Goal: Task Accomplishment & Management: Manage account settings

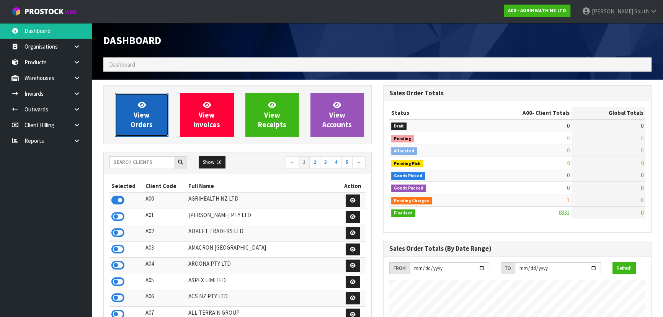
scroll to position [579, 280]
click at [144, 107] on icon at bounding box center [142, 104] width 8 height 7
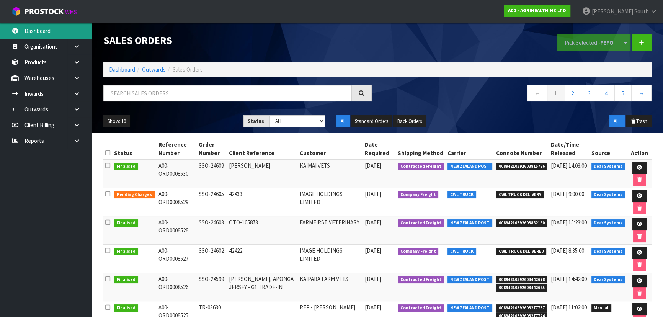
click at [52, 35] on link "Dashboard" at bounding box center [46, 31] width 92 height 16
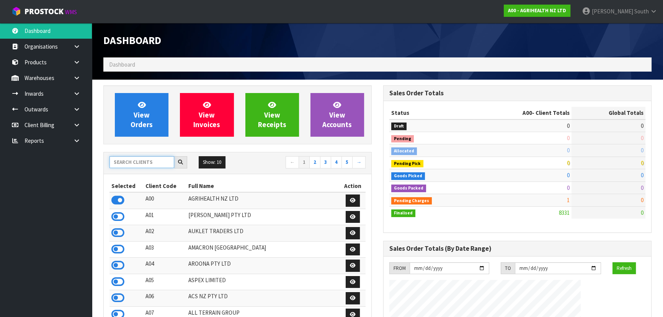
click at [151, 164] on input "text" at bounding box center [142, 162] width 65 height 12
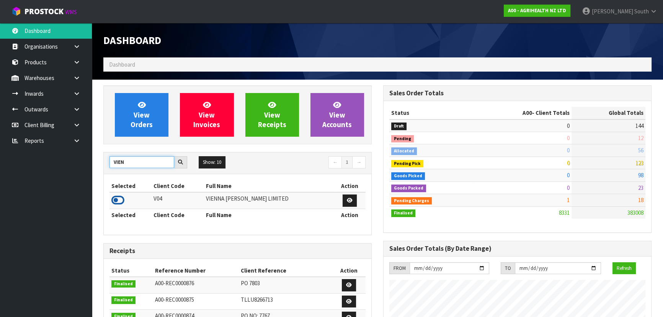
type input "VIEN"
click at [116, 200] on icon at bounding box center [117, 200] width 13 height 11
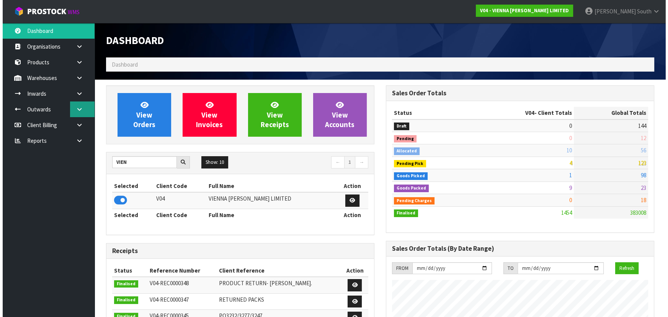
scroll to position [620, 280]
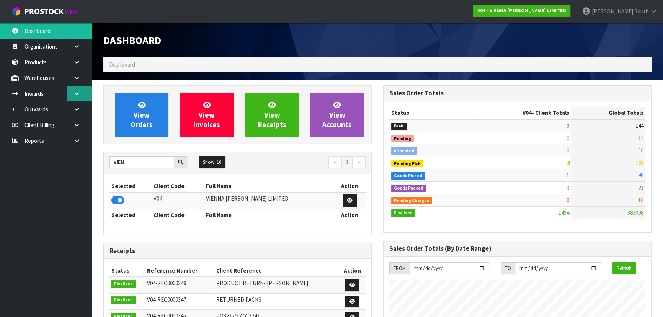
click at [84, 98] on link at bounding box center [79, 94] width 25 height 16
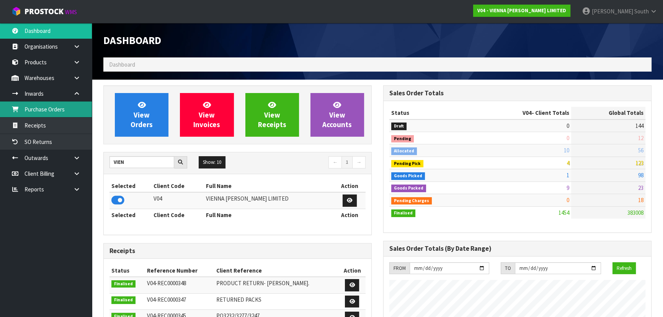
click at [73, 111] on link "Purchase Orders" at bounding box center [46, 109] width 92 height 16
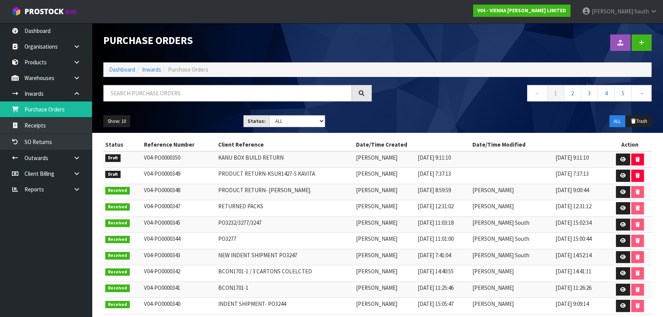
click at [80, 94] on icon at bounding box center [76, 94] width 7 height 6
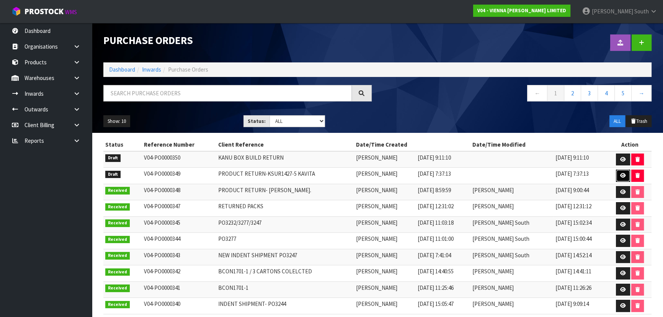
click at [617, 175] on link at bounding box center [623, 176] width 14 height 12
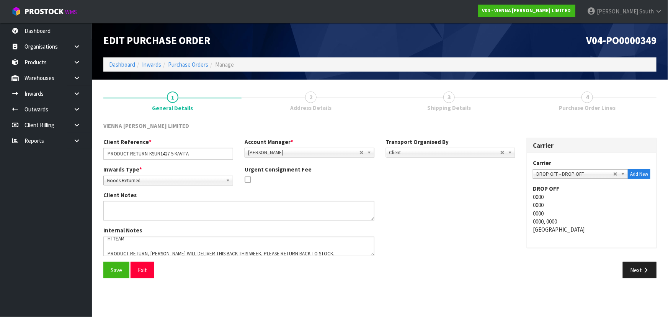
scroll to position [7, 0]
click at [652, 275] on button "Next" at bounding box center [640, 270] width 34 height 16
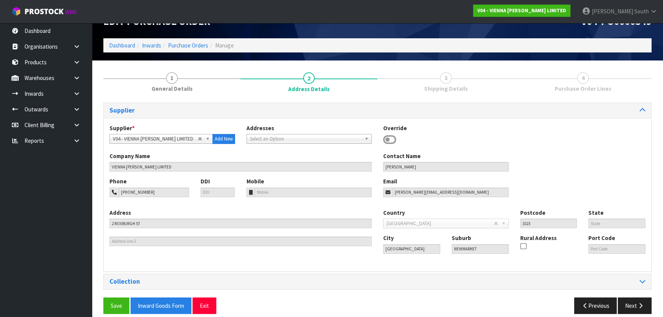
scroll to position [27, 0]
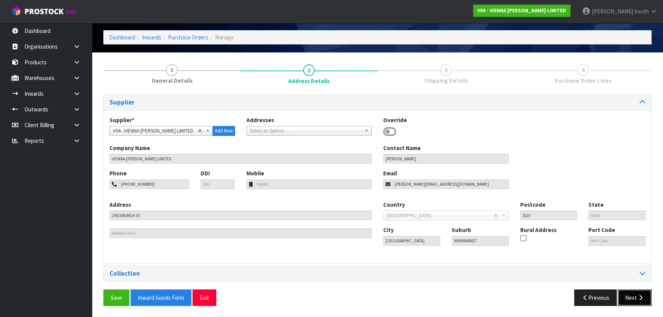
click at [635, 296] on button "Next" at bounding box center [635, 298] width 34 height 16
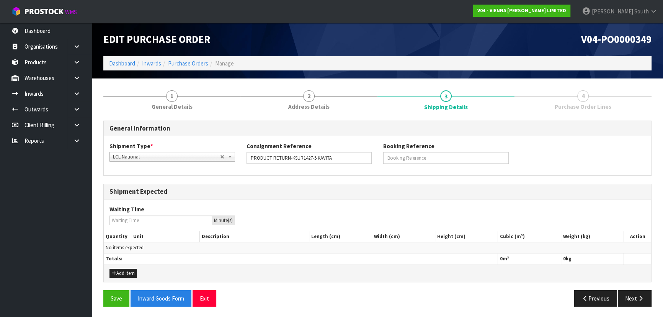
scroll to position [2, 0]
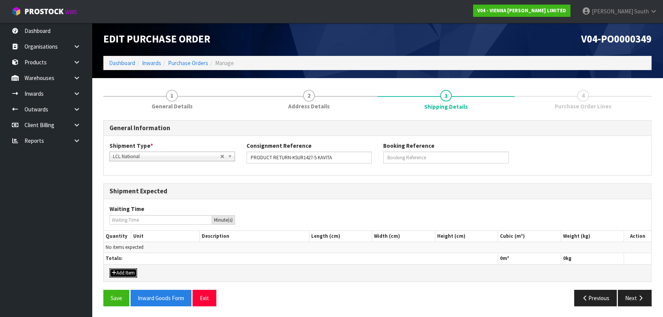
click at [133, 271] on button "Add Item" at bounding box center [124, 272] width 28 height 9
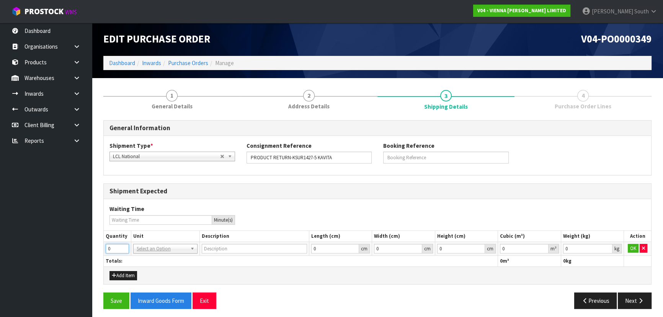
drag, startPoint x: 119, startPoint y: 246, endPoint x: 92, endPoint y: 246, distance: 27.6
click at [92, 246] on section "1 General Details 2 Address Details 3 Shipping Details 4 Purchase Order Lines G…" at bounding box center [377, 199] width 571 height 242
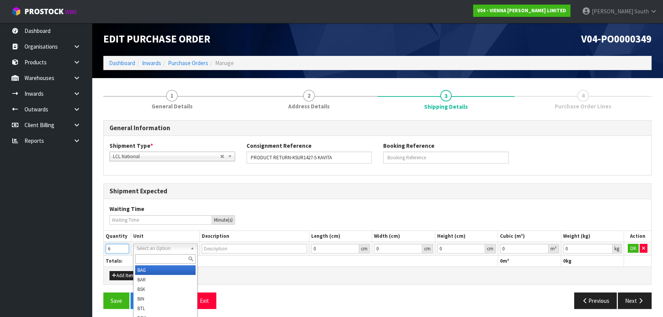
type input "6"
click at [177, 259] on input "text" at bounding box center [165, 259] width 61 height 10
type input "ct"
type input "CARTON"
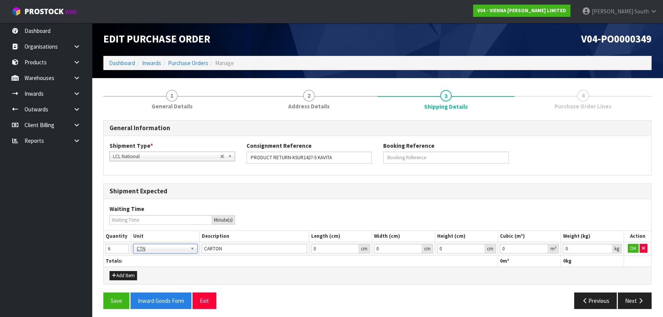
click at [323, 276] on div "Add Item" at bounding box center [378, 275] width 548 height 17
click at [628, 246] on button "OK" at bounding box center [633, 248] width 11 height 9
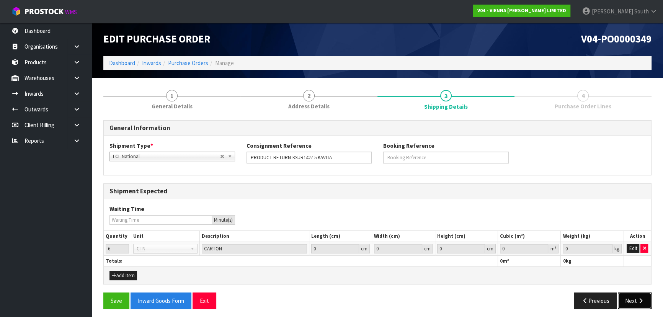
click at [625, 298] on button "Next" at bounding box center [635, 301] width 34 height 16
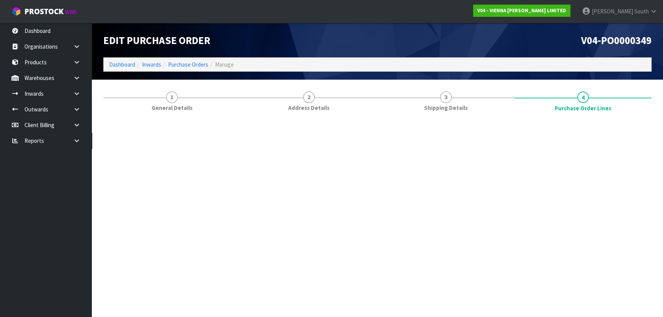
scroll to position [0, 0]
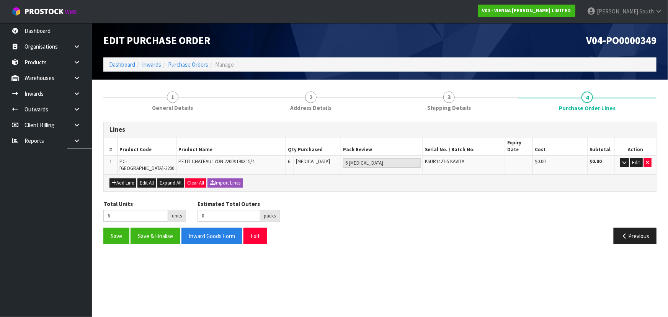
click at [324, 200] on div "Total Units 6 units Estimated Total Outers 0 packs Estimated Total Pallets 0 pa…" at bounding box center [380, 214] width 565 height 28
click at [630, 228] on button "Previous" at bounding box center [635, 236] width 43 height 16
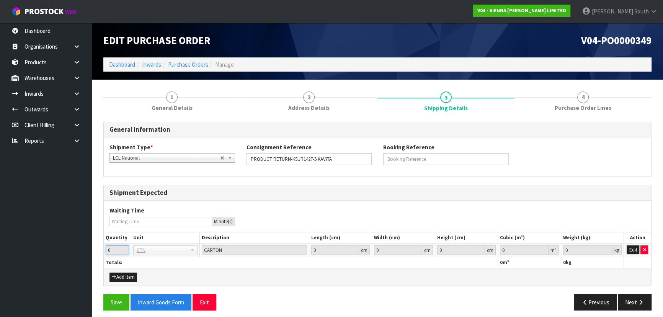
click at [114, 249] on input "6" at bounding box center [117, 250] width 23 height 10
drag, startPoint x: 119, startPoint y: 250, endPoint x: 100, endPoint y: 252, distance: 20.0
click at [100, 252] on div "1 General Details 2 Address Details 3 Shipping Details 4 Purchase Order Lines G…" at bounding box center [378, 200] width 560 height 231
click at [635, 250] on button "Edit" at bounding box center [633, 249] width 13 height 9
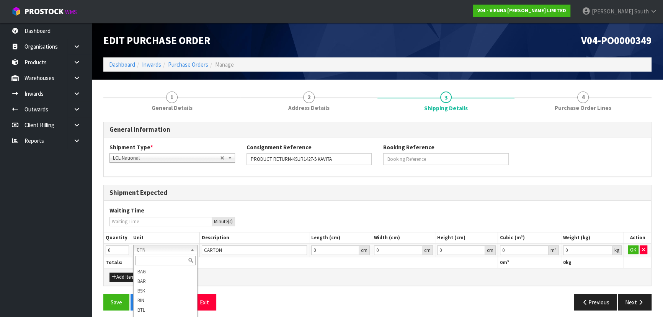
click at [157, 257] on input "text" at bounding box center [165, 261] width 61 height 10
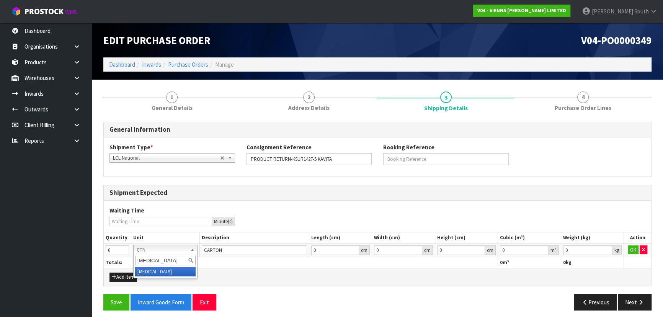
type input "[MEDICAL_DATA]"
type input "PIECE"
click at [637, 247] on button "OK" at bounding box center [633, 249] width 11 height 9
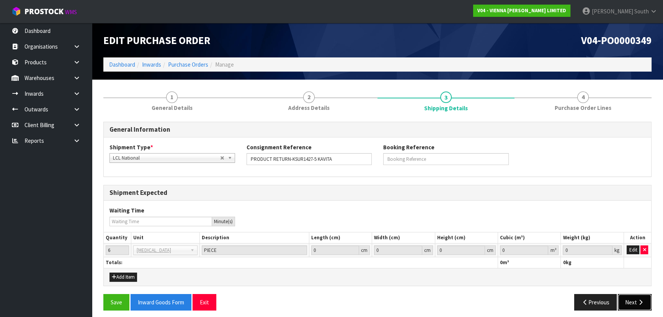
click at [627, 298] on button "Next" at bounding box center [635, 302] width 34 height 16
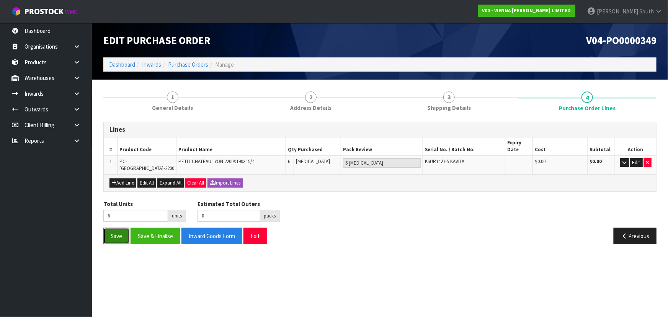
click at [120, 228] on button "Save" at bounding box center [116, 236] width 26 height 16
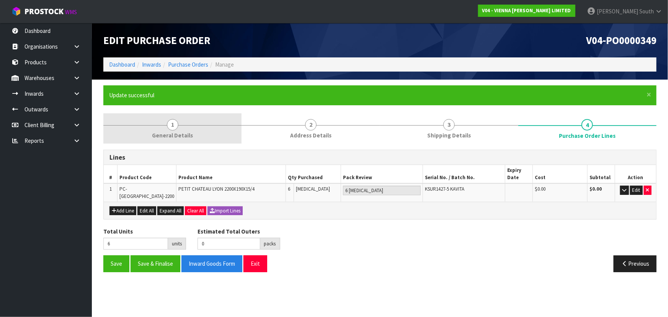
click at [198, 134] on link "1 General Details" at bounding box center [172, 128] width 138 height 30
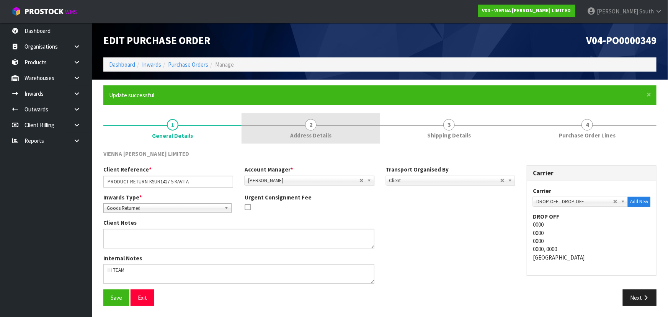
click at [318, 125] on div at bounding box center [311, 125] width 138 height 0
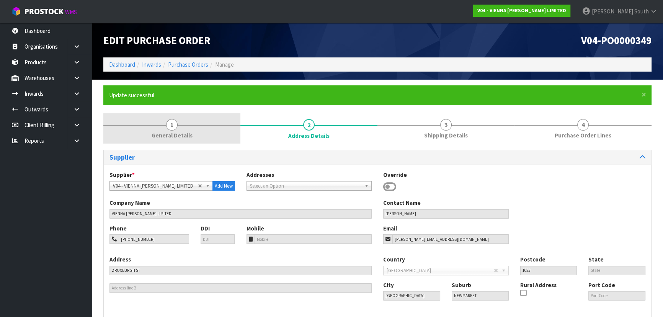
click at [231, 137] on link "1 General Details" at bounding box center [171, 128] width 137 height 30
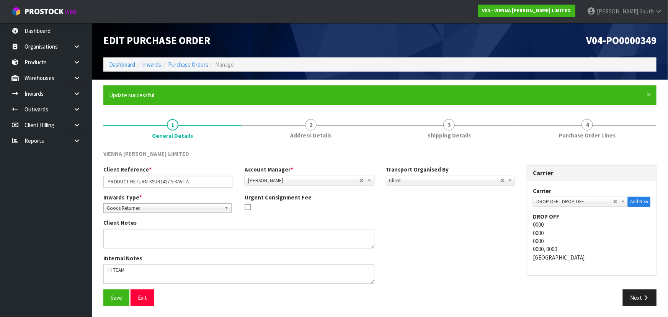
click at [157, 205] on span "Goods Returned" at bounding box center [164, 208] width 115 height 9
drag, startPoint x: 157, startPoint y: 205, endPoint x: 217, endPoint y: 183, distance: 64.1
click at [157, 205] on span "Goods Returned" at bounding box center [164, 208] width 115 height 9
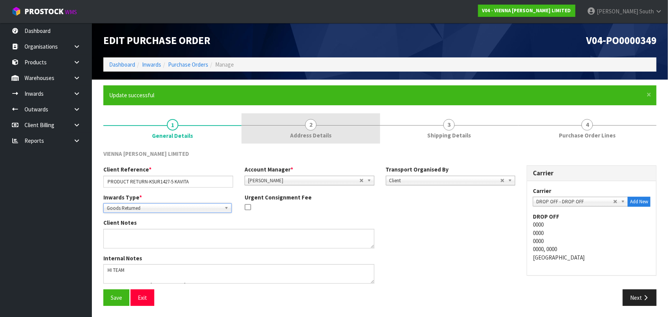
click at [333, 122] on link "2 Address Details" at bounding box center [311, 128] width 138 height 30
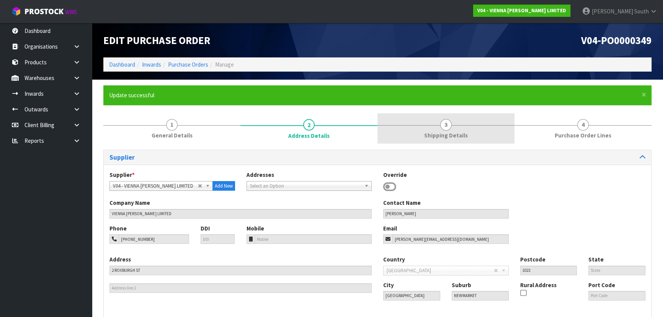
click at [440, 138] on span "Shipping Details" at bounding box center [446, 135] width 44 height 8
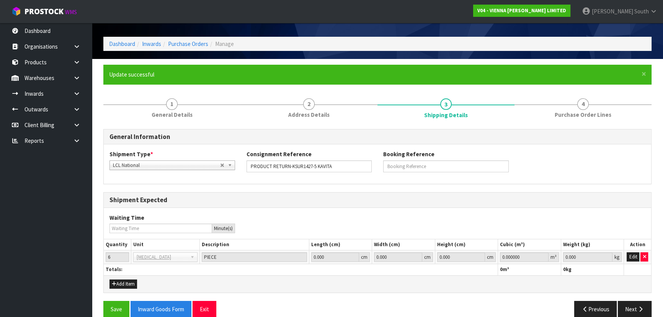
scroll to position [32, 0]
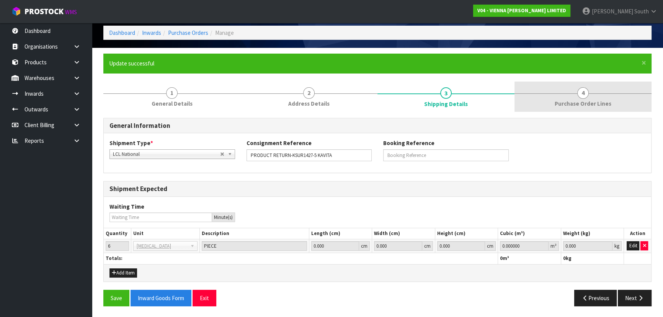
click at [568, 93] on div at bounding box center [583, 93] width 137 height 0
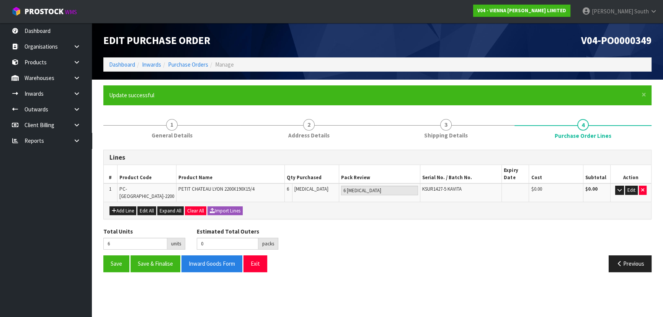
scroll to position [0, 0]
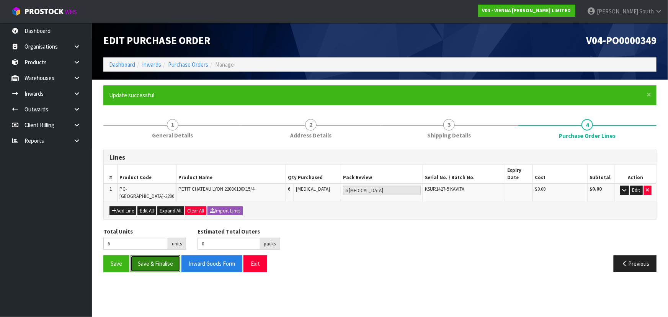
click at [147, 260] on button "Save & Finalise" at bounding box center [156, 263] width 50 height 16
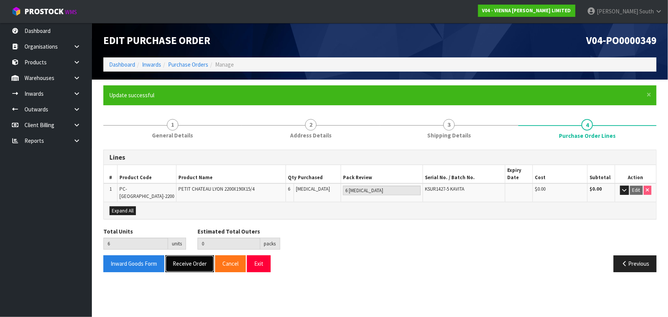
click at [180, 259] on button "Receive Order" at bounding box center [189, 263] width 49 height 16
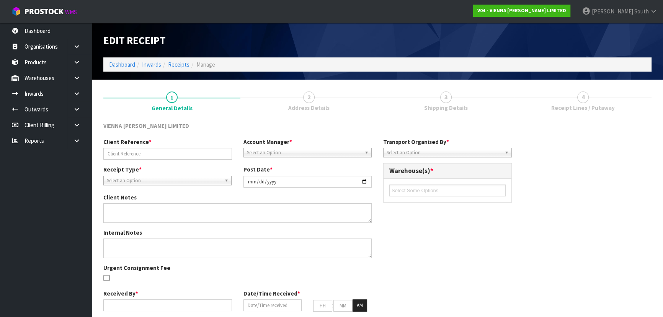
type input "PRODUCT RETURN-KSUR1427-5 KAVITA"
type input "[DATE]"
type textarea "HI TEAM PRODUCT RETURN, [PERSON_NAME] WILL DELIVER THIS BACK THIS WEEK, PLEASE …"
type input "[PERSON_NAME] South"
type input "[DATE]"
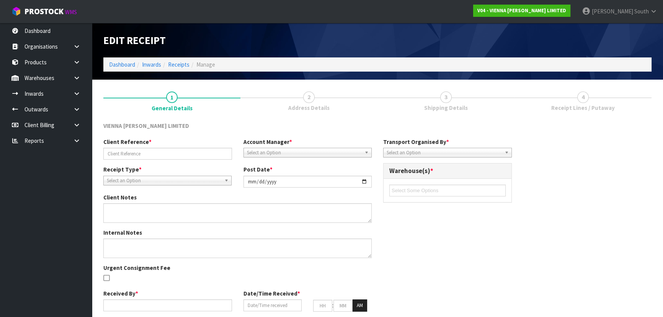
type input "08"
type input "25"
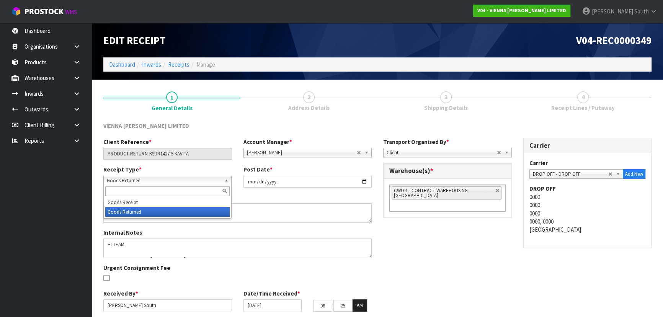
click at [175, 184] on span "Goods Returned" at bounding box center [164, 180] width 115 height 9
click at [161, 208] on li "Goods Returned" at bounding box center [167, 212] width 124 height 10
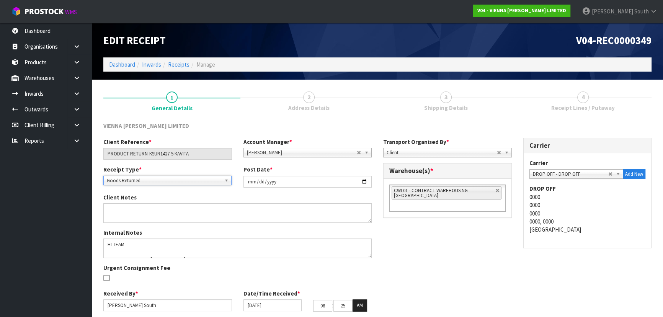
scroll to position [28, 0]
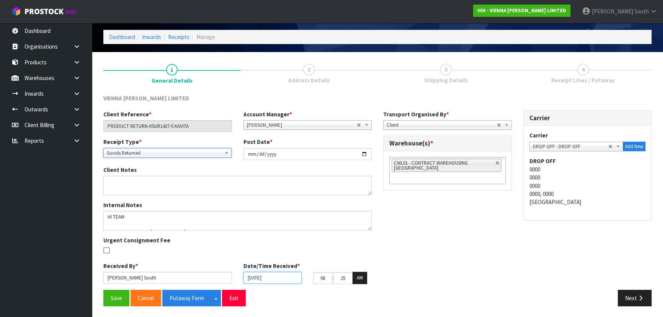
click at [257, 280] on input "[DATE]" at bounding box center [273, 278] width 59 height 12
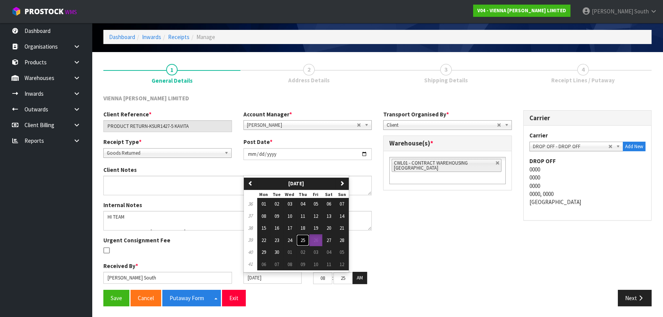
click at [304, 241] on span "25" at bounding box center [303, 240] width 5 height 7
type input "[DATE]"
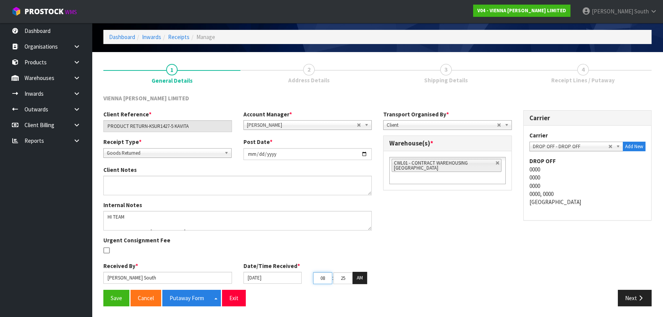
drag, startPoint x: 327, startPoint y: 277, endPoint x: 273, endPoint y: 278, distance: 53.6
click at [273, 278] on div "[DATE] 08 : 25 : 02 AM" at bounding box center [308, 278] width 140 height 12
type input "01"
drag, startPoint x: 340, startPoint y: 277, endPoint x: 427, endPoint y: 278, distance: 86.6
click at [426, 278] on div "Client Reference * PRODUCT RETURN-KSUR1427-5 KAVITA Account Manager * [PERSON_N…" at bounding box center [378, 200] width 560 height 180
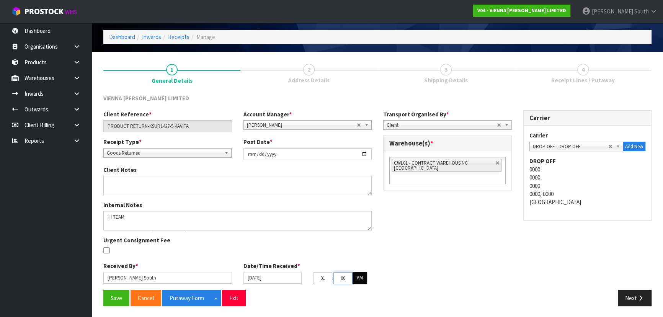
type input "00"
click at [366, 277] on button "AM" at bounding box center [360, 278] width 15 height 12
click at [399, 272] on div "Client Reference * PRODUCT RETURN-KSUR1427-5 KAVITA Account Manager * [PERSON_N…" at bounding box center [378, 200] width 560 height 180
click at [120, 298] on button "Save" at bounding box center [116, 298] width 26 height 16
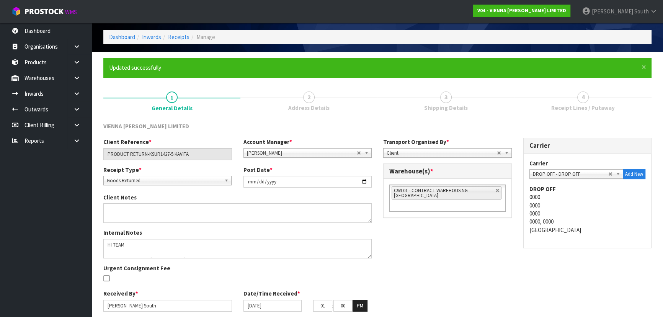
scroll to position [0, 0]
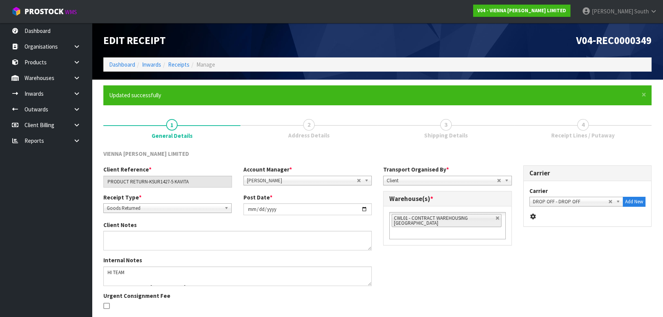
drag, startPoint x: 423, startPoint y: 256, endPoint x: 448, endPoint y: 241, distance: 29.4
click at [432, 253] on div "Client Reference * PRODUCT RETURN-KSUR1427-5 KAVITA Account Manager * [PERSON_N…" at bounding box center [378, 255] width 560 height 180
click at [496, 217] on link at bounding box center [498, 218] width 5 height 5
type input "Select Some Options"
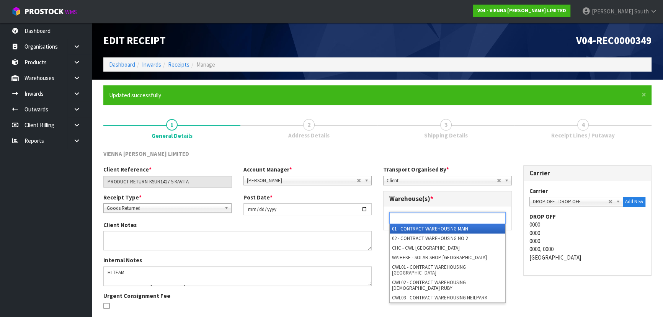
click at [469, 223] on ul at bounding box center [447, 218] width 116 height 12
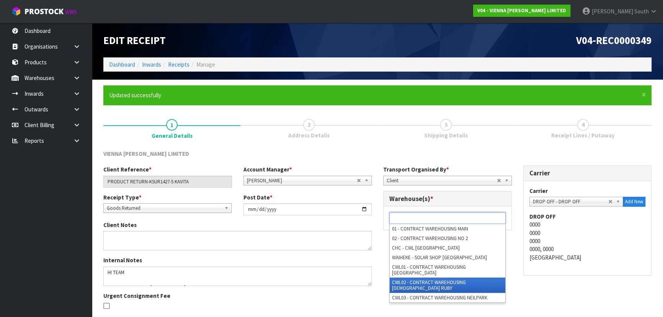
click at [460, 278] on li "CWL02 - CONTRACT WAREHOUSING [DEMOGRAPHIC_DATA] RUBY" at bounding box center [448, 285] width 116 height 15
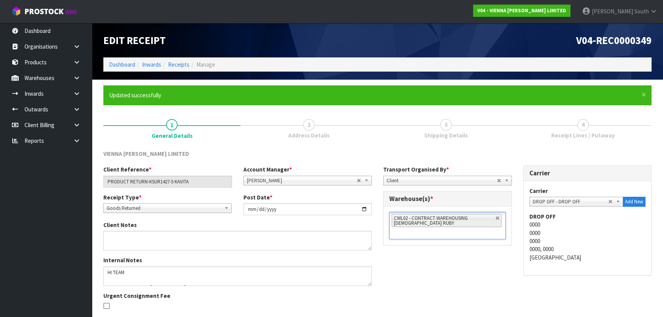
scroll to position [56, 0]
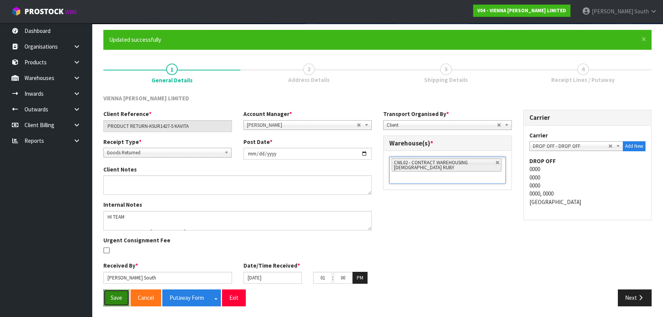
click at [119, 302] on button "Save" at bounding box center [116, 298] width 26 height 16
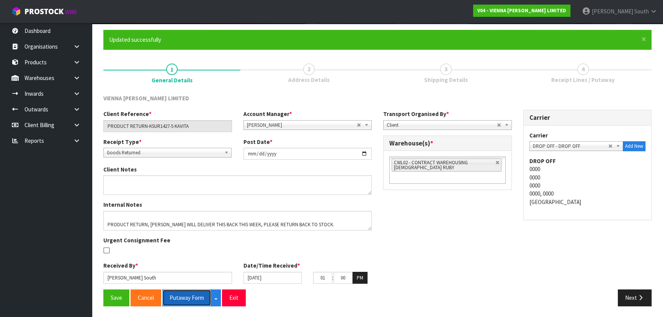
click at [196, 297] on button "Putaway Form" at bounding box center [186, 298] width 49 height 16
click at [493, 241] on div "Client Reference * PRODUCT RETURN-KSUR1427-5 KAVITA Account Manager * [PERSON_N…" at bounding box center [378, 200] width 560 height 180
click at [633, 295] on button "Next" at bounding box center [635, 298] width 34 height 16
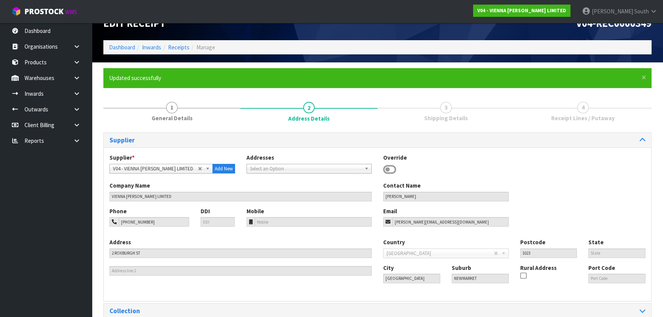
scroll to position [54, 0]
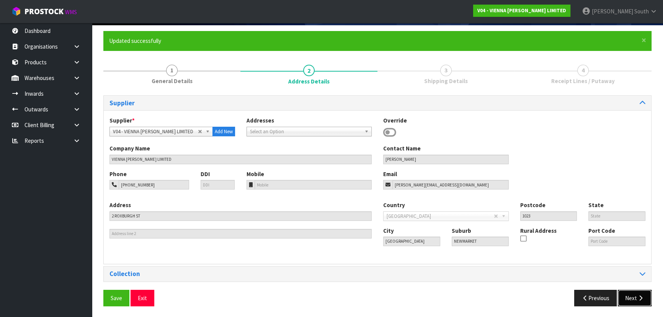
click at [640, 296] on icon "button" at bounding box center [640, 298] width 7 height 6
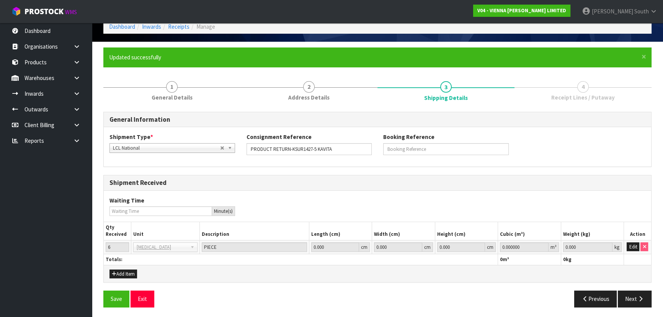
scroll to position [39, 0]
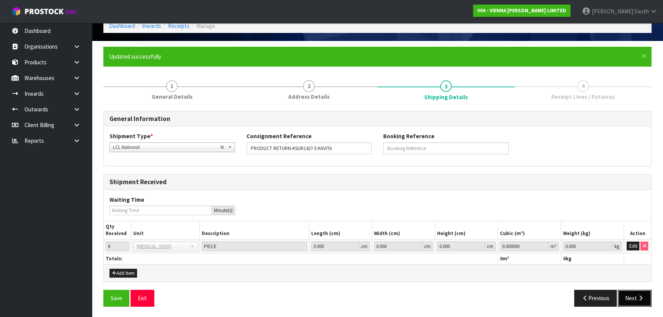
click at [638, 296] on icon "button" at bounding box center [640, 298] width 7 height 6
click at [630, 244] on button "Edit" at bounding box center [633, 246] width 13 height 9
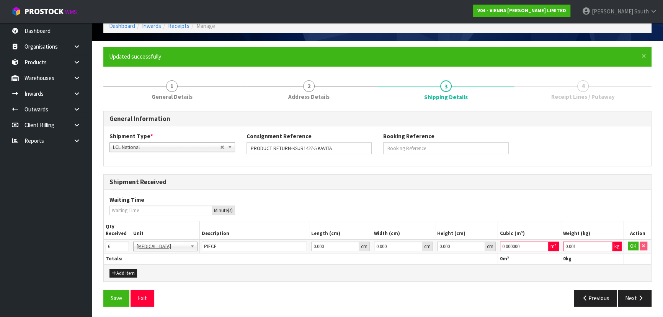
type input "0.001"
click at [607, 243] on input "0.001" at bounding box center [587, 247] width 49 height 10
type input "0.000001"
click at [545, 245] on input "0.000001" at bounding box center [524, 247] width 48 height 10
click at [630, 244] on button "OK" at bounding box center [633, 246] width 11 height 9
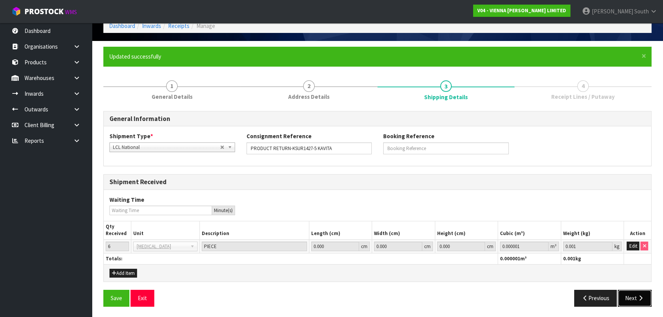
click at [630, 298] on button "Next" at bounding box center [635, 298] width 34 height 16
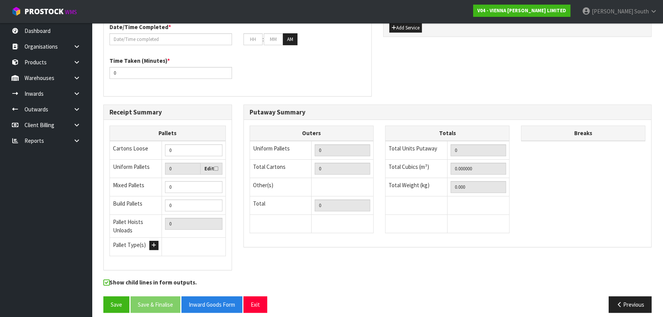
scroll to position [254, 0]
click at [124, 305] on button "Save" at bounding box center [116, 304] width 26 height 16
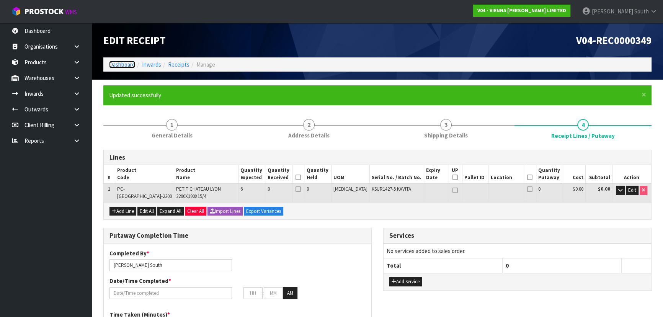
click at [124, 66] on link "Dashboard" at bounding box center [122, 64] width 26 height 7
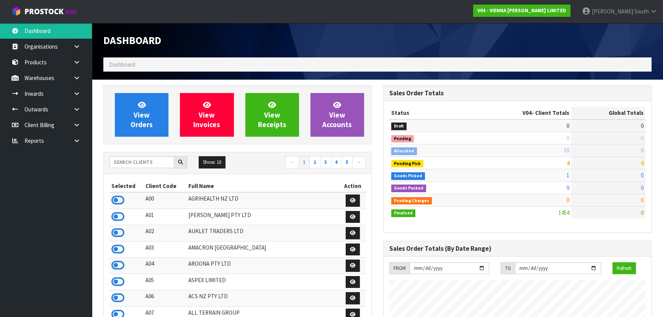
scroll to position [620, 280]
drag, startPoint x: 252, startPoint y: 45, endPoint x: 260, endPoint y: 44, distance: 8.1
click at [253, 45] on h1 "Dashboard" at bounding box center [237, 39] width 268 height 11
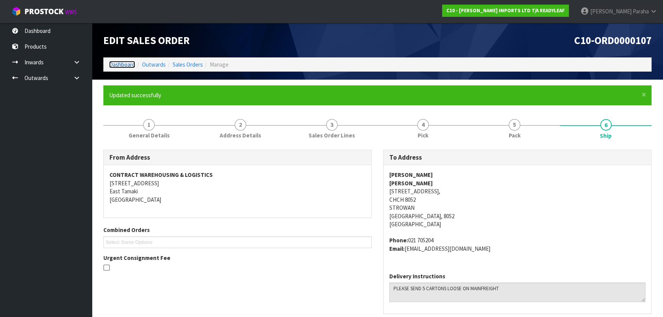
click at [120, 68] on link "Dashboard" at bounding box center [122, 64] width 26 height 7
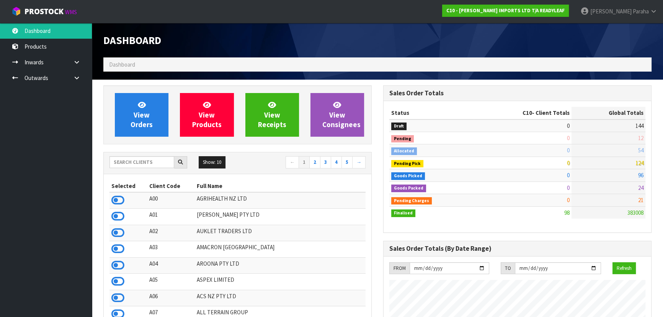
scroll to position [468, 280]
drag, startPoint x: 146, startPoint y: 165, endPoint x: 148, endPoint y: 157, distance: 8.7
click at [146, 165] on input "text" at bounding box center [142, 162] width 65 height 12
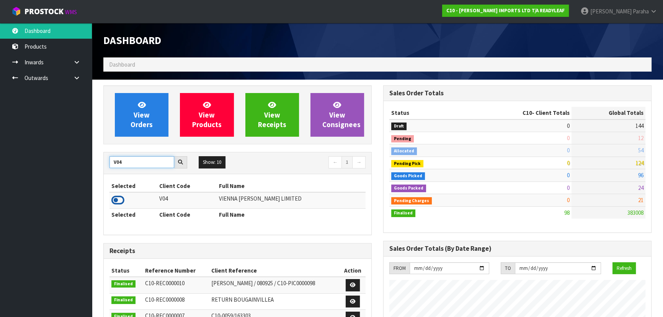
type input "V04"
click at [118, 200] on icon at bounding box center [117, 200] width 13 height 11
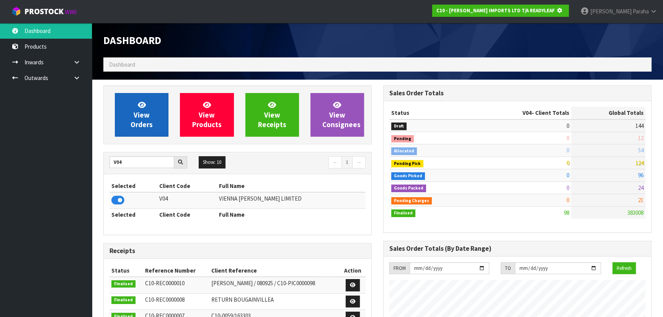
scroll to position [477, 280]
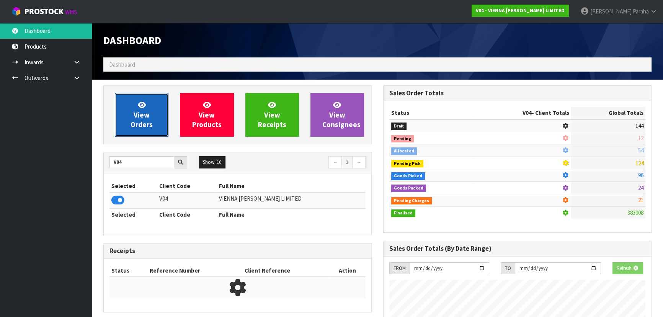
click at [136, 112] on span "View Orders" at bounding box center [142, 114] width 22 height 29
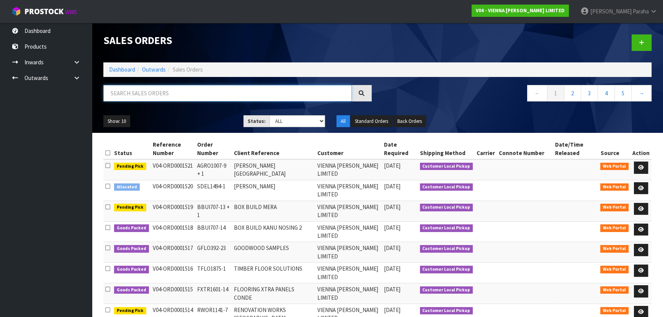
click at [146, 90] on input "text" at bounding box center [227, 93] width 249 height 16
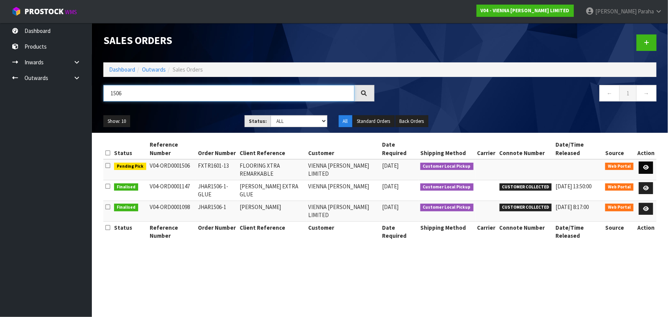
type input "1506"
click at [652, 162] on link at bounding box center [646, 168] width 14 height 12
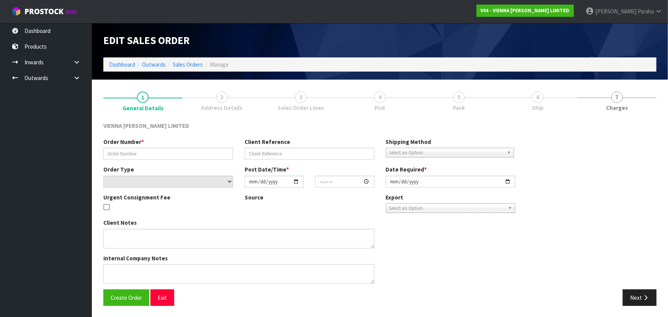
type input "FXTR1601-13"
type input "FLOORING XTRA REMARKABLE"
select select "number:0"
type input "2025-09-16"
type input "14:22:00.000"
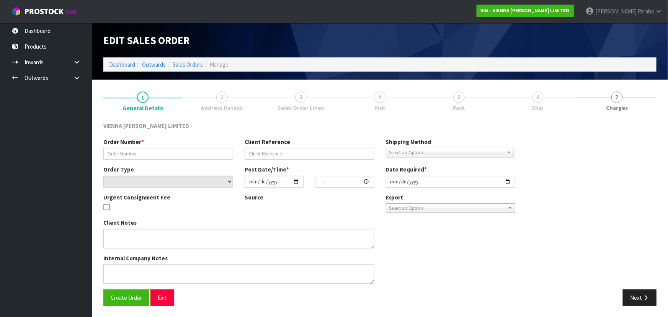
type input "[DATE]"
type textarea "FLOORING XTRA REMARKABLE"
type textarea "THIS ORDER IS DUE TO BE COLLECTED 26TH (TOMORROW) CLIENT HAS SENT THROUGH LABEL…"
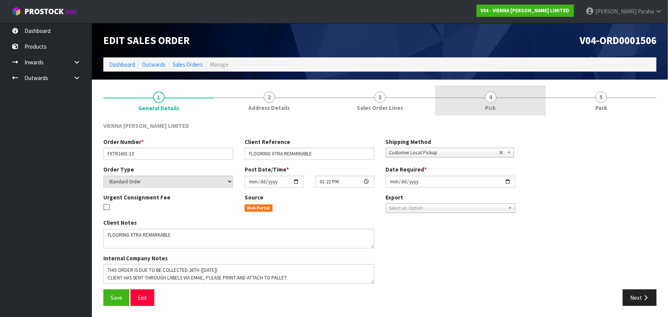
click at [492, 98] on span "4" at bounding box center [490, 97] width 11 height 11
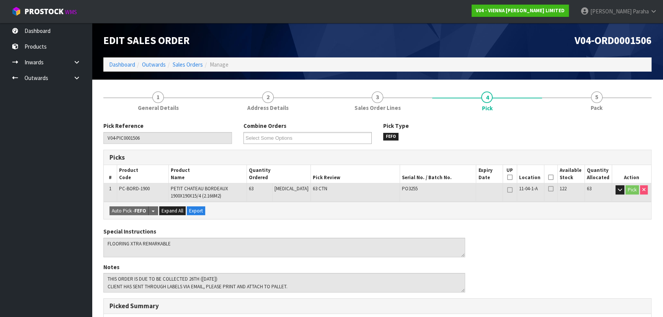
click at [548, 178] on icon at bounding box center [550, 177] width 5 height 0
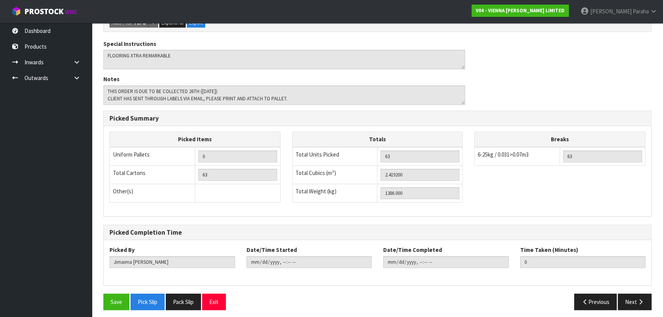
scroll to position [219, 0]
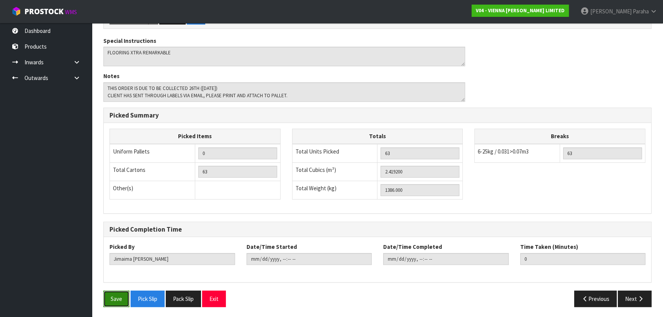
click at [119, 299] on button "Save" at bounding box center [116, 299] width 26 height 16
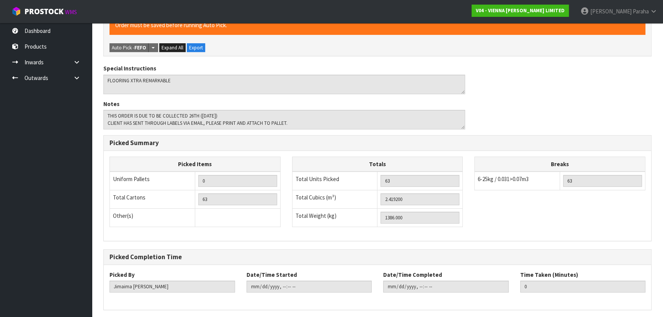
scroll to position [0, 0]
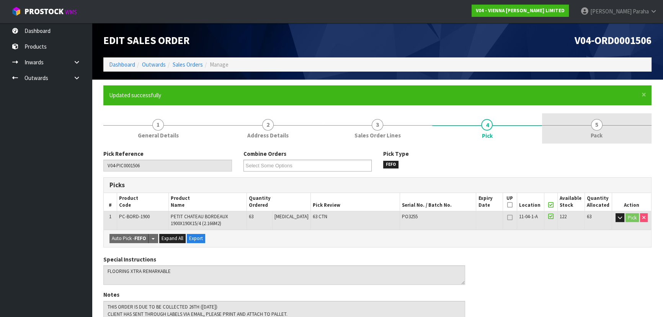
click at [599, 127] on span "5" at bounding box center [596, 124] width 11 height 11
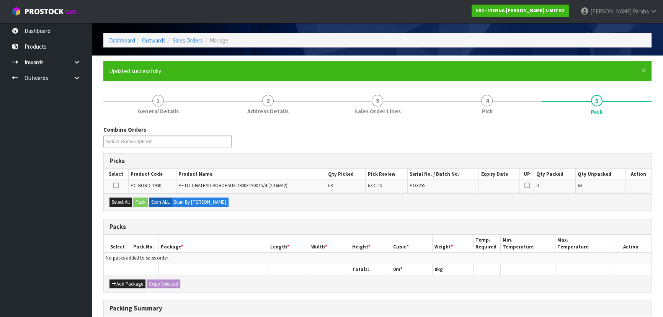
scroll to position [34, 0]
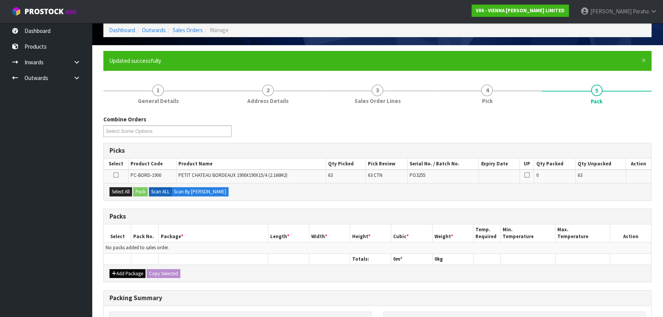
drag, startPoint x: 130, startPoint y: 262, endPoint x: 129, endPoint y: 272, distance: 9.3
click at [130, 263] on th at bounding box center [118, 259] width 28 height 11
click at [128, 272] on button "Add Package" at bounding box center [128, 273] width 36 height 9
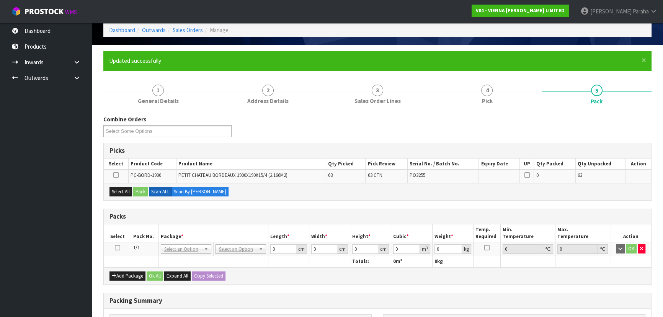
click at [116, 248] on icon at bounding box center [117, 248] width 5 height 0
click at [122, 193] on button "Select All" at bounding box center [121, 191] width 23 height 9
click at [142, 193] on button "Pack" at bounding box center [140, 191] width 15 height 9
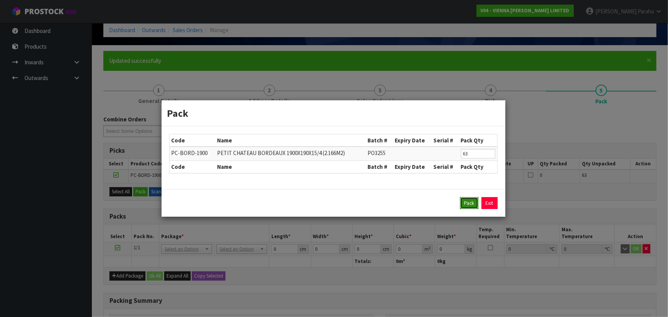
click at [464, 200] on button "Pack" at bounding box center [469, 203] width 18 height 12
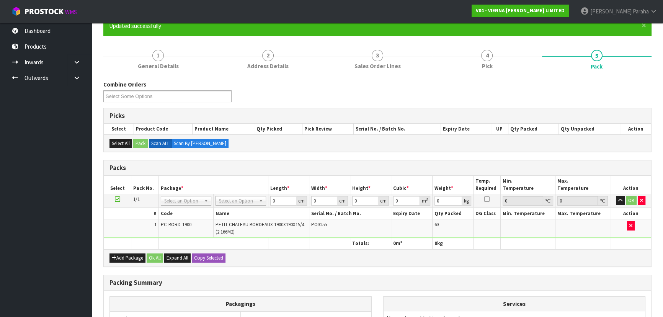
scroll to position [159, 0]
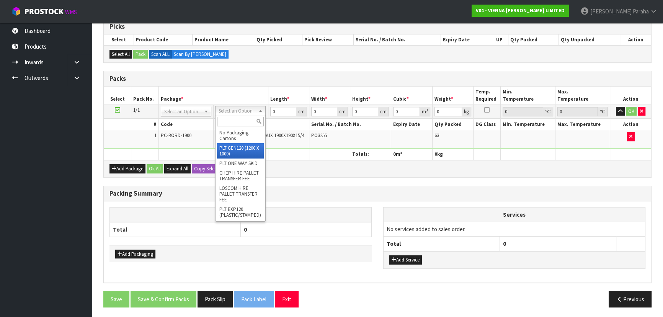
drag, startPoint x: 244, startPoint y: 153, endPoint x: 272, endPoint y: 129, distance: 36.4
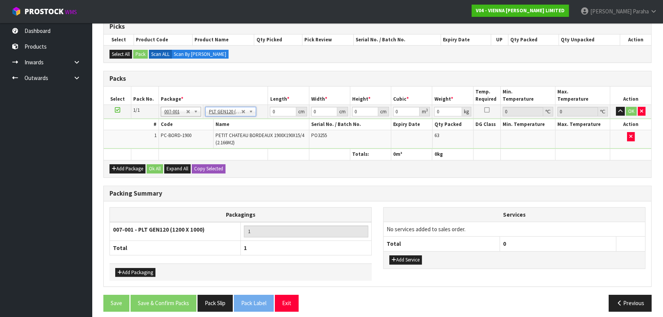
type input "120"
type input "100"
type input "1386"
click at [283, 110] on input "120" at bounding box center [283, 112] width 26 height 10
type input "193"
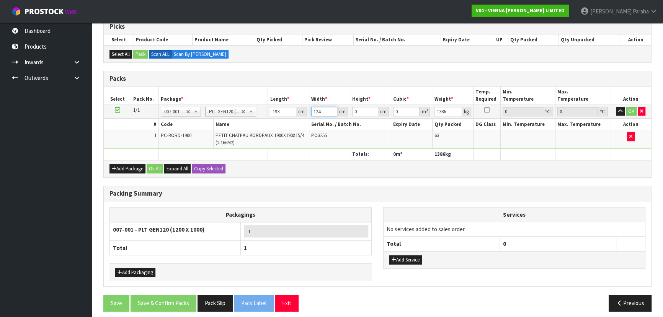
type input "124"
type input "1"
type input "0.023932"
type input "11"
type input "0.263252"
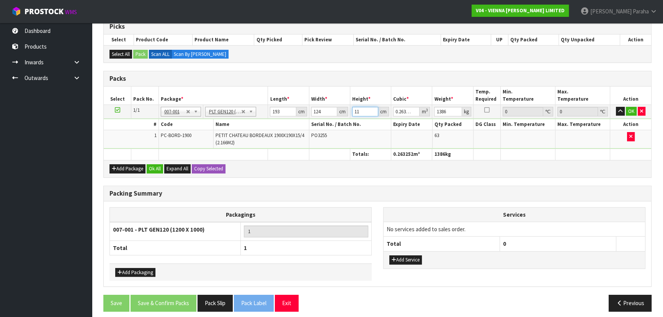
type input "119"
type input "2.847908"
type input "119"
click at [630, 110] on button "OK" at bounding box center [631, 111] width 11 height 9
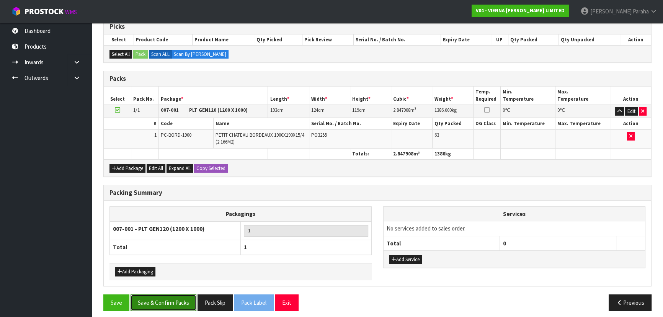
click at [183, 303] on button "Save & Confirm Packs" at bounding box center [164, 303] width 66 height 16
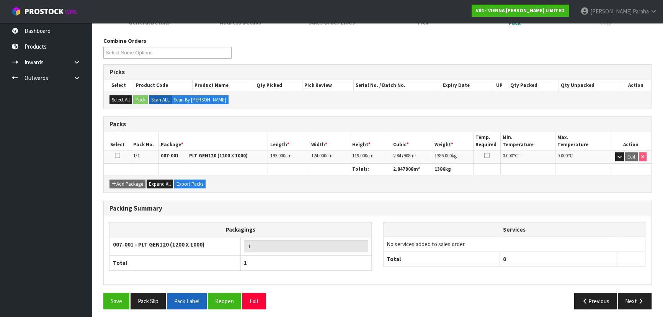
scroll to position [115, 0]
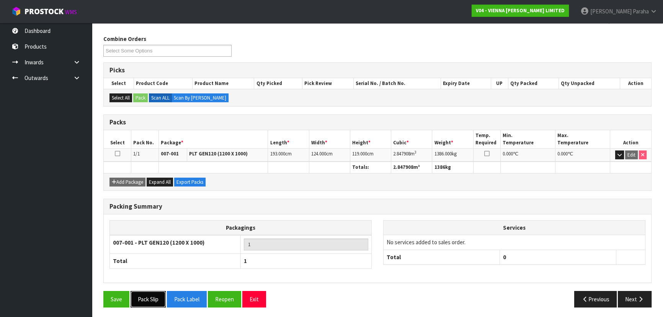
click at [155, 299] on button "Pack Slip" at bounding box center [148, 299] width 35 height 16
click at [221, 296] on button "Reopen" at bounding box center [224, 299] width 33 height 16
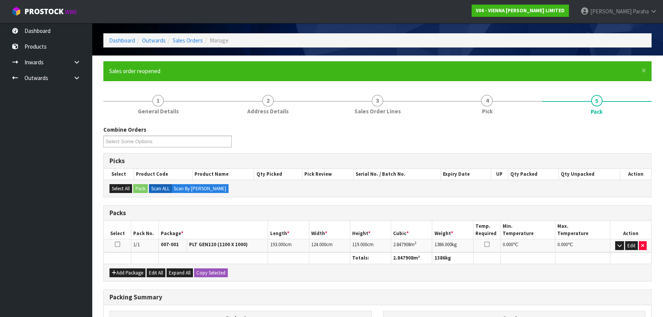
scroll to position [34, 0]
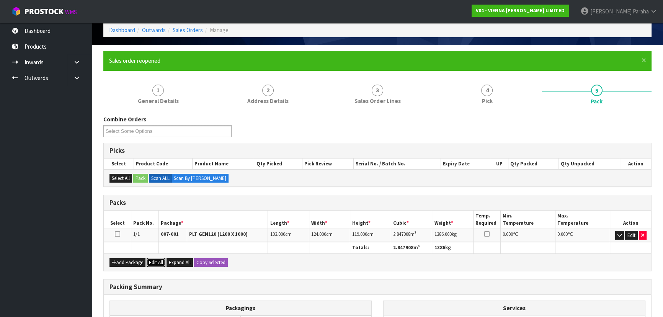
click at [156, 262] on button "Edit All" at bounding box center [156, 262] width 19 height 9
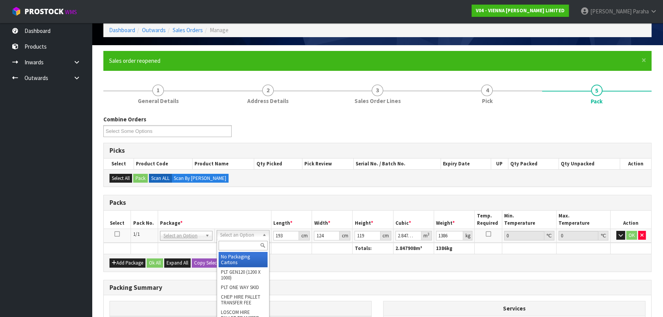
click at [233, 245] on input "text" at bounding box center [243, 246] width 49 height 10
type input "uni"
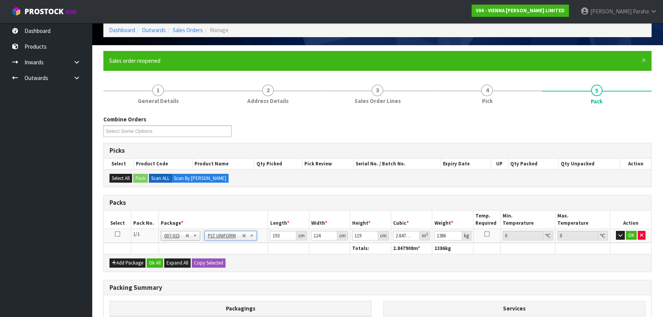
type input "0"
drag, startPoint x: 276, startPoint y: 234, endPoint x: 270, endPoint y: 233, distance: 6.2
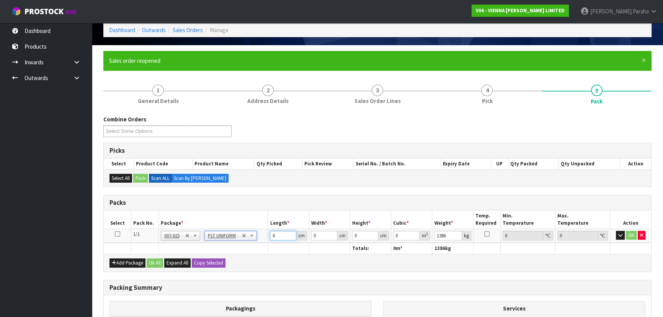
click at [275, 234] on input "0" at bounding box center [283, 236] width 26 height 10
type input "193"
type input "124"
type input "1"
type input "0.023932"
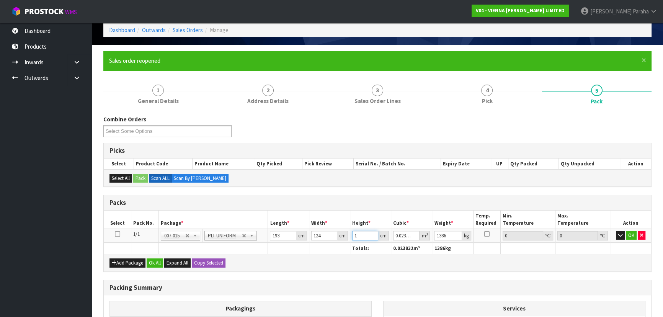
type input "11"
type input "0.263252"
type input "119"
type input "2.847908"
type input "119"
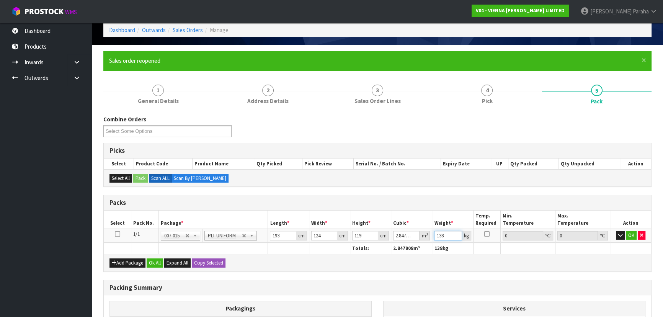
type input "1386"
click at [159, 263] on button "Ok All" at bounding box center [155, 263] width 16 height 9
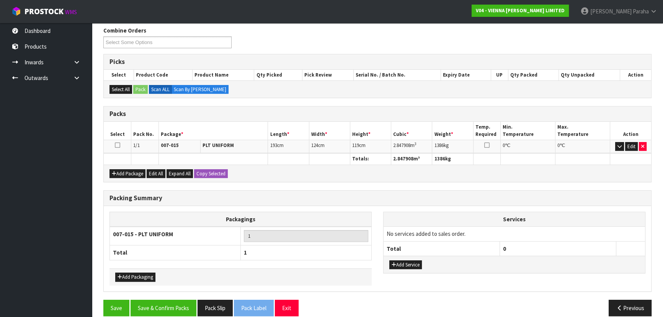
scroll to position [132, 0]
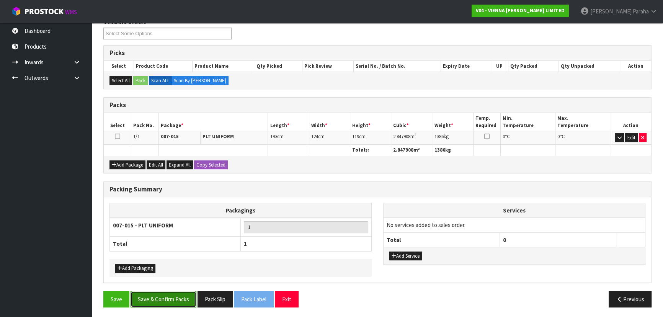
click at [178, 291] on button "Save & Confirm Packs" at bounding box center [164, 299] width 66 height 16
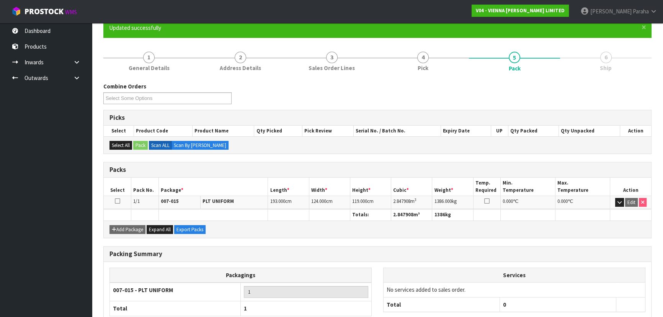
scroll to position [115, 0]
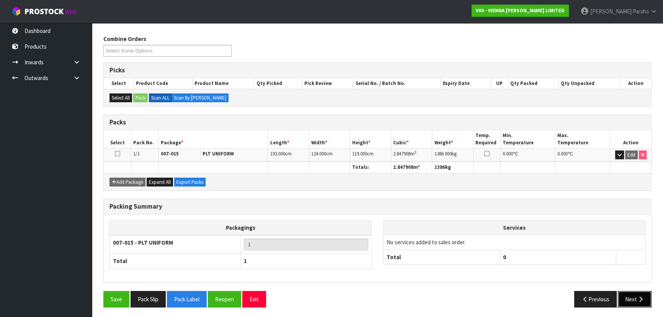
click at [647, 301] on button "Next" at bounding box center [635, 299] width 34 height 16
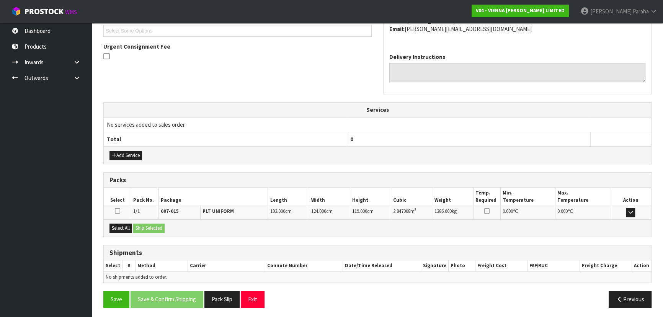
scroll to position [212, 0]
click at [620, 296] on icon "button" at bounding box center [619, 299] width 7 height 6
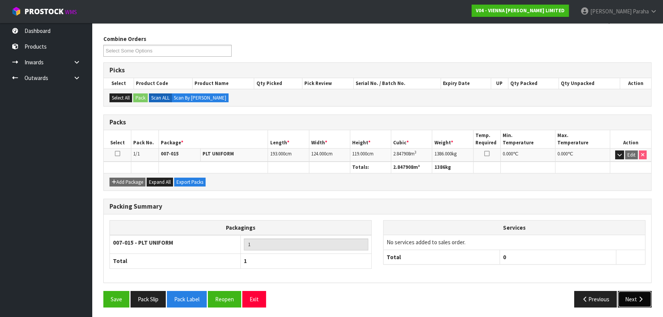
click at [636, 297] on button "Next" at bounding box center [635, 299] width 34 height 16
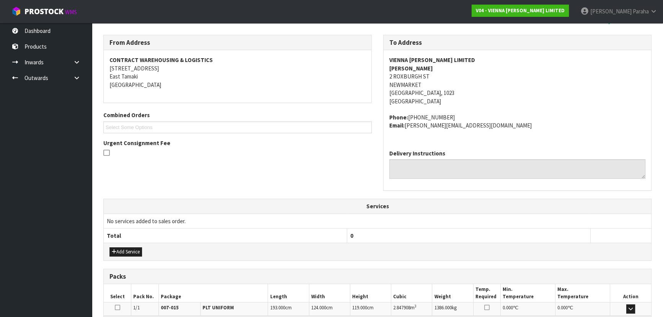
click at [105, 153] on icon at bounding box center [106, 152] width 6 height 7
click at [0, 0] on input "checkbox" at bounding box center [0, 0] width 0 height 0
click at [137, 249] on button "Add Service" at bounding box center [126, 251] width 33 height 9
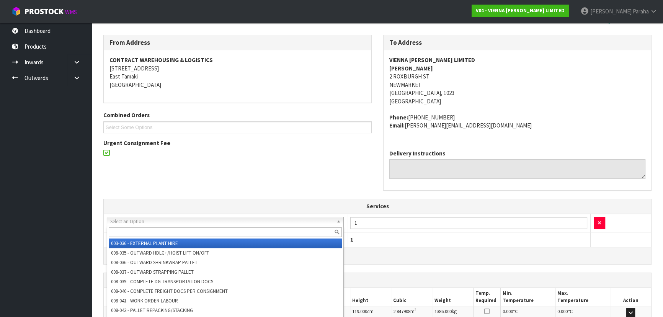
click at [158, 232] on input "text" at bounding box center [225, 232] width 233 height 10
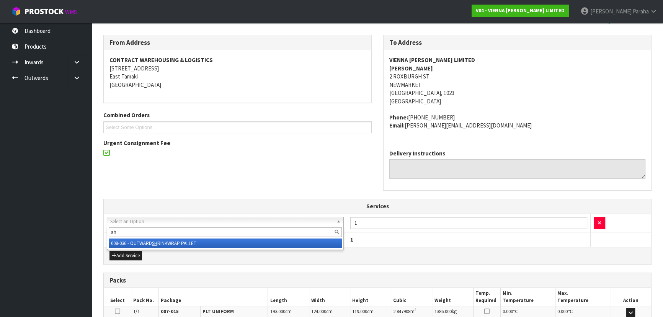
type input "shr"
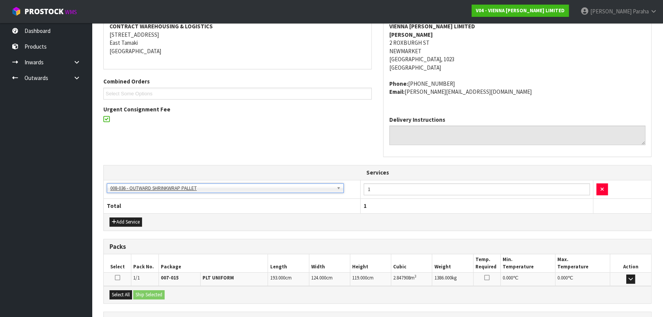
scroll to position [146, 0]
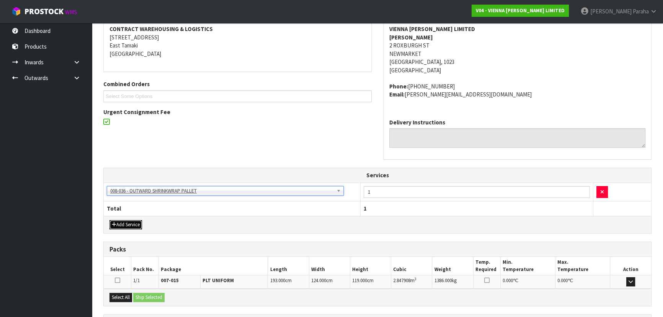
click at [132, 226] on button "Add Service" at bounding box center [126, 224] width 33 height 9
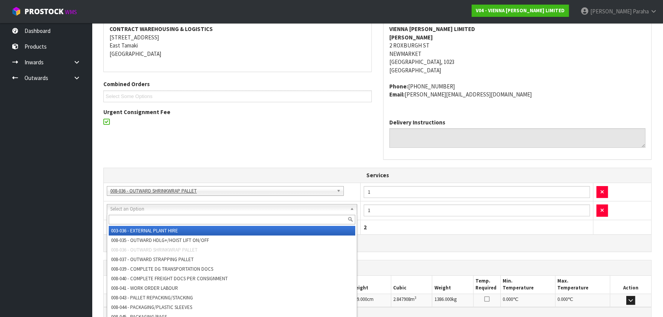
click at [144, 218] on input "text" at bounding box center [232, 220] width 247 height 10
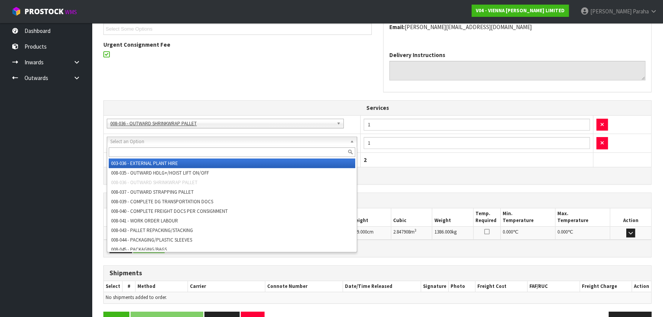
scroll to position [216, 0]
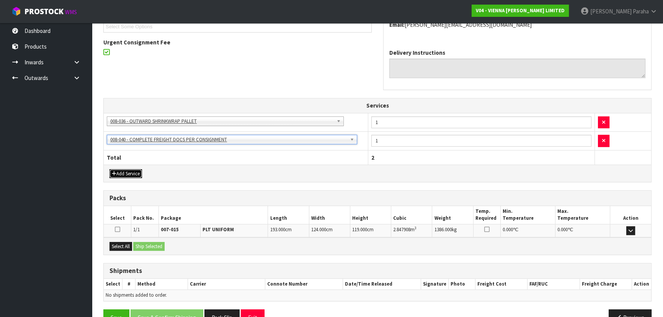
click at [139, 174] on button "Add Service" at bounding box center [126, 173] width 33 height 9
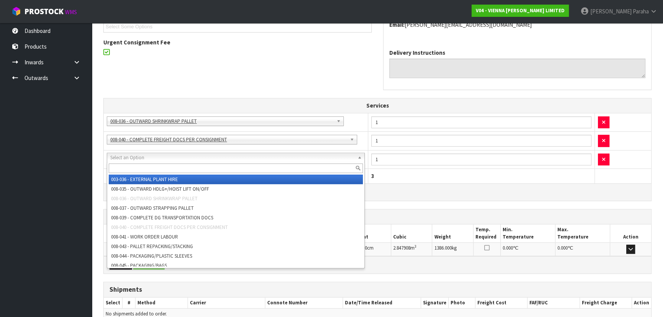
click at [141, 168] on input "text" at bounding box center [236, 169] width 254 height 10
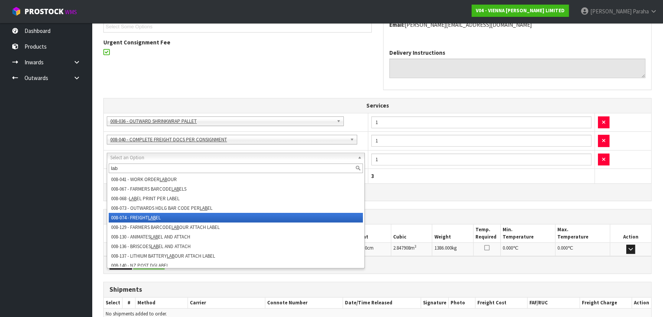
type input "lab"
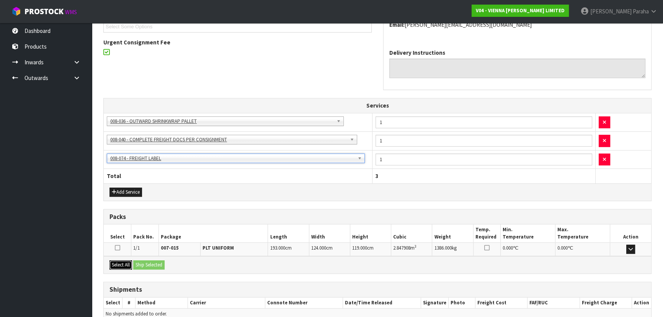
click at [127, 265] on button "Select All" at bounding box center [121, 264] width 23 height 9
click at [151, 261] on button "Ship Selected" at bounding box center [148, 264] width 31 height 9
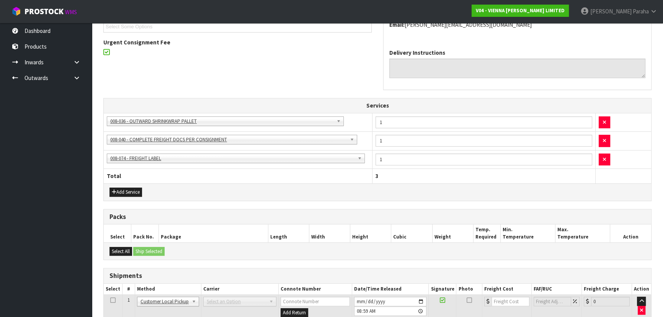
scroll to position [266, 0]
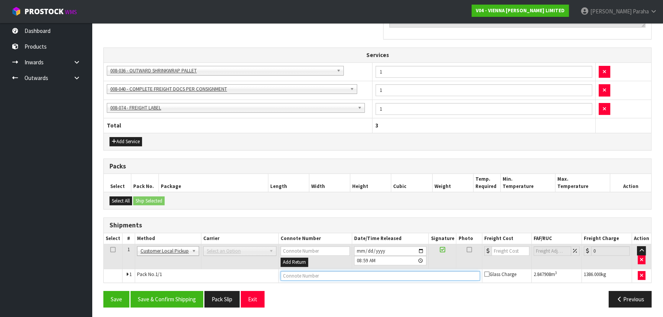
click at [295, 274] on input "text" at bounding box center [381, 276] width 200 height 10
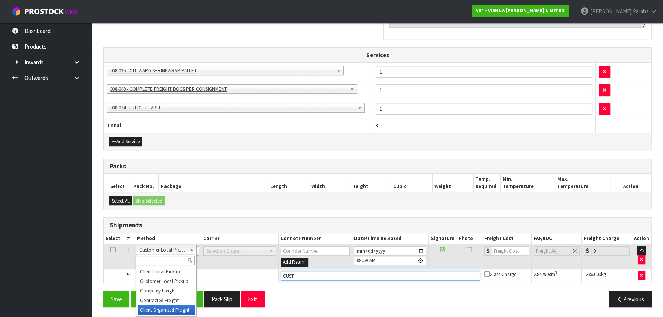
type input "CUST"
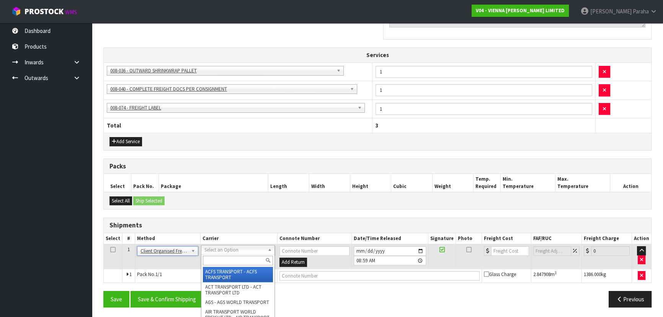
click at [207, 261] on input "text" at bounding box center [238, 261] width 70 height 10
type input "BAS"
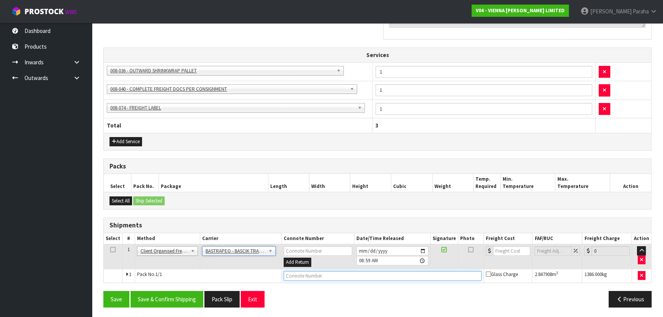
click at [299, 275] on input "text" at bounding box center [383, 276] width 198 height 10
type input "R"
type input "FREIGHT COLLECTED"
click at [178, 299] on button "Save & Confirm Shipping" at bounding box center [167, 299] width 73 height 16
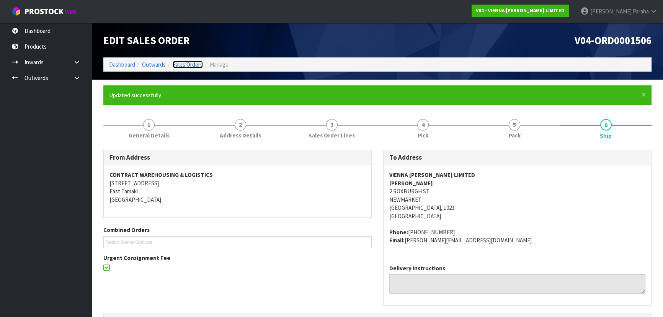
click at [188, 66] on link "Sales Orders" at bounding box center [188, 64] width 30 height 7
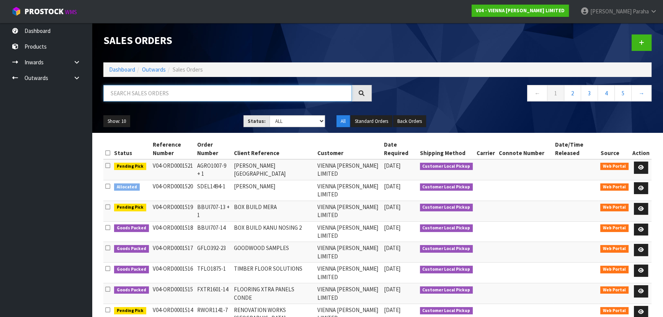
click at [177, 91] on input "text" at bounding box center [227, 93] width 249 height 16
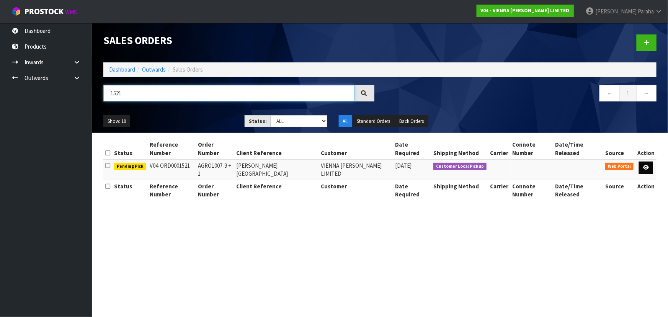
type input "1521"
click at [649, 165] on icon at bounding box center [646, 167] width 6 height 5
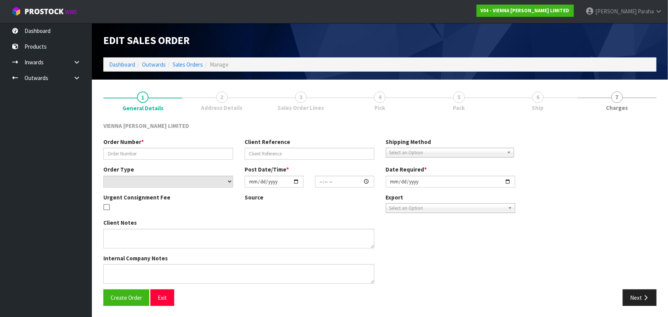
type input "AGRO1007-9 + 1"
type input "GRANT ASHTON BLEAKHOUSE ROAD"
select select "number:0"
type input "2025-09-25"
type input "13:36:00.000"
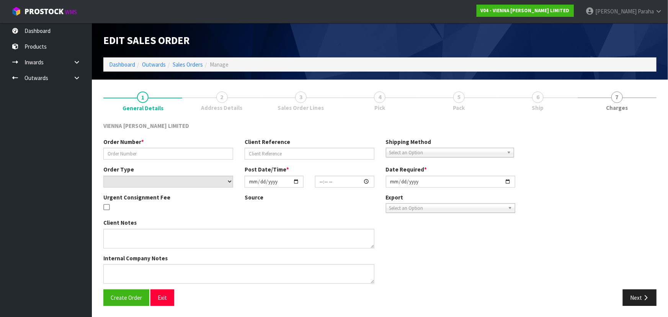
type input "[DATE]"
type textarea "GRANT ASHTON BLEAKHOUSE ROAD EXTRA CARTONS LAUNDRY"
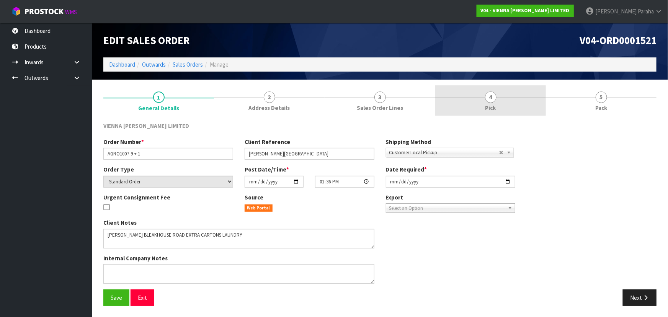
click at [489, 95] on span "4" at bounding box center [490, 97] width 11 height 11
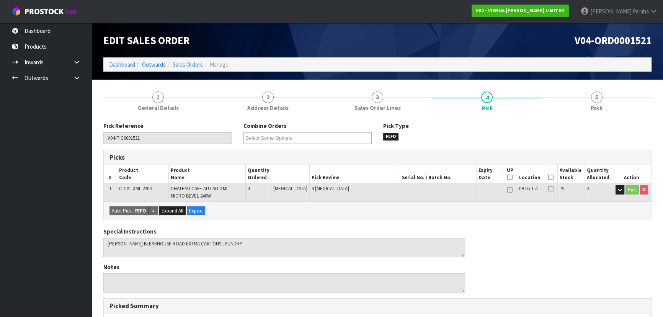
click at [550, 177] on icon at bounding box center [550, 177] width 5 height 0
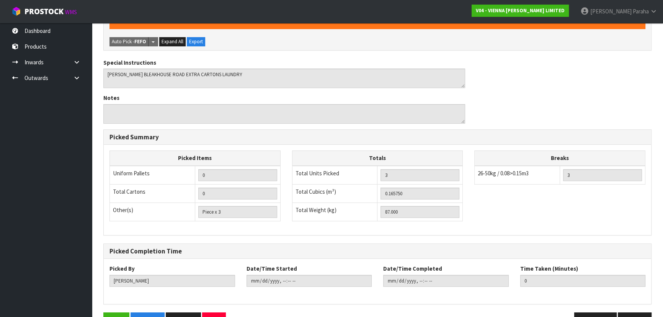
scroll to position [219, 0]
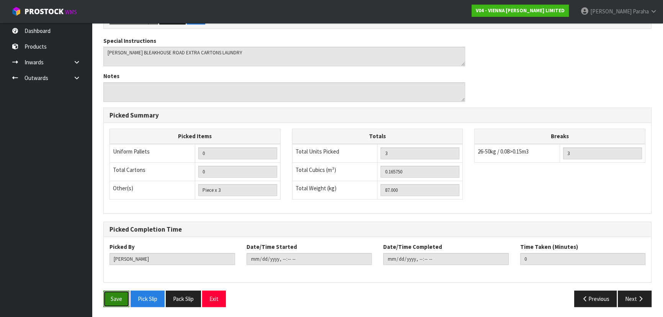
click at [121, 291] on button "Save" at bounding box center [116, 299] width 26 height 16
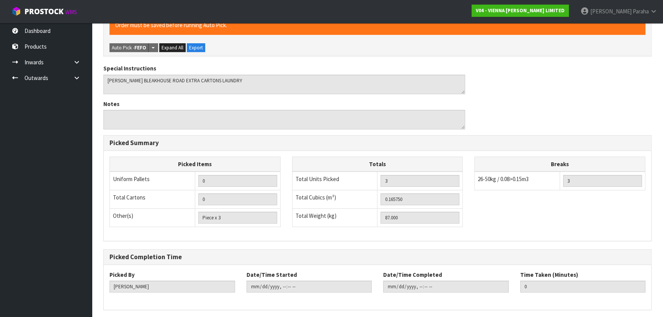
scroll to position [0, 0]
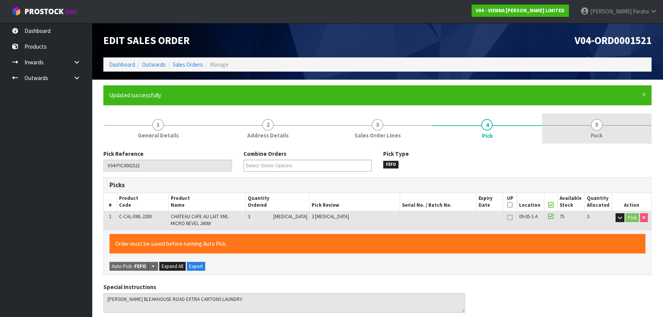
type input "[PERSON_NAME]"
type input "2025-09-26T09:06:01"
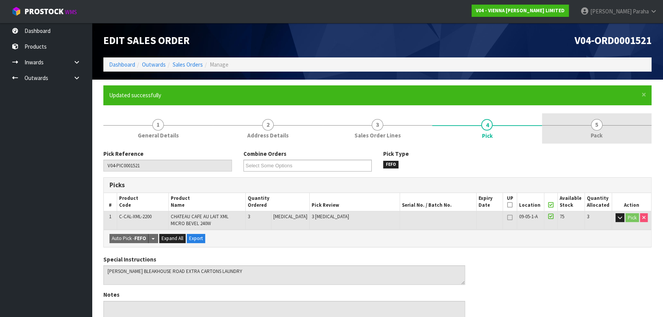
click at [594, 130] on link "5 Pack" at bounding box center [597, 128] width 110 height 30
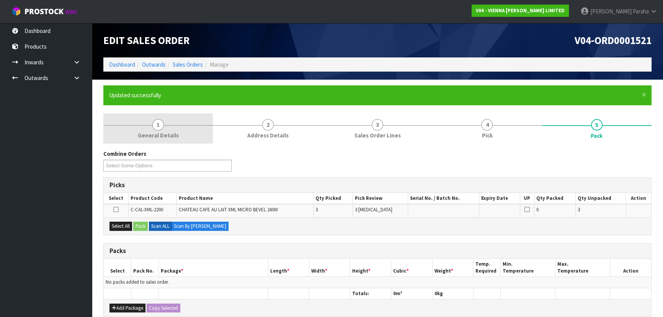
click at [159, 123] on span "1" at bounding box center [157, 124] width 11 height 11
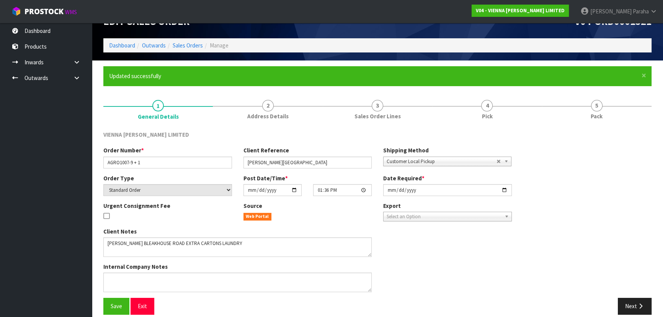
scroll to position [28, 0]
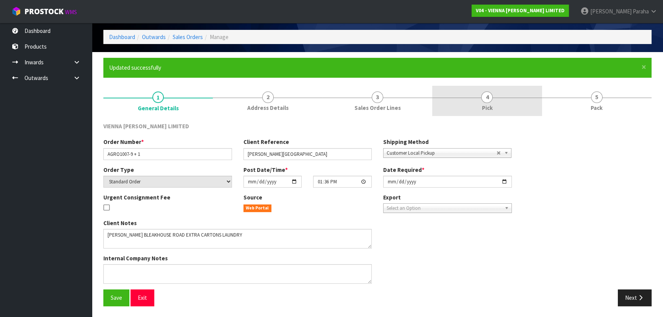
click at [490, 98] on span "4" at bounding box center [486, 97] width 11 height 11
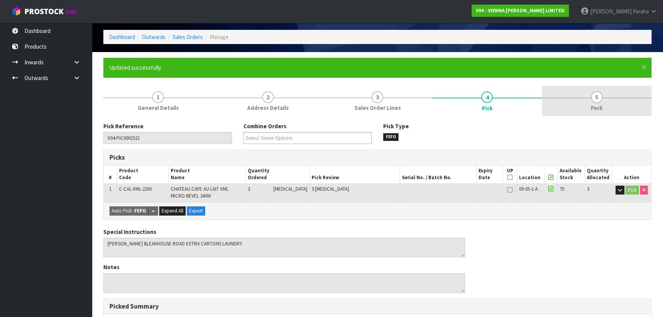
click at [594, 99] on span "5" at bounding box center [596, 97] width 11 height 11
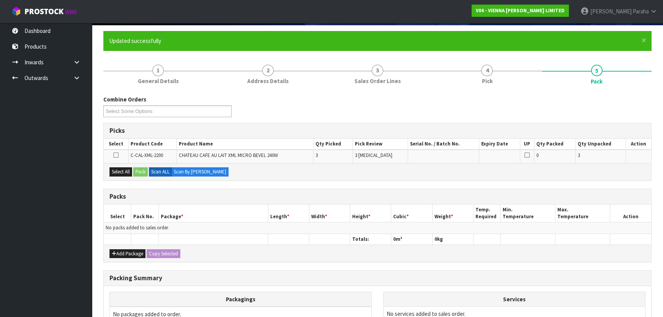
scroll to position [62, 0]
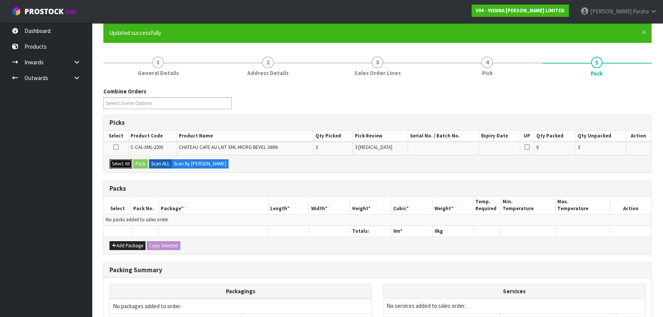
drag, startPoint x: 121, startPoint y: 159, endPoint x: 141, endPoint y: 169, distance: 21.4
click at [121, 160] on button "Select All" at bounding box center [121, 163] width 23 height 9
click at [141, 164] on button "Pack" at bounding box center [140, 163] width 15 height 9
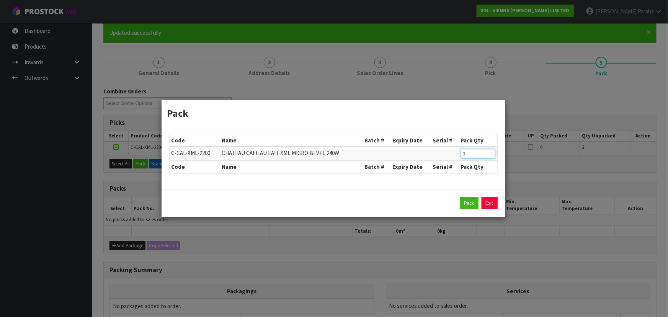
drag, startPoint x: 470, startPoint y: 154, endPoint x: 452, endPoint y: 158, distance: 18.5
click at [452, 158] on tr "C-CAL-XML-2200 CHATEAU CAFE AU LAIT XML MICRO BEVEL 240W 3" at bounding box center [334, 154] width 328 height 14
type input "1"
click at [473, 201] on button "Pack" at bounding box center [469, 203] width 18 height 12
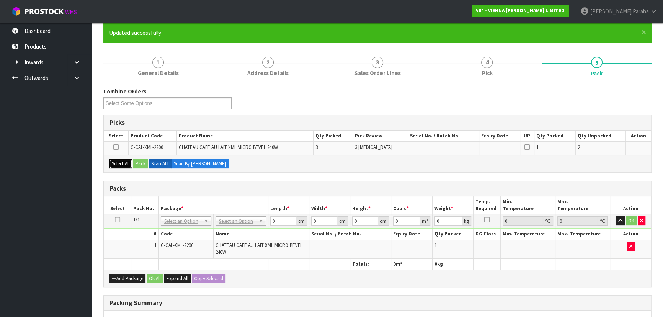
drag, startPoint x: 119, startPoint y: 162, endPoint x: 130, endPoint y: 160, distance: 11.2
click at [119, 162] on button "Select All" at bounding box center [121, 163] width 23 height 9
click at [145, 163] on button "Pack" at bounding box center [140, 163] width 15 height 9
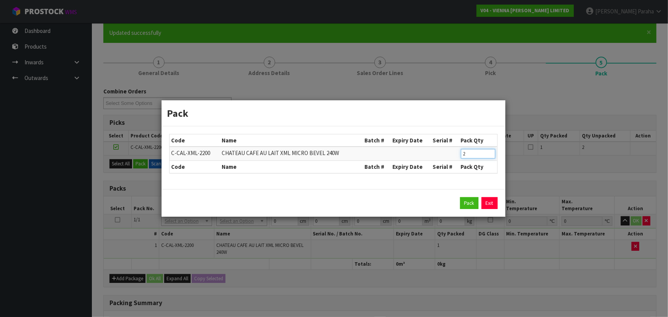
click at [460, 153] on td "2" at bounding box center [478, 154] width 38 height 14
click at [490, 208] on link "Exit" at bounding box center [490, 203] width 16 height 12
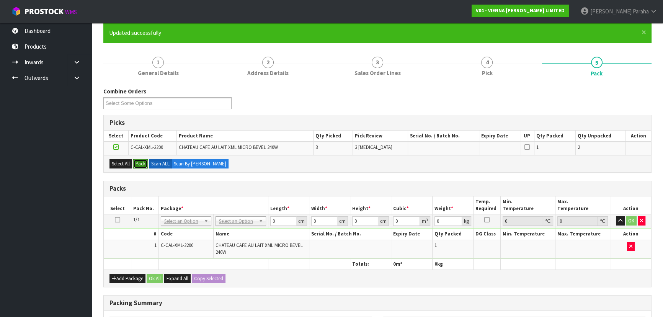
click at [137, 163] on button "Pack" at bounding box center [140, 163] width 15 height 9
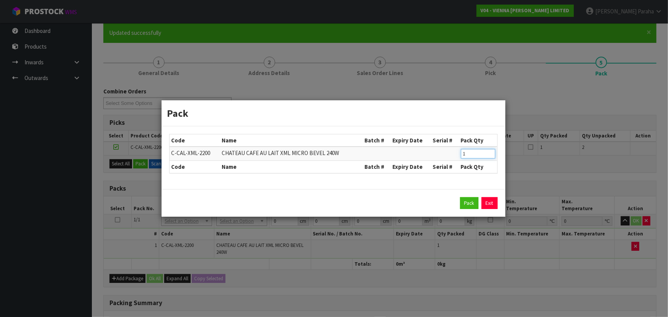
type input "1"
click at [490, 156] on input "1" at bounding box center [478, 154] width 34 height 10
drag, startPoint x: 471, startPoint y: 205, endPoint x: 310, endPoint y: 196, distance: 160.7
click at [470, 206] on button "Pack" at bounding box center [469, 203] width 18 height 12
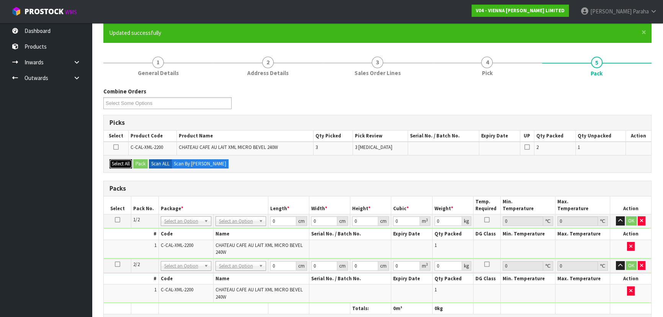
click at [117, 164] on button "Select All" at bounding box center [121, 163] width 23 height 9
click at [143, 163] on button "Pack" at bounding box center [140, 163] width 15 height 9
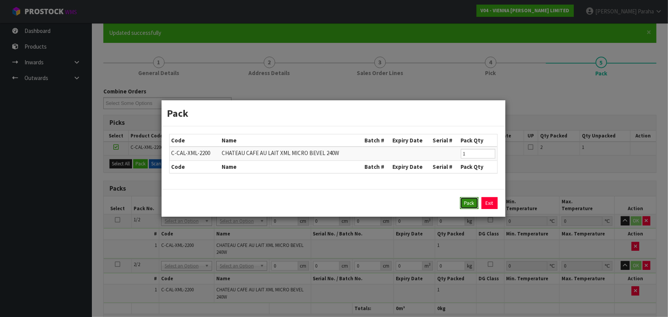
click at [473, 205] on button "Pack" at bounding box center [469, 203] width 18 height 12
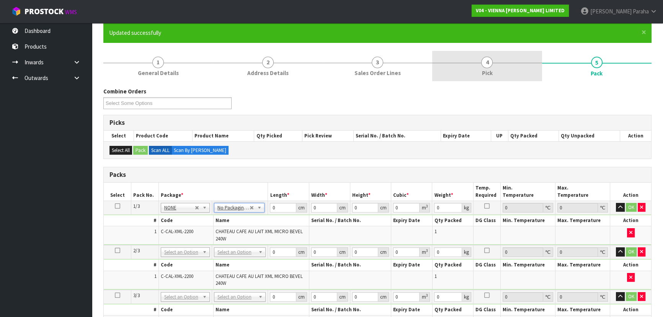
click at [467, 65] on link "4 Pick" at bounding box center [487, 66] width 110 height 30
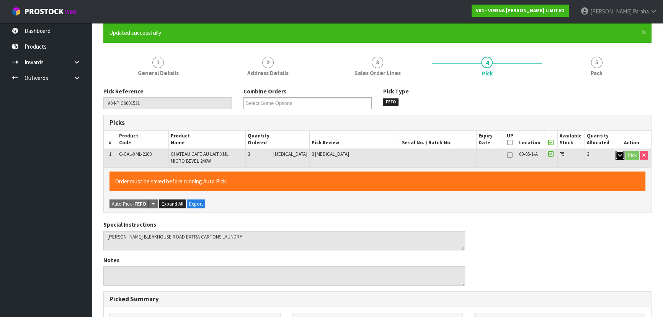
click at [619, 157] on button "button" at bounding box center [620, 155] width 9 height 9
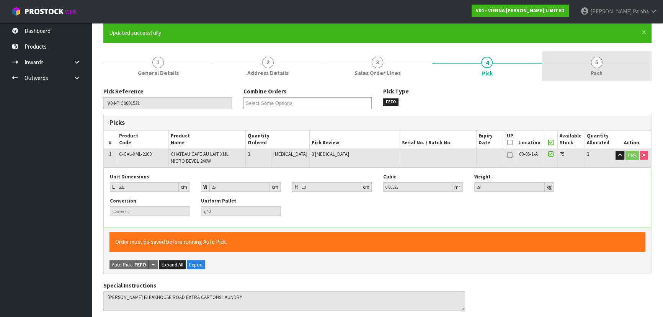
click at [588, 61] on link "5 Pack" at bounding box center [597, 66] width 110 height 30
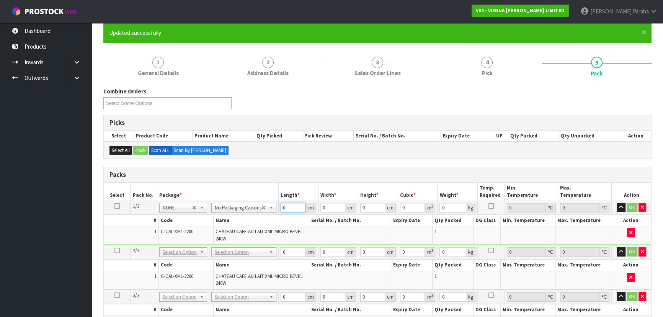
drag, startPoint x: 286, startPoint y: 205, endPoint x: 272, endPoint y: 207, distance: 14.3
click at [272, 207] on tr "1/3 NONE 007-001 007-002 007-004 007-009 007-013 007-014 007-015 007-017 007-01…" at bounding box center [378, 208] width 548 height 14
type input "221"
type input "25"
type input "1"
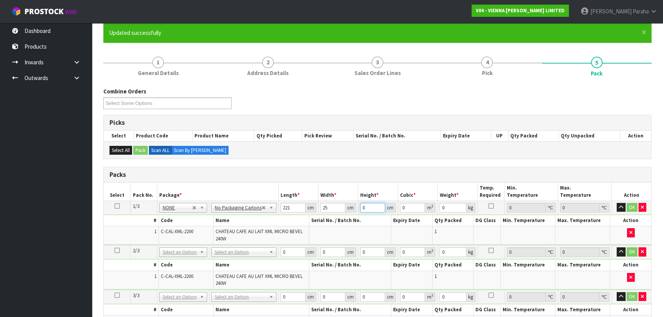
type input "0.005525"
type input "10"
type input "0.05525"
type input "10"
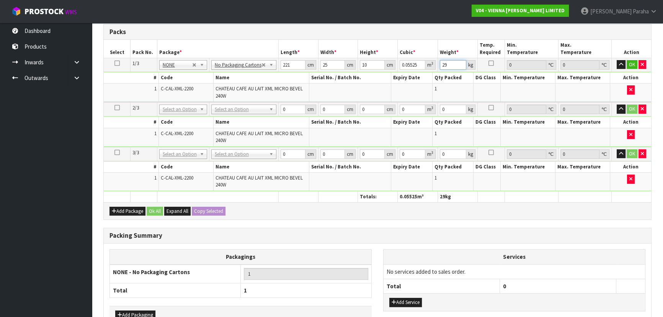
scroll to position [112, 0]
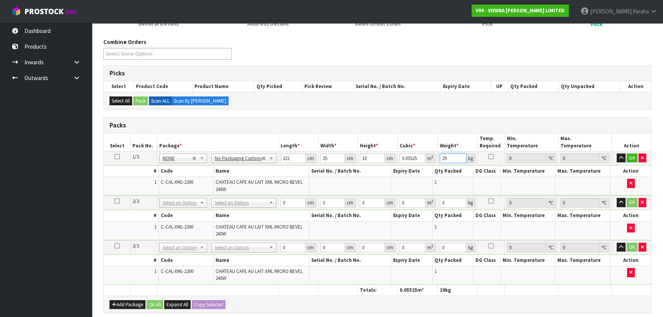
type input "29"
click at [118, 157] on icon at bounding box center [117, 157] width 5 height 0
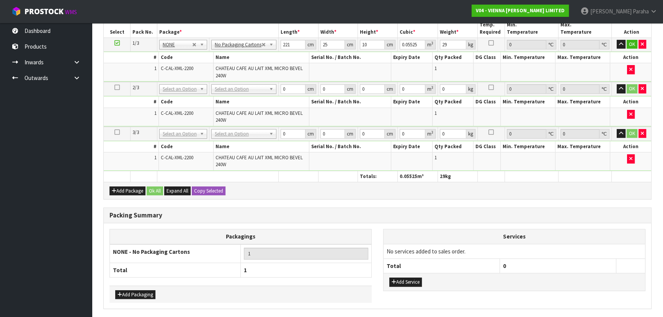
scroll to position [251, 0]
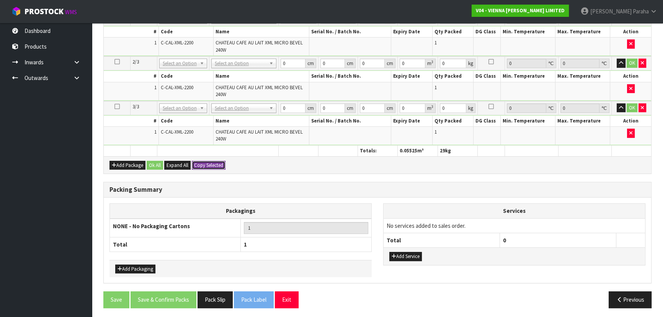
click at [210, 161] on button "Copy Selected" at bounding box center [209, 165] width 34 height 9
click at [210, 162] on span "Confirm" at bounding box center [202, 165] width 17 height 7
type input "221"
type input "25"
type input "10"
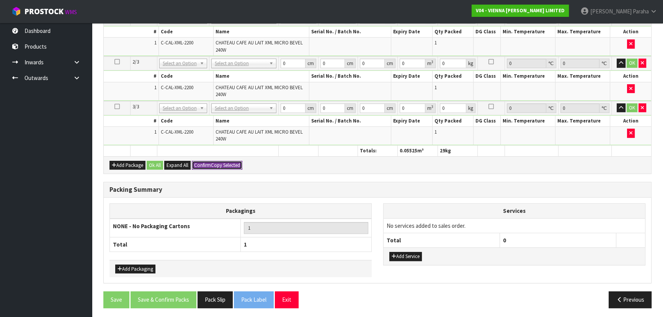
type input "0.05525"
type input "29"
type input "221"
type input "25"
type input "10"
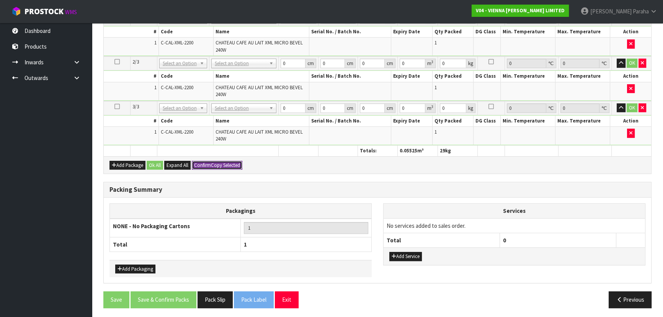
type input "0.05525"
type input "29"
type input "3"
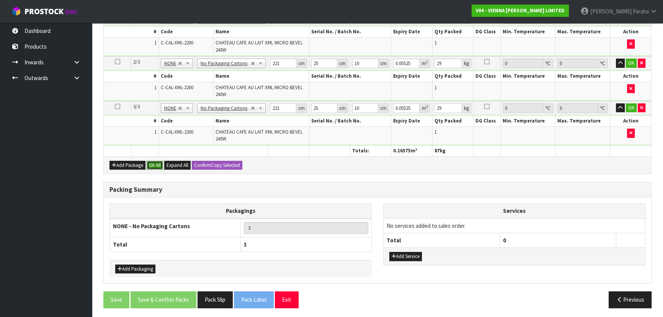
click at [157, 165] on button "Ok All" at bounding box center [155, 165] width 16 height 9
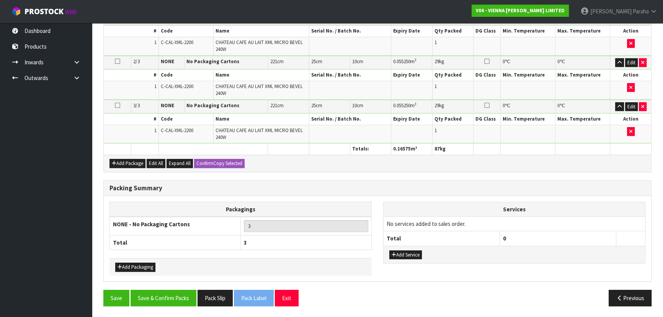
scroll to position [249, 0]
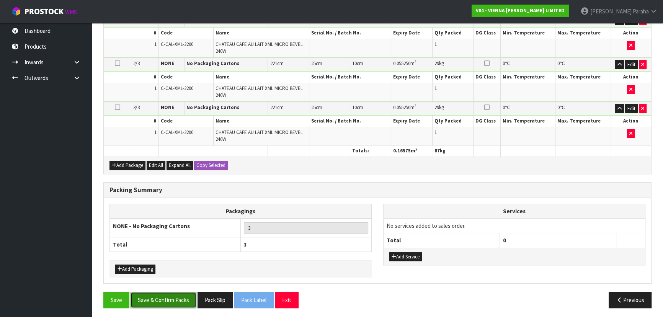
click at [176, 297] on button "Save & Confirm Packs" at bounding box center [164, 300] width 66 height 16
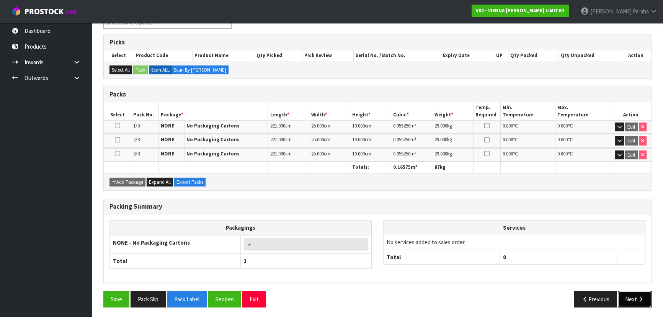
click at [639, 296] on icon "button" at bounding box center [640, 299] width 7 height 6
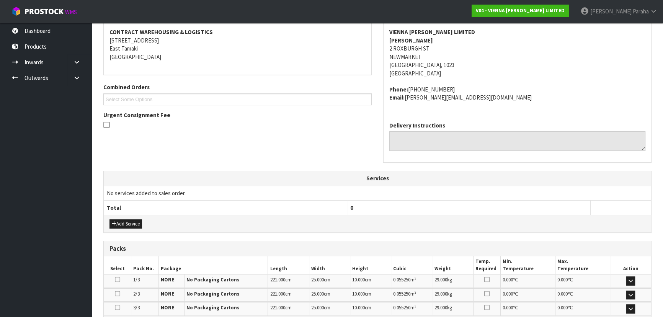
scroll to position [240, 0]
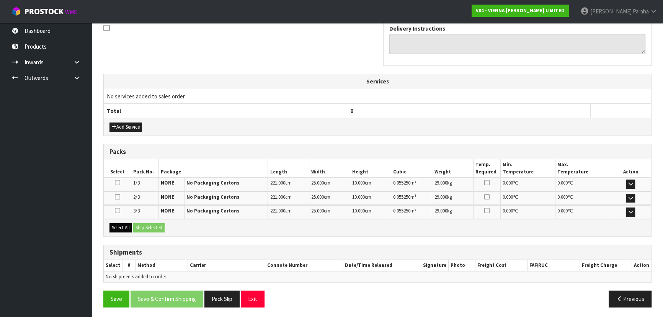
drag, startPoint x: 108, startPoint y: 229, endPoint x: 125, endPoint y: 227, distance: 17.0
click at [112, 229] on div "Select All Ship Selected" at bounding box center [378, 227] width 548 height 17
drag, startPoint x: 125, startPoint y: 227, endPoint x: 134, endPoint y: 227, distance: 9.2
click at [125, 227] on button "Select All" at bounding box center [121, 227] width 23 height 9
click at [143, 226] on button "Ship Selected" at bounding box center [148, 227] width 31 height 9
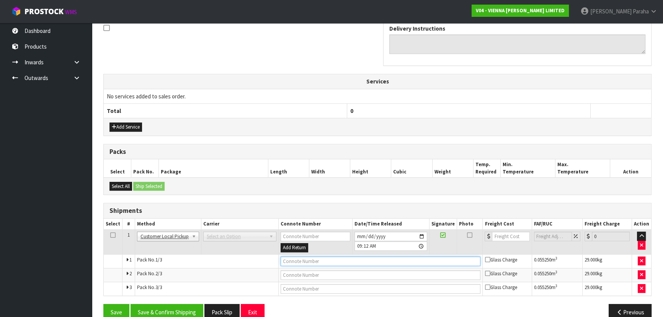
click at [327, 262] on input "text" at bounding box center [381, 262] width 200 height 10
type input "CUSTOMER COLLECTED"
click at [158, 306] on button "Save & Confirm Shipping" at bounding box center [167, 312] width 73 height 16
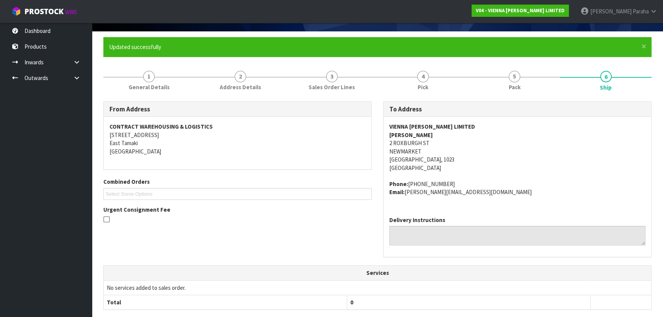
scroll to position [0, 0]
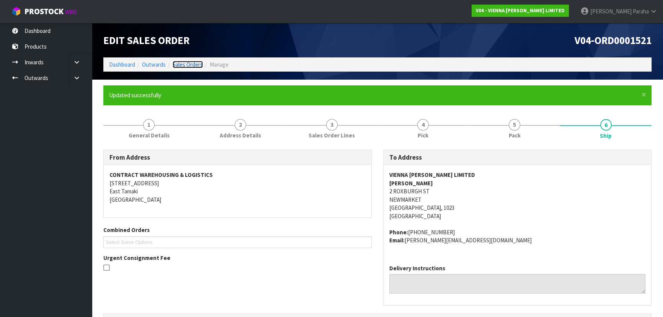
click at [196, 63] on link "Sales Orders" at bounding box center [188, 64] width 30 height 7
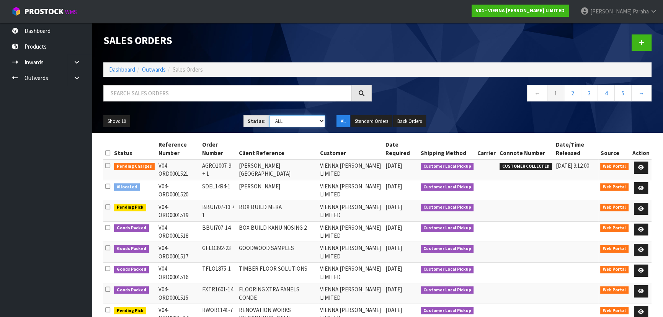
click at [290, 122] on select "Draft Pending Allocated Pending Pick Goods Picked Goods Packed Pending Charges …" at bounding box center [298, 121] width 56 height 12
select select "string:3"
click at [270, 115] on select "Draft Pending Allocated Pending Pick Goods Picked Goods Packed Pending Charges …" at bounding box center [298, 121] width 56 height 12
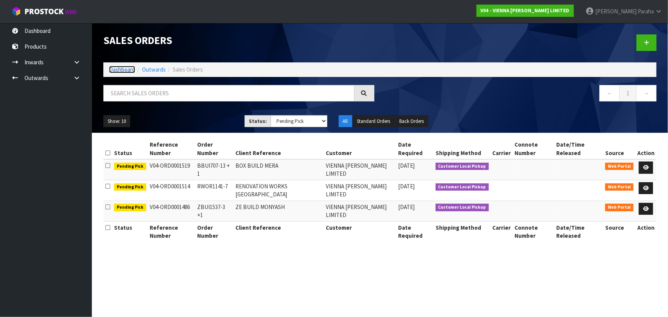
drag, startPoint x: 125, startPoint y: 70, endPoint x: 131, endPoint y: 172, distance: 102.4
click at [125, 70] on link "Dashboard" at bounding box center [122, 69] width 26 height 7
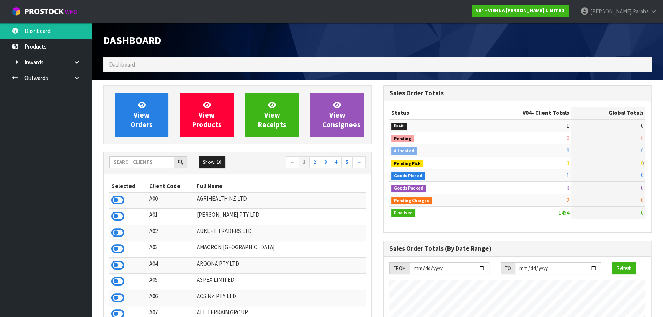
scroll to position [612, 280]
click at [142, 161] on input "text" at bounding box center [142, 162] width 65 height 12
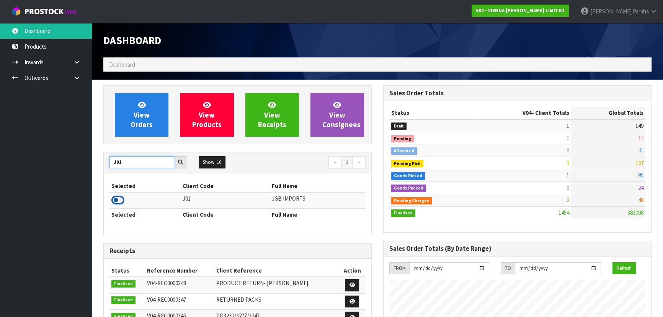
type input "J01"
click at [121, 199] on icon at bounding box center [117, 200] width 13 height 11
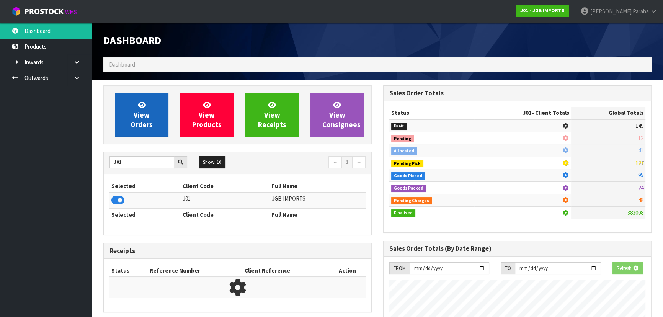
scroll to position [382498, 382695]
click at [124, 130] on link "View Orders" at bounding box center [142, 115] width 54 height 44
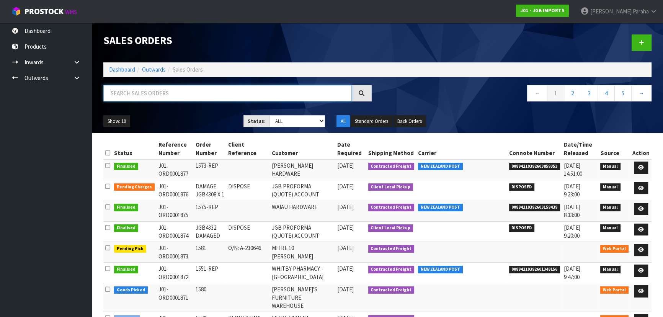
click at [132, 95] on input "text" at bounding box center [227, 93] width 249 height 16
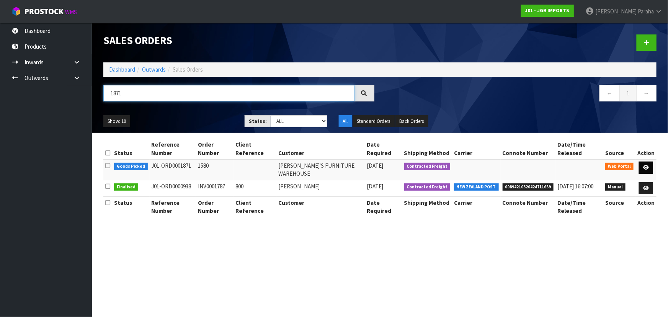
type input "1871"
click at [646, 165] on icon at bounding box center [646, 167] width 6 height 5
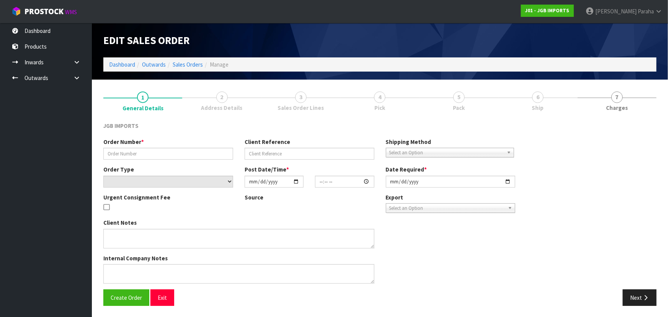
type input "1580"
select select "number:0"
type input "2025-09-17"
type input "14:46:00.000"
type input "2025-09-18"
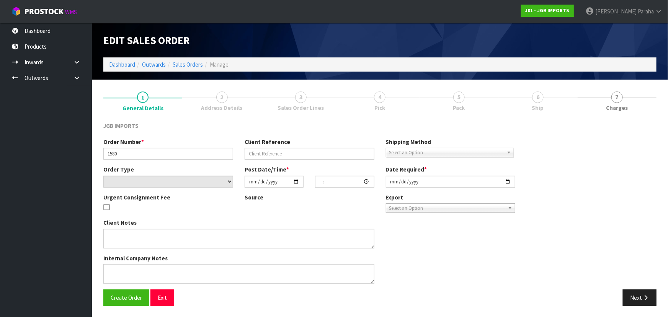
type textarea "100% DISCOUNT ON FREIGHT"
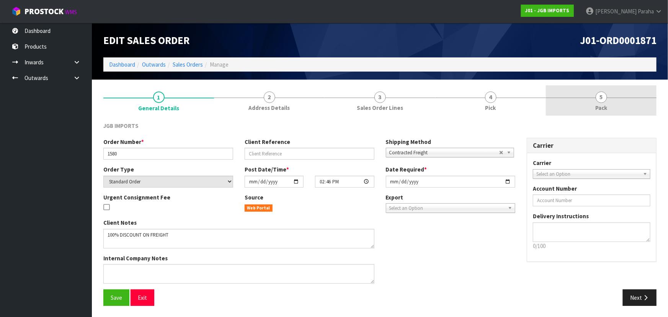
click at [605, 101] on span "5" at bounding box center [601, 97] width 11 height 11
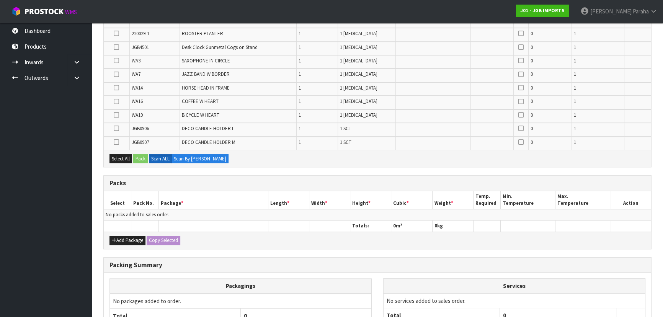
scroll to position [260, 0]
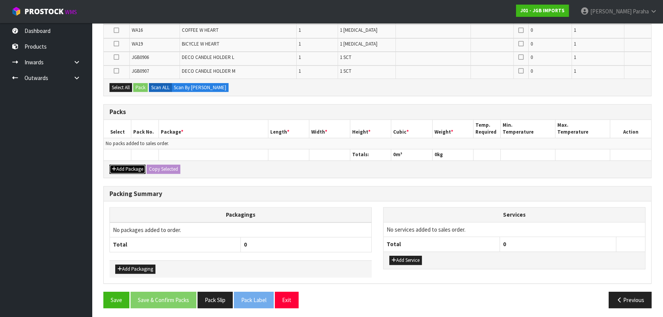
click at [125, 165] on button "Add Package" at bounding box center [128, 169] width 36 height 9
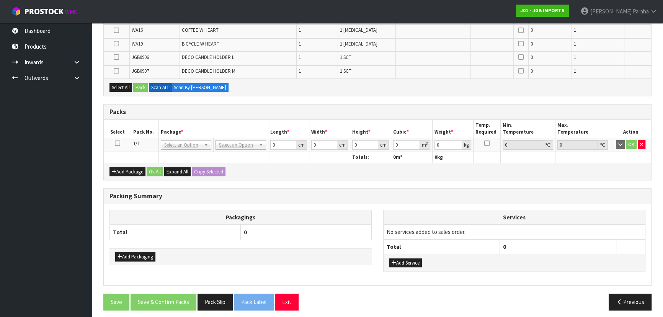
click at [119, 143] on icon at bounding box center [117, 143] width 5 height 0
click at [533, 13] on nav "Toggle navigation ProStock WMS J01 - JGB IMPORTS Polly Paraha Logout" at bounding box center [331, 11] width 663 height 23
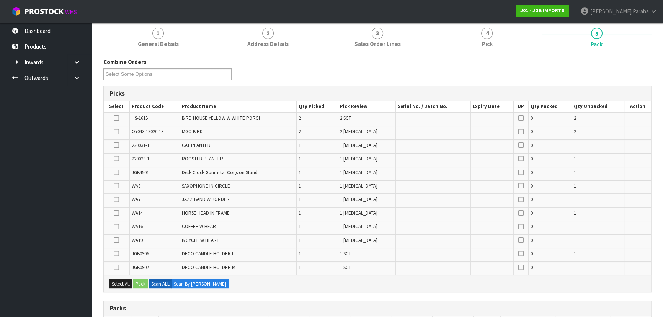
click at [119, 254] on icon at bounding box center [116, 254] width 5 height 0
click at [0, 0] on input "checkbox" at bounding box center [0, 0] width 0 height 0
click at [117, 267] on icon at bounding box center [116, 267] width 5 height 0
click at [0, 0] on input "checkbox" at bounding box center [0, 0] width 0 height 0
click at [119, 172] on icon at bounding box center [116, 172] width 5 height 0
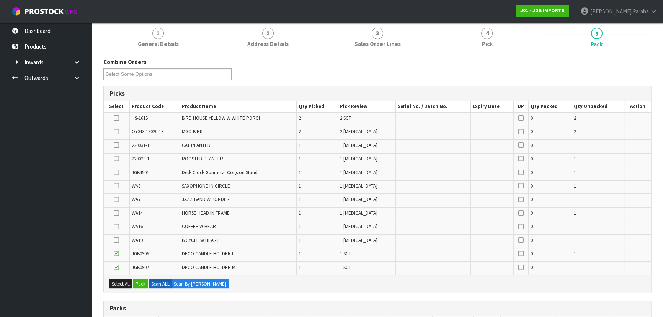
click at [0, 0] on input "checkbox" at bounding box center [0, 0] width 0 height 0
click at [115, 132] on icon at bounding box center [116, 132] width 5 height 0
click at [0, 0] on input "checkbox" at bounding box center [0, 0] width 0 height 0
click at [115, 118] on icon at bounding box center [116, 118] width 5 height 0
click at [0, 0] on input "checkbox" at bounding box center [0, 0] width 0 height 0
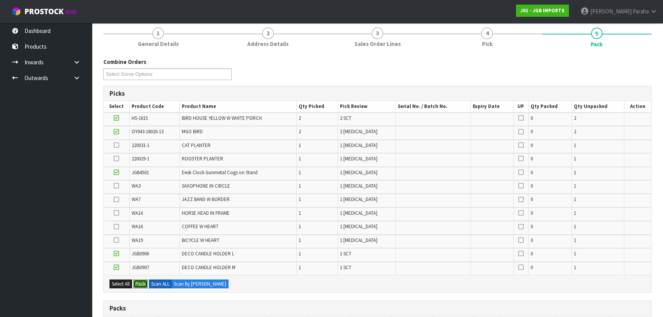
click at [139, 286] on button "Pack" at bounding box center [140, 284] width 15 height 9
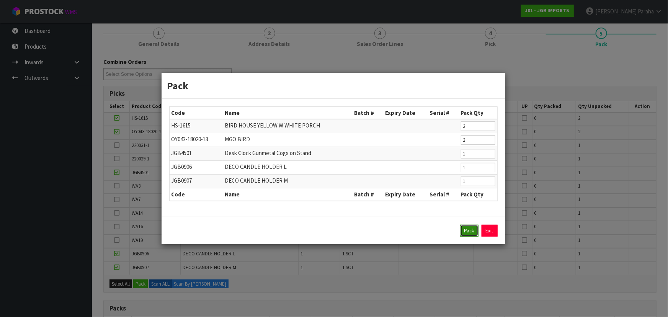
click at [463, 232] on button "Pack" at bounding box center [469, 231] width 18 height 12
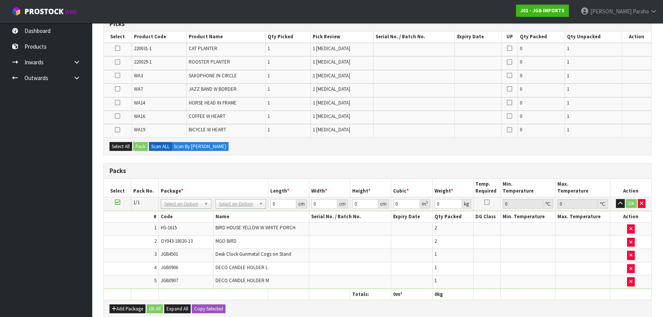
scroll to position [238, 0]
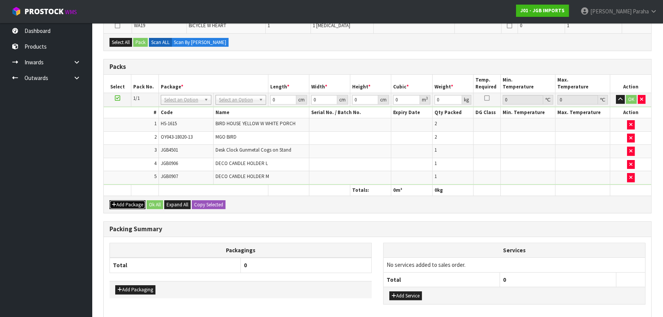
click at [135, 203] on button "Add Package" at bounding box center [128, 204] width 36 height 9
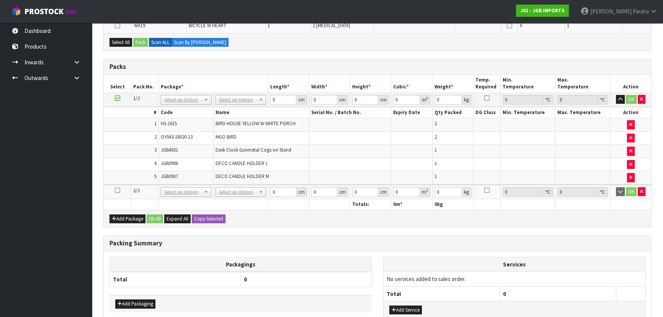
click at [118, 190] on icon at bounding box center [117, 190] width 5 height 0
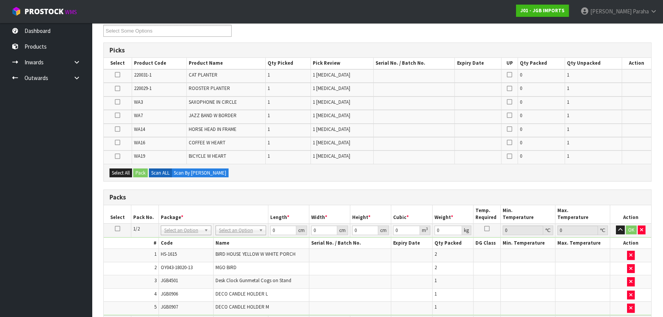
scroll to position [99, 0]
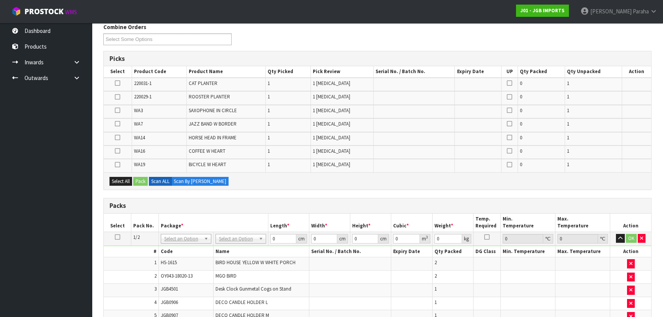
click at [116, 97] on icon at bounding box center [117, 97] width 5 height 0
click at [0, 0] on input "checkbox" at bounding box center [0, 0] width 0 height 0
click at [119, 83] on icon at bounding box center [117, 83] width 5 height 0
click at [0, 0] on input "checkbox" at bounding box center [0, 0] width 0 height 0
click at [139, 182] on button "Pack" at bounding box center [140, 181] width 15 height 9
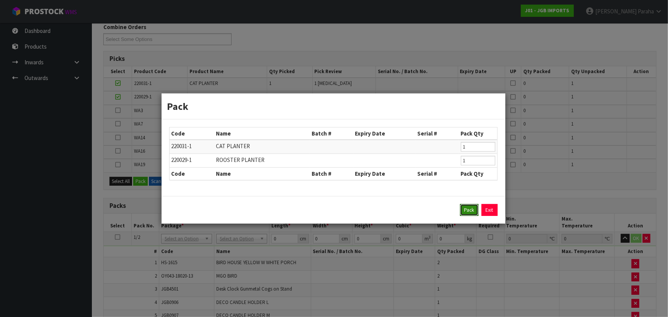
drag, startPoint x: 467, startPoint y: 211, endPoint x: 402, endPoint y: 210, distance: 65.1
click at [468, 211] on button "Pack" at bounding box center [469, 210] width 18 height 12
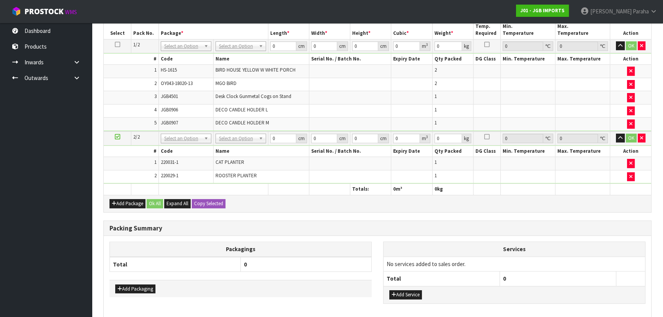
scroll to position [298, 0]
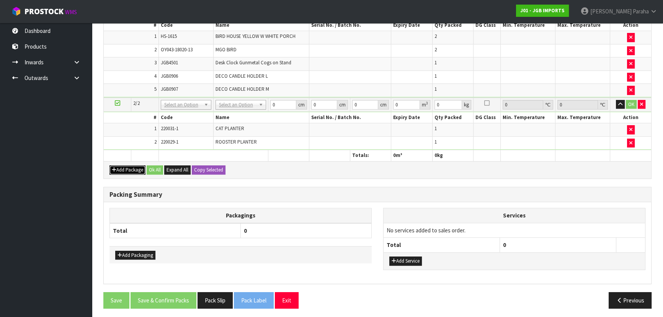
click at [127, 169] on button "Add Package" at bounding box center [128, 169] width 36 height 9
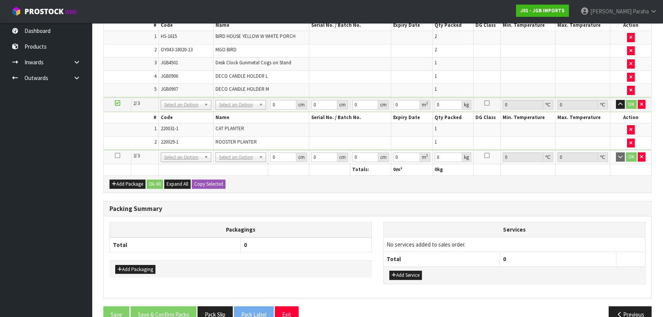
click at [117, 155] on icon at bounding box center [117, 155] width 5 height 0
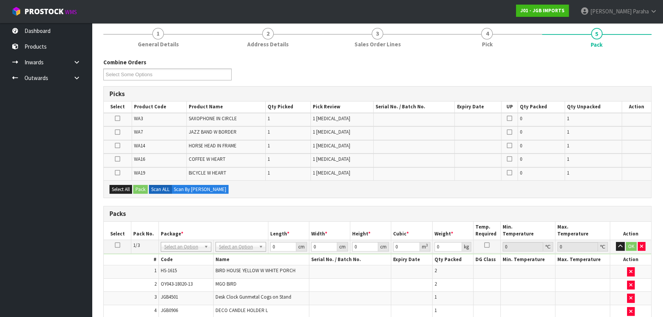
scroll to position [54, 0]
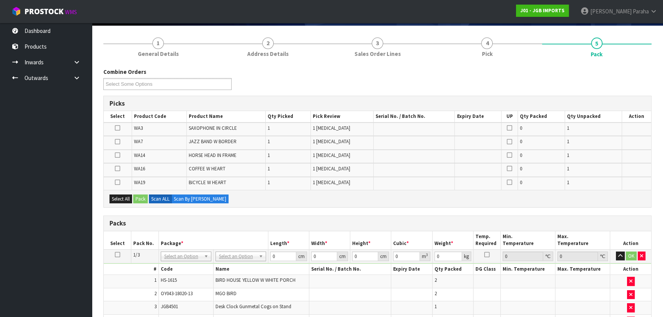
click at [119, 142] on icon at bounding box center [117, 142] width 5 height 0
click at [0, 0] on input "checkbox" at bounding box center [0, 0] width 0 height 0
click at [119, 128] on icon at bounding box center [117, 128] width 5 height 0
click at [0, 0] on input "checkbox" at bounding box center [0, 0] width 0 height 0
click at [116, 155] on icon at bounding box center [117, 155] width 5 height 0
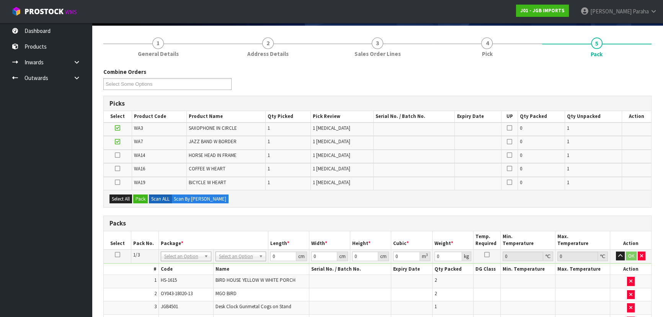
click at [0, 0] on input "checkbox" at bounding box center [0, 0] width 0 height 0
click at [139, 198] on button "Pack" at bounding box center [140, 199] width 15 height 9
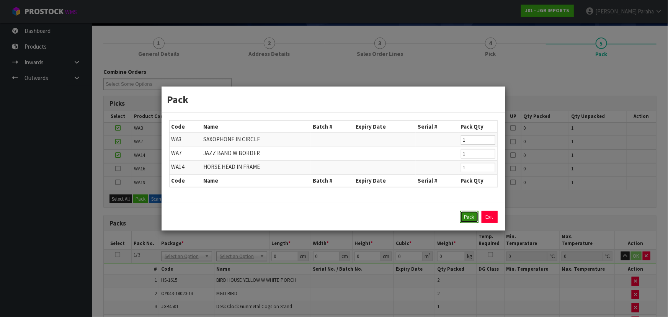
click at [471, 219] on button "Pack" at bounding box center [469, 217] width 18 height 12
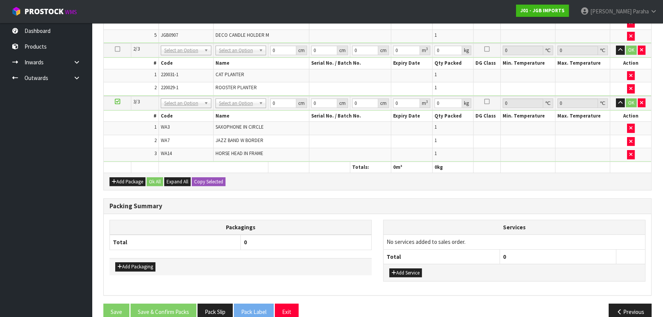
scroll to position [322, 0]
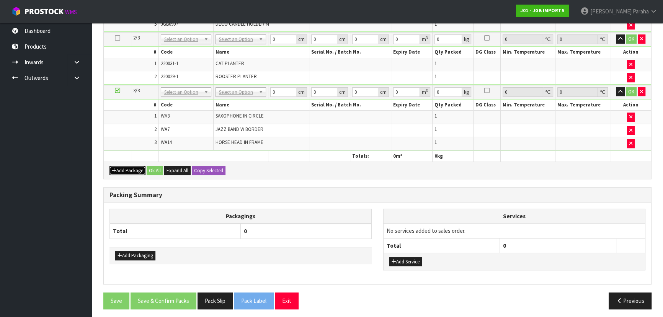
click at [126, 167] on button "Add Package" at bounding box center [128, 170] width 36 height 9
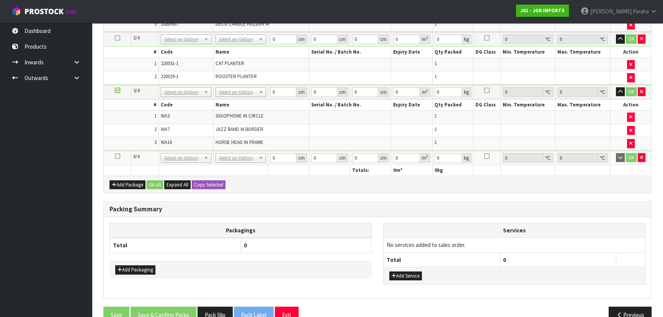
click at [119, 156] on icon at bounding box center [117, 156] width 5 height 0
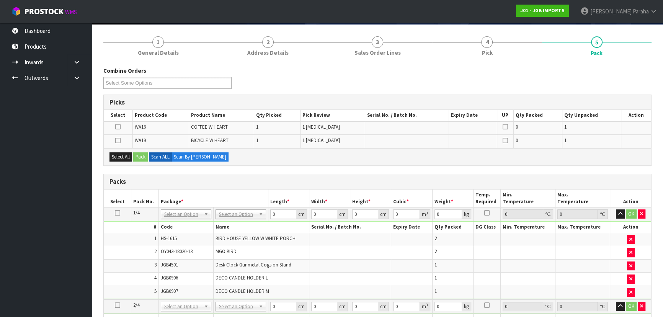
scroll to position [9, 0]
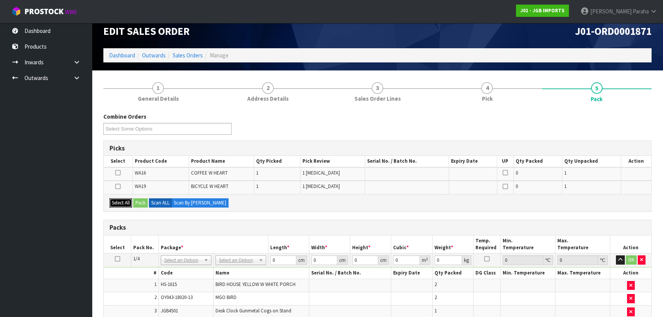
click at [124, 201] on button "Select All" at bounding box center [121, 202] width 23 height 9
click at [140, 201] on button "Pack" at bounding box center [140, 202] width 15 height 9
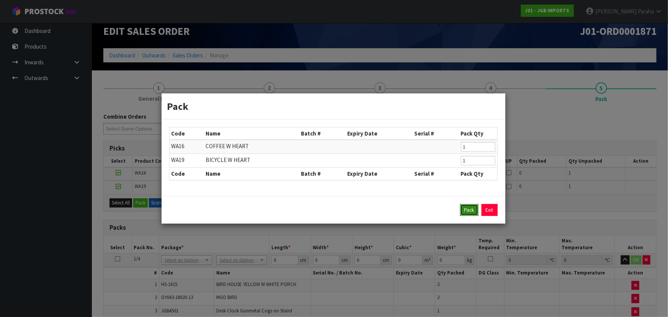
click at [463, 211] on button "Pack" at bounding box center [469, 210] width 18 height 12
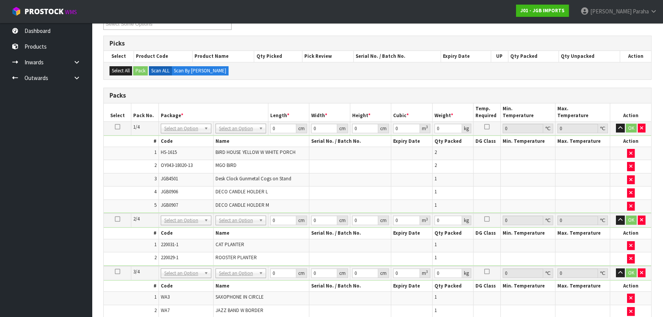
scroll to position [114, 0]
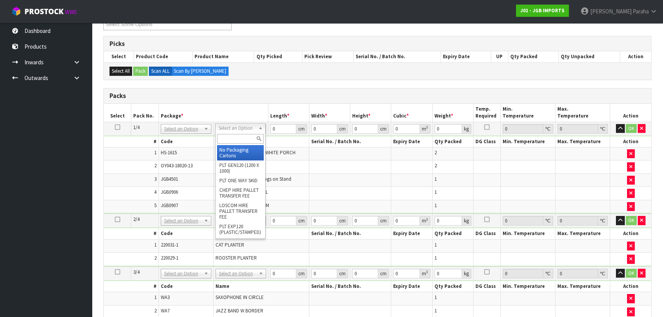
click at [250, 140] on input "text" at bounding box center [240, 139] width 47 height 10
type input "oc"
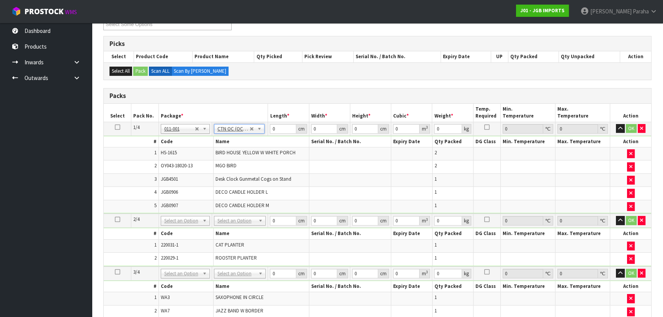
type input "10.35"
click at [280, 129] on input "0" at bounding box center [283, 129] width 26 height 10
type input "54"
type input "51"
type input "5"
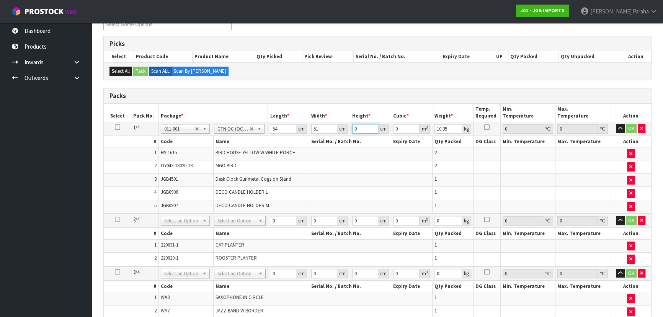
type input "0.01377"
type input "52"
type input "0.143208"
type input "52"
type input "12"
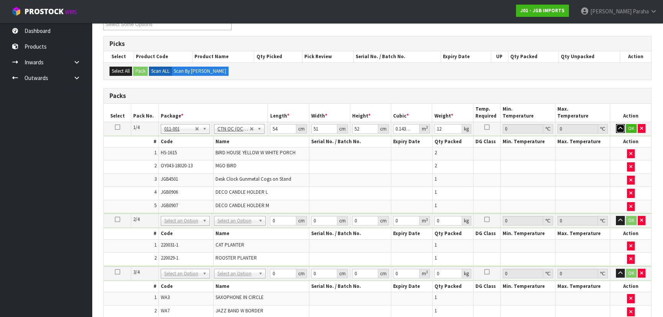
click at [616, 124] on button "button" at bounding box center [620, 128] width 9 height 9
click button "OK" at bounding box center [631, 128] width 11 height 9
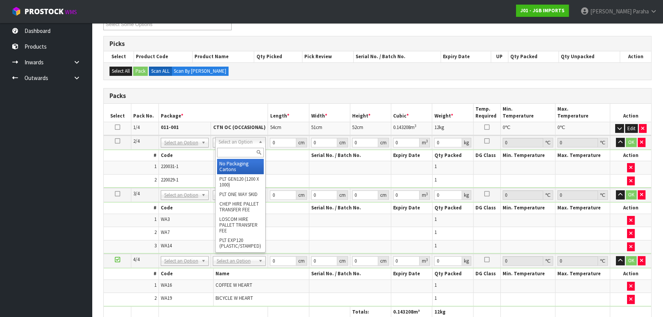
drag, startPoint x: 240, startPoint y: 154, endPoint x: 245, endPoint y: 151, distance: 6.2
click at [239, 154] on input "text" at bounding box center [240, 153] width 47 height 10
type input "oc"
type input "2"
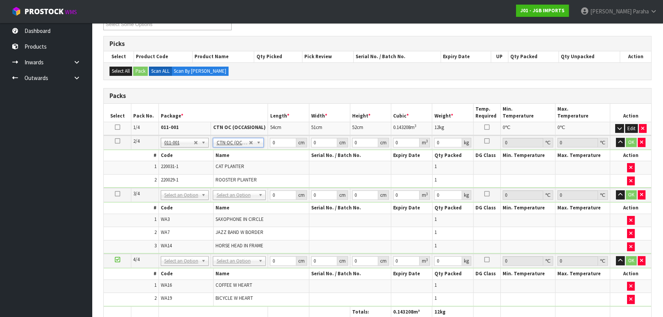
type input "6.82"
click at [277, 142] on input "0" at bounding box center [283, 143] width 26 height 10
type input "61"
type input "43"
type input "2"
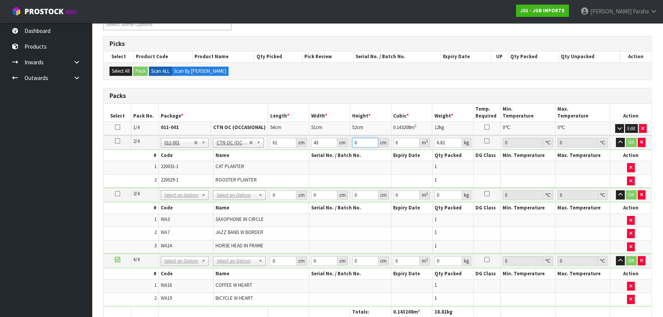
type input "0.005246"
type input "25"
type input "0.065575"
type input "25"
type input "8"
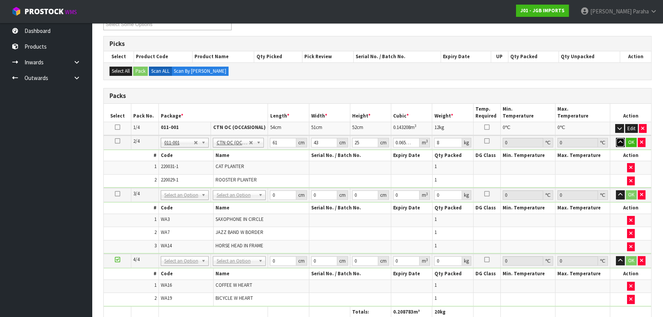
click at [616, 138] on button "button" at bounding box center [620, 142] width 9 height 9
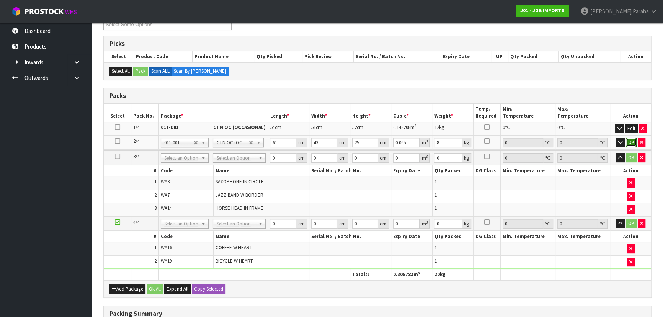
click button "OK" at bounding box center [631, 142] width 11 height 9
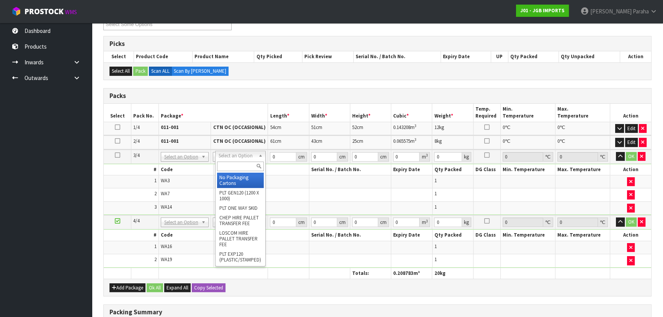
click at [235, 166] on input "text" at bounding box center [240, 167] width 47 height 10
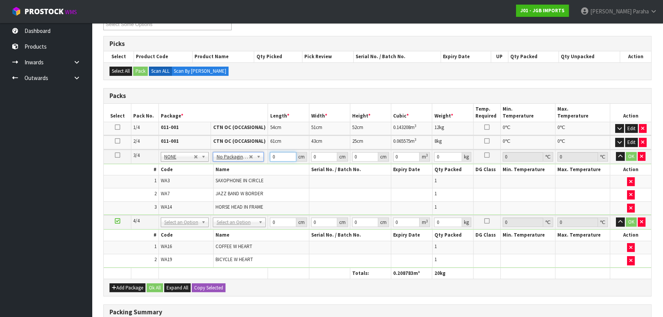
click at [274, 155] on input "0" at bounding box center [283, 157] width 26 height 10
type input "80"
type input "59"
type input "8"
type input "0.03776"
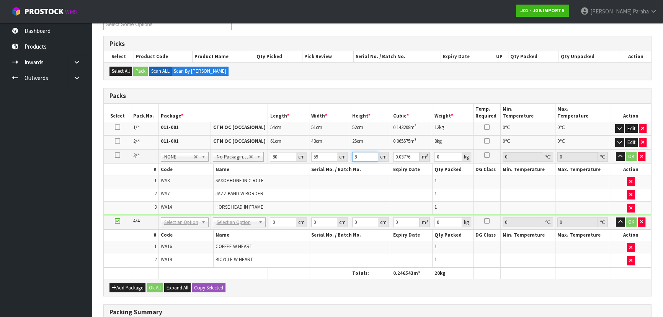
type input "8"
type input "5"
click at [616, 152] on button "button" at bounding box center [620, 156] width 9 height 9
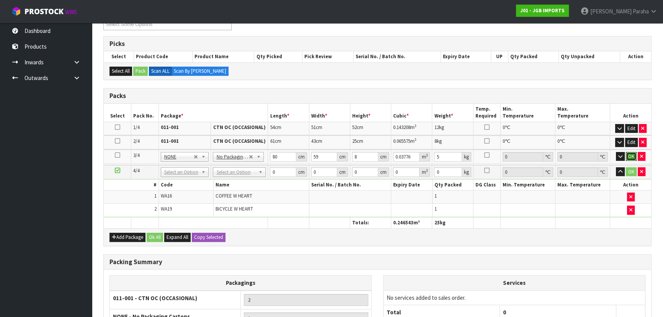
click button "OK" at bounding box center [631, 156] width 11 height 9
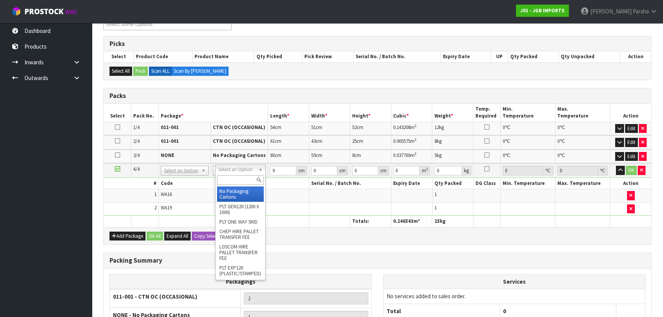
type input "2"
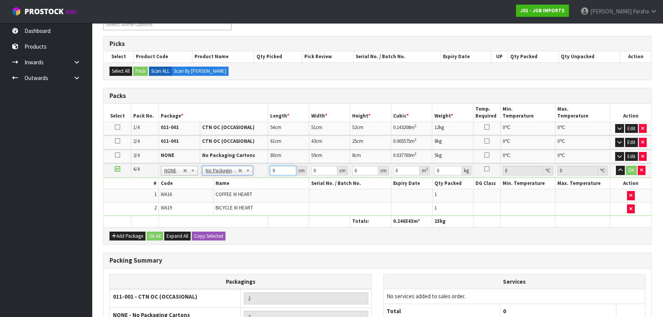
click at [286, 170] on input "0" at bounding box center [283, 171] width 26 height 10
type input "104"
type input "44"
type input "6"
type input "0.027456"
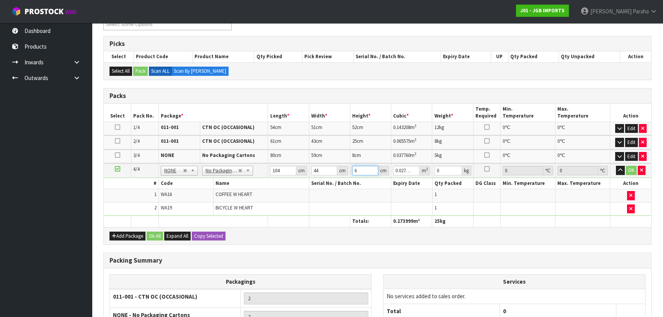
type input "6"
type input "2"
click at [616, 166] on button "button" at bounding box center [620, 170] width 9 height 9
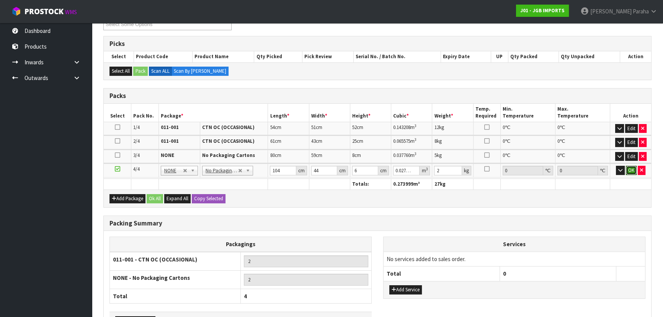
click button "OK" at bounding box center [631, 170] width 11 height 9
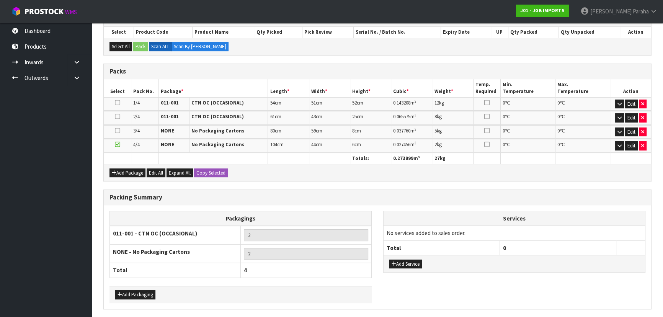
scroll to position [164, 0]
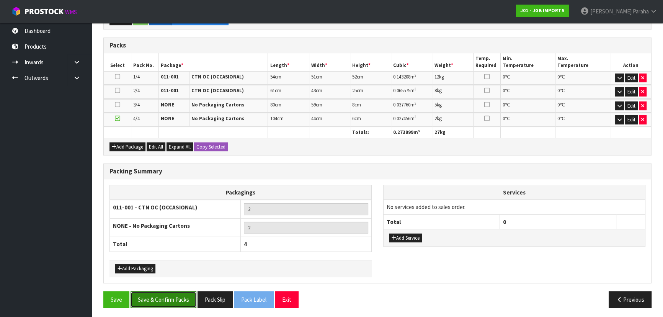
click at [175, 301] on button "Save & Confirm Packs" at bounding box center [164, 299] width 66 height 16
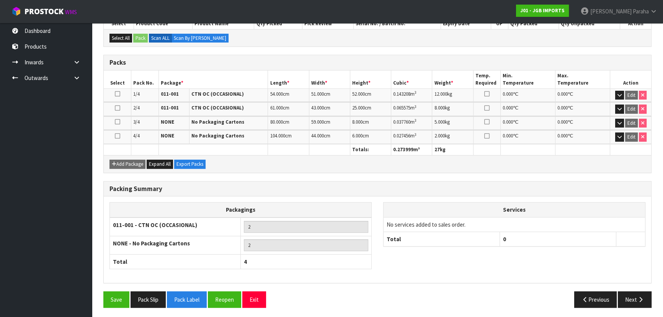
scroll to position [175, 0]
click at [640, 296] on icon "button" at bounding box center [640, 299] width 7 height 6
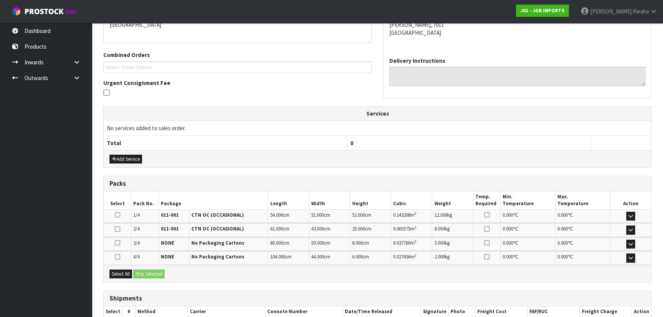
scroll to position [0, 0]
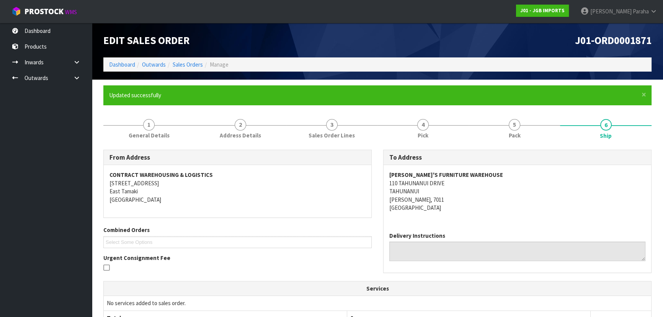
click at [461, 176] on strong "ROB'S FURNITURE WAREHOUSE" at bounding box center [446, 174] width 114 height 7
copy strong "ROB'S FURNITURE WAREHOUSE"
click at [434, 183] on address "ROB'S FURNITURE WAREHOUSE 110 TAHUNANUI DRIVE TAHUNANUI NELSON, 7011 New Zealand" at bounding box center [517, 191] width 256 height 41
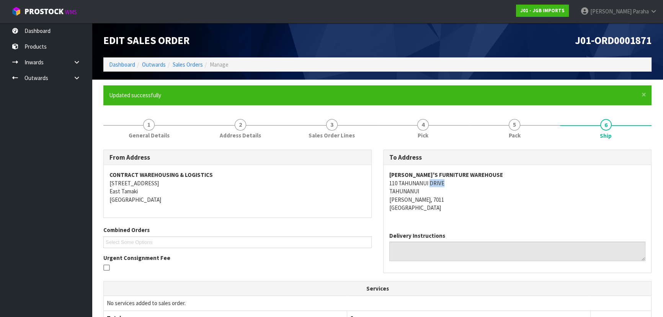
click at [434, 183] on address "ROB'S FURNITURE WAREHOUSE 110 TAHUNANUI DRIVE TAHUNANUI NELSON, 7011 New Zealand" at bounding box center [517, 191] width 256 height 41
copy address "110 TAHUNANUI DRIVE"
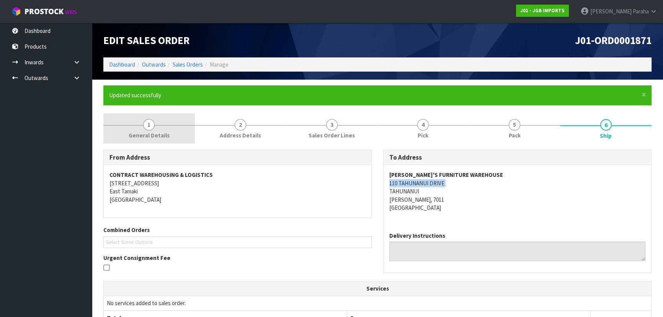
click at [143, 123] on span "1" at bounding box center [148, 124] width 11 height 11
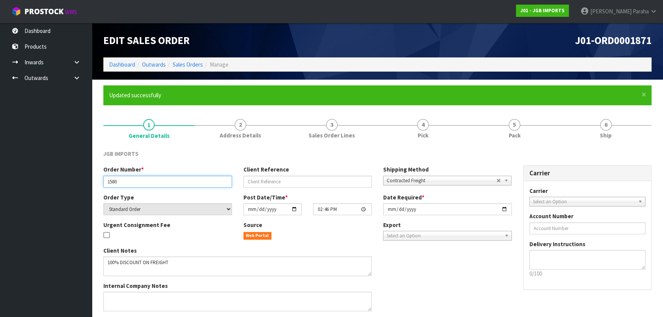
click at [116, 183] on input "1580" at bounding box center [167, 182] width 129 height 12
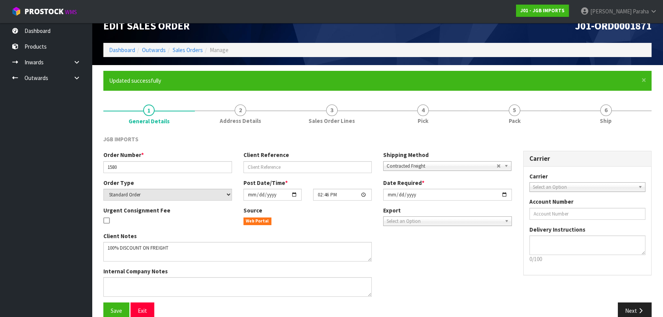
scroll to position [28, 0]
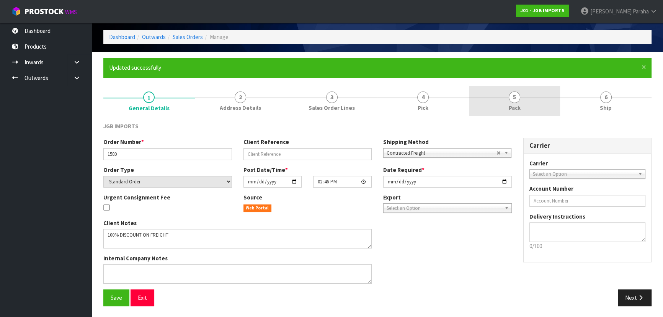
click at [525, 99] on link "5 Pack" at bounding box center [515, 101] width 92 height 30
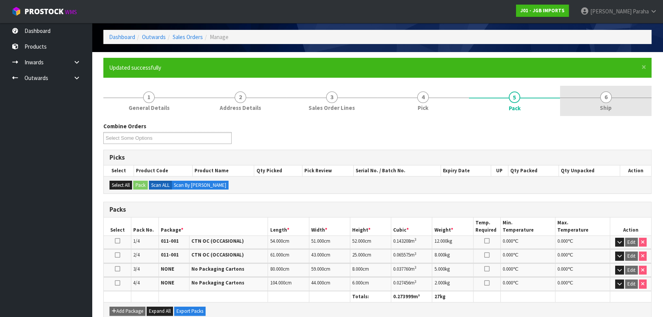
click at [601, 96] on span "6" at bounding box center [606, 97] width 11 height 11
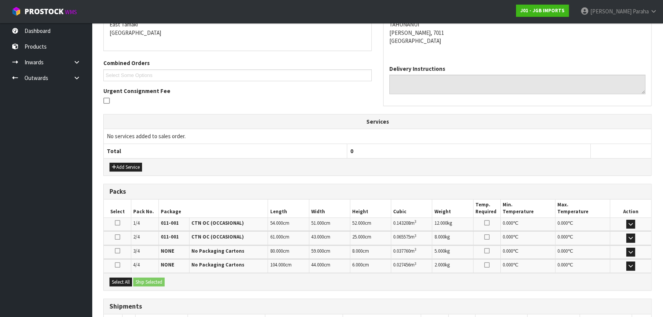
scroll to position [221, 0]
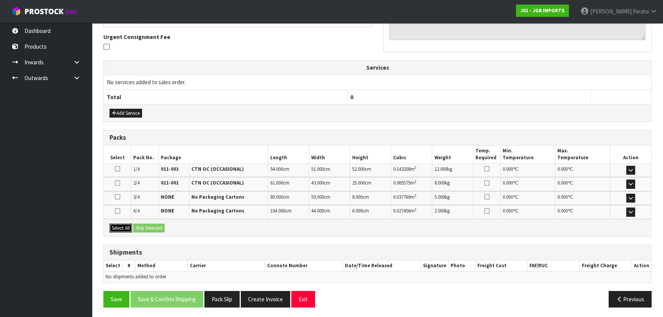
click at [121, 228] on button "Select All" at bounding box center [121, 228] width 23 height 9
click at [141, 228] on button "Ship Selected" at bounding box center [148, 228] width 31 height 9
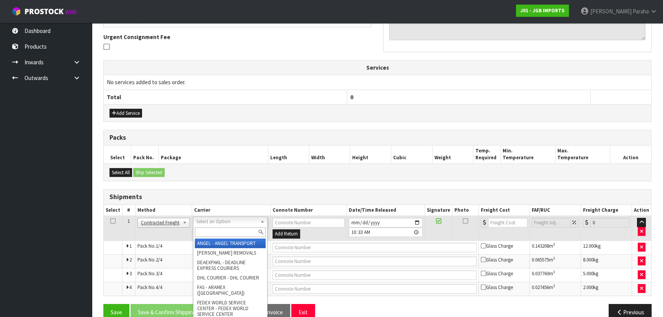
click at [233, 230] on input "text" at bounding box center [230, 232] width 71 height 10
type input "NZP"
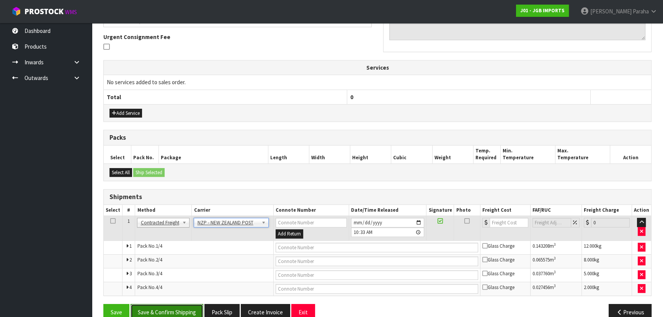
click at [185, 309] on button "Save & Confirm Shipping" at bounding box center [167, 312] width 73 height 16
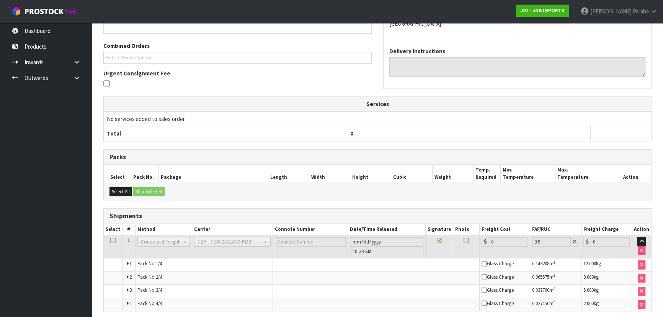
scroll to position [222, 0]
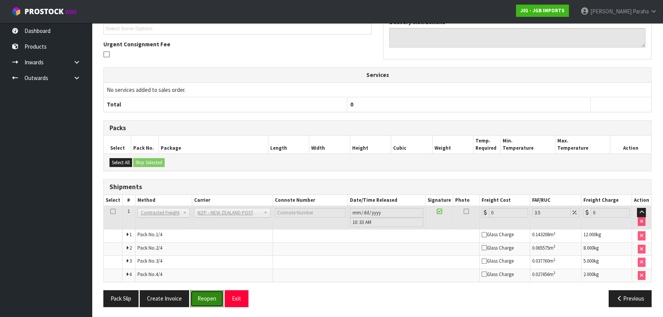
click at [209, 302] on button "Reopen" at bounding box center [206, 298] width 33 height 16
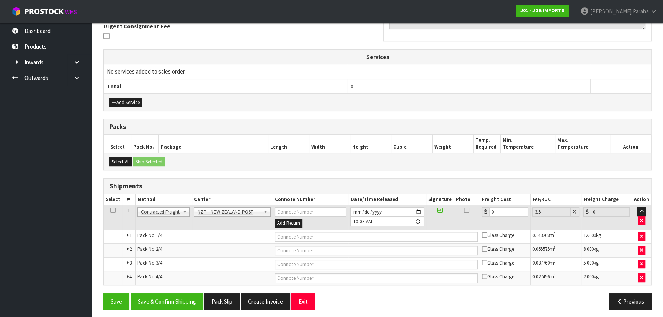
scroll to position [234, 0]
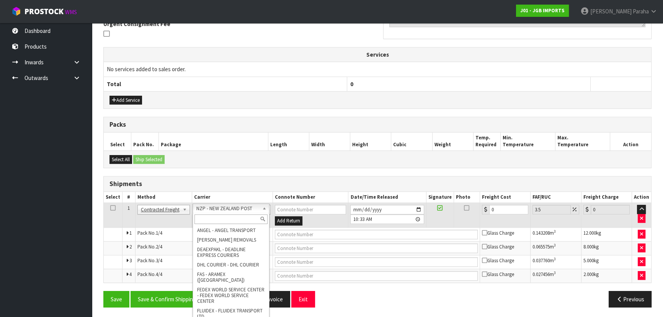
click at [247, 219] on input "text" at bounding box center [231, 219] width 73 height 10
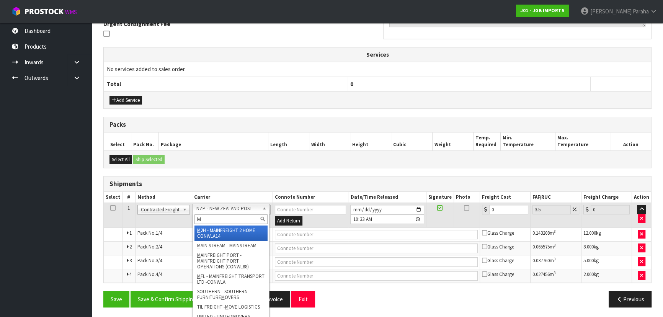
type input "MF"
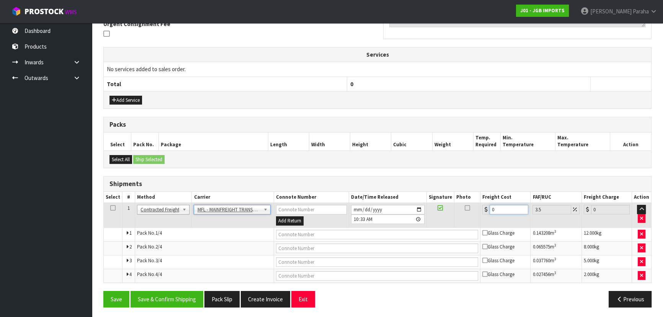
click at [501, 208] on input "0" at bounding box center [509, 210] width 39 height 10
type input "6"
type input "6.21"
type input "61"
type input "63.13"
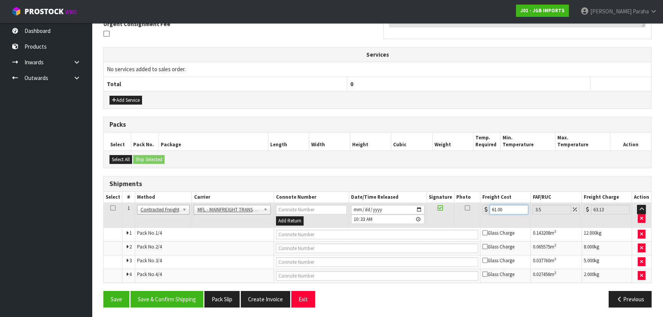
type input "61.00"
click at [320, 232] on input "text" at bounding box center [377, 235] width 203 height 10
paste input "FWM58850181"
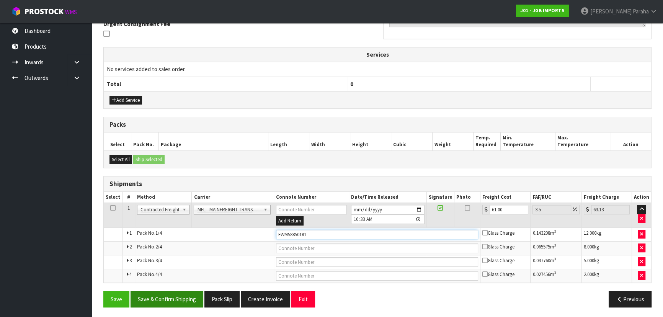
type input "FWM58850181"
click at [192, 299] on button "Save & Confirm Shipping" at bounding box center [167, 299] width 73 height 16
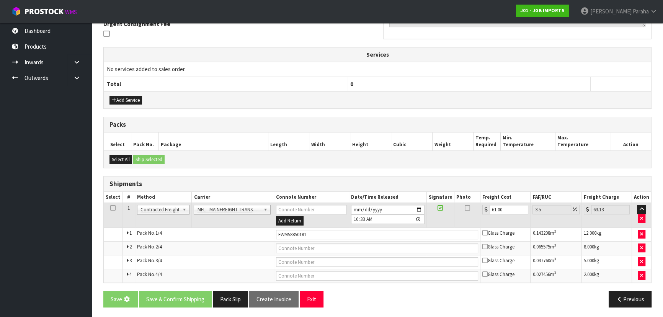
scroll to position [0, 0]
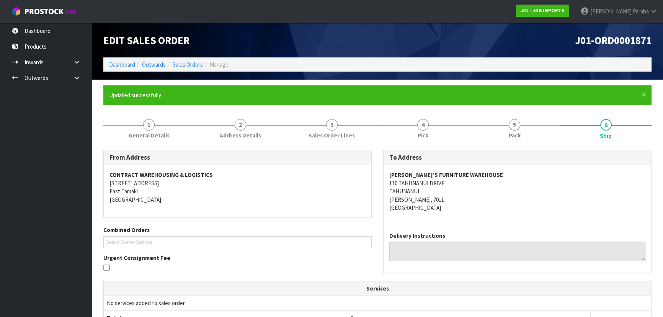
click at [606, 40] on span "J01-ORD0001871" at bounding box center [613, 40] width 77 height 13
click at [606, 39] on span "J01-ORD0001871" at bounding box center [613, 40] width 77 height 13
click at [607, 39] on span "J01-ORD0001871" at bounding box center [613, 40] width 77 height 13
copy div "J01-ORD0001871"
click at [458, 48] on div "J01-ORD0001871" at bounding box center [518, 40] width 280 height 34
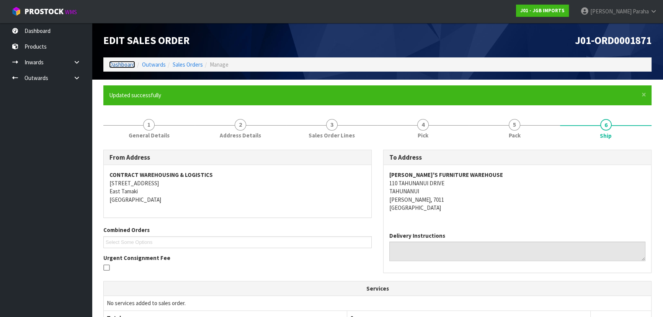
click at [120, 64] on link "Dashboard" at bounding box center [122, 64] width 26 height 7
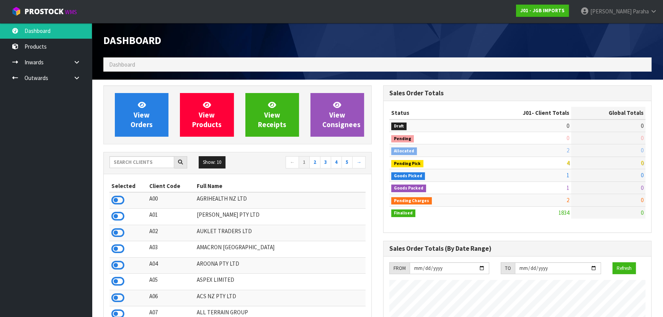
scroll to position [567, 280]
click at [152, 164] on input "text" at bounding box center [142, 162] width 65 height 12
click at [152, 163] on input "text" at bounding box center [142, 162] width 65 height 12
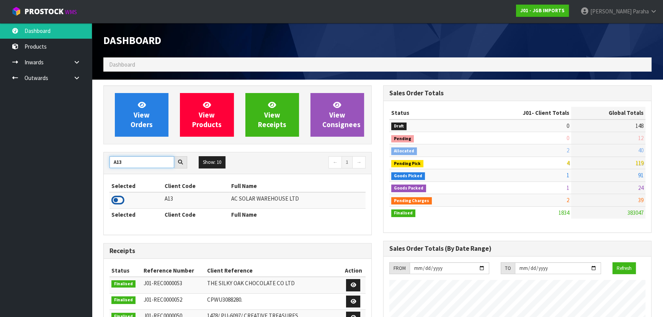
type input "A13"
drag, startPoint x: 121, startPoint y: 200, endPoint x: 135, endPoint y: 162, distance: 40.3
click at [122, 199] on icon at bounding box center [117, 200] width 13 height 11
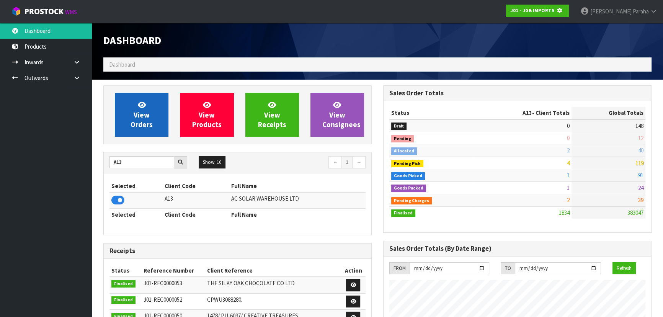
scroll to position [477, 280]
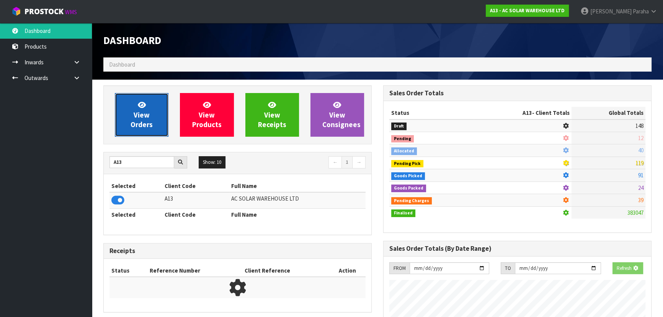
click at [130, 126] on link "View Orders" at bounding box center [142, 115] width 54 height 44
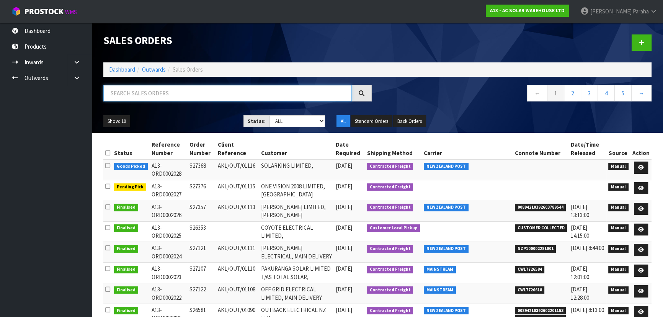
click at [137, 92] on input "text" at bounding box center [227, 93] width 249 height 16
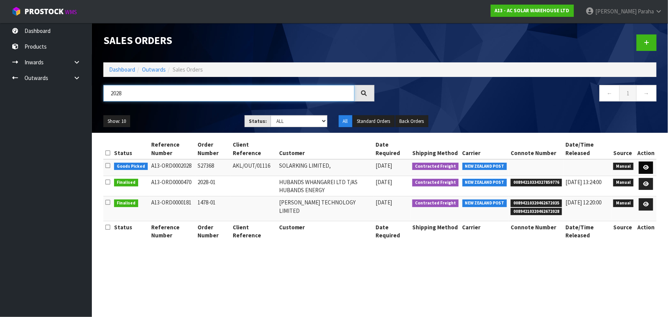
type input "2028"
click at [645, 165] on icon at bounding box center [646, 167] width 6 height 5
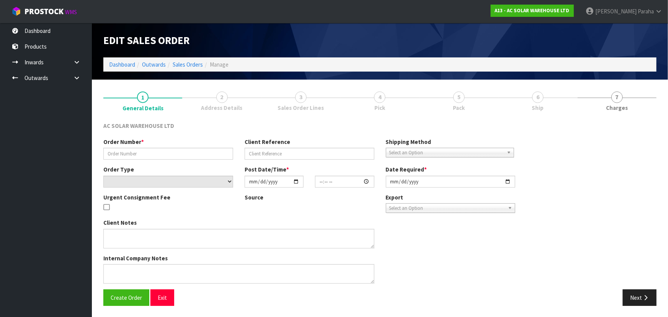
type input "S27368"
type input "AKL/OUT/01116"
select select "number:0"
type input "[DATE]"
type input "09:44:00.000"
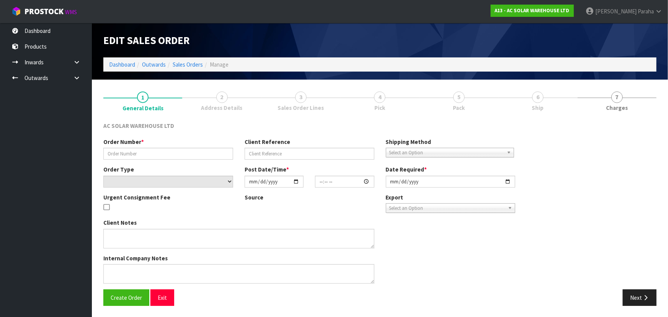
type input "[DATE]"
type textarea "SEND WITH NZ POST"
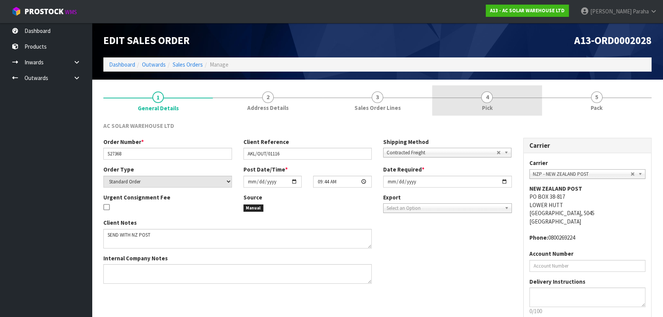
click at [484, 101] on span "4" at bounding box center [486, 97] width 11 height 11
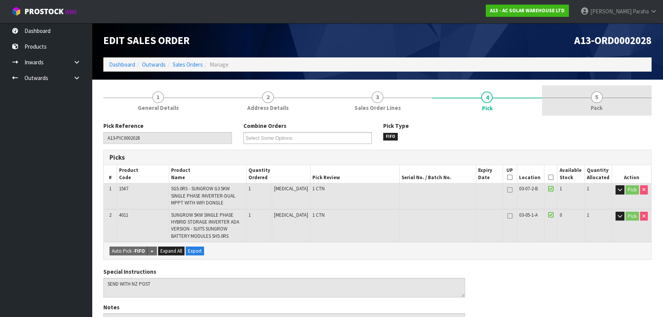
click at [595, 98] on span "5" at bounding box center [596, 97] width 11 height 11
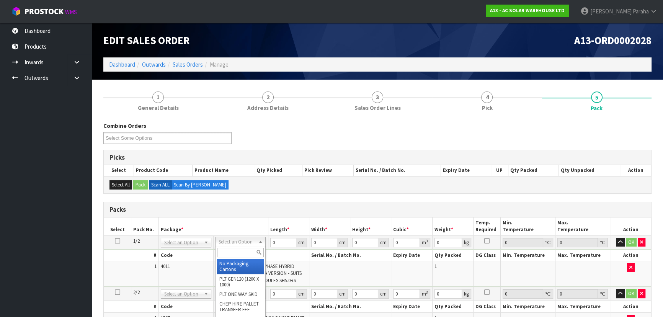
drag, startPoint x: 230, startPoint y: 237, endPoint x: 236, endPoint y: 248, distance: 12.5
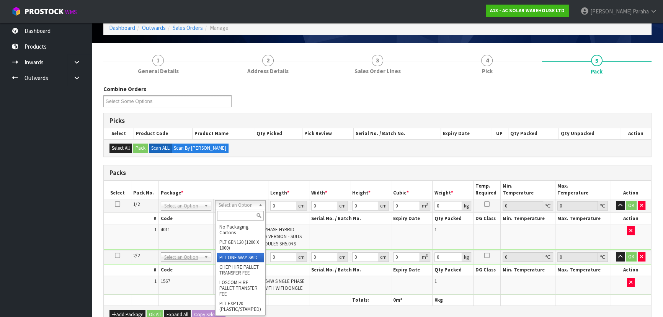
scroll to position [69, 0]
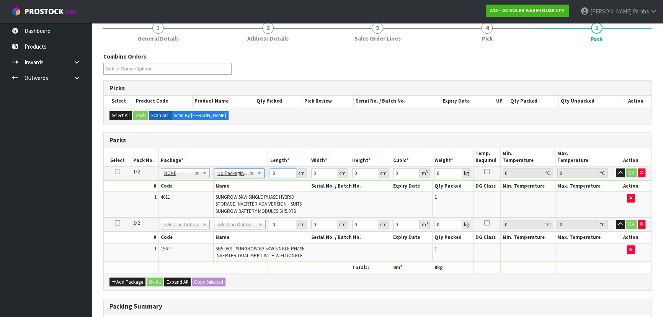
click at [277, 172] on input "0" at bounding box center [283, 174] width 26 height 10
type input "59"
type input "502"
type input "3"
type input "0.088854"
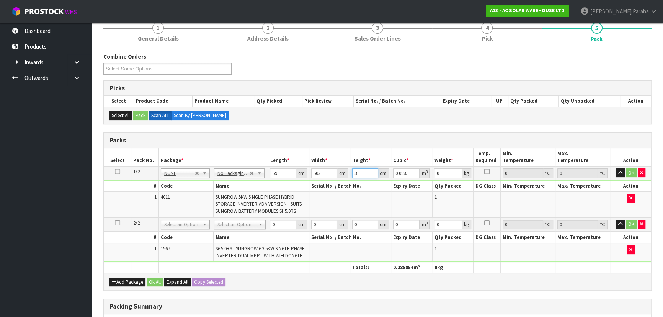
type input "34"
type input "1.007012"
type input "34"
click at [327, 174] on input "502" at bounding box center [324, 174] width 26 height 10
type input "50"
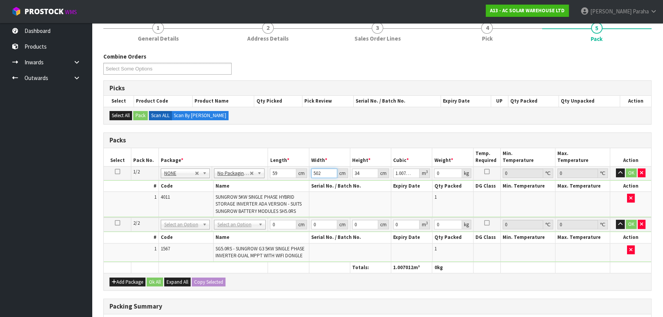
type input "0.1003"
type input "50"
click at [446, 169] on input "0" at bounding box center [448, 174] width 28 height 10
type input "24"
click at [616, 169] on button "button" at bounding box center [620, 173] width 9 height 9
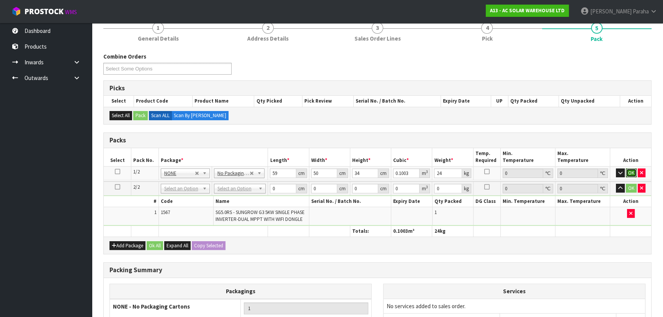
click button "OK" at bounding box center [631, 173] width 11 height 9
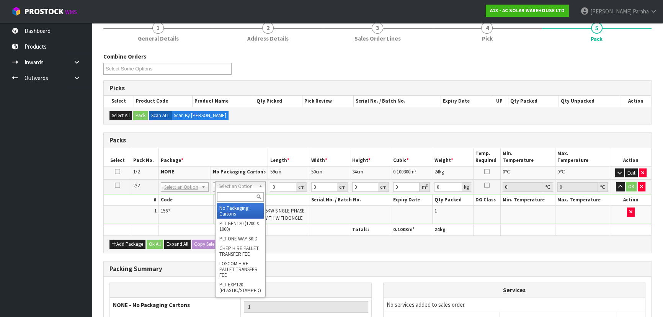
drag, startPoint x: 234, startPoint y: 206, endPoint x: 253, endPoint y: 192, distance: 23.7
type input "2"
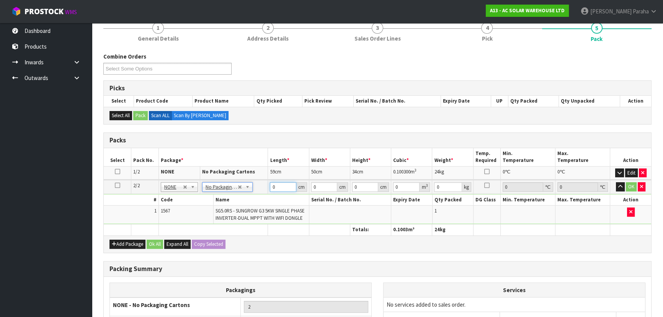
click at [277, 187] on input "0" at bounding box center [283, 187] width 26 height 10
type input "50"
type input "40"
type input "2"
type input "0.004"
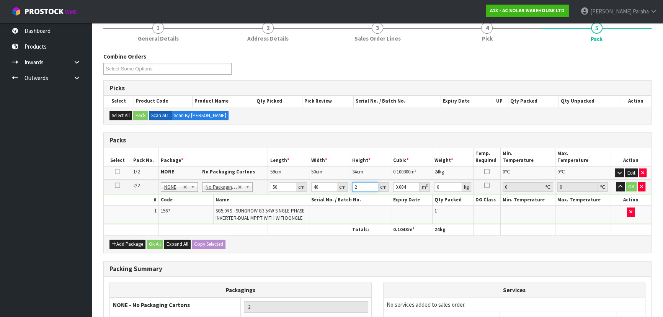
type input "26"
type input "0.052"
type input "26"
type input "14"
click at [616, 182] on button "button" at bounding box center [620, 186] width 9 height 9
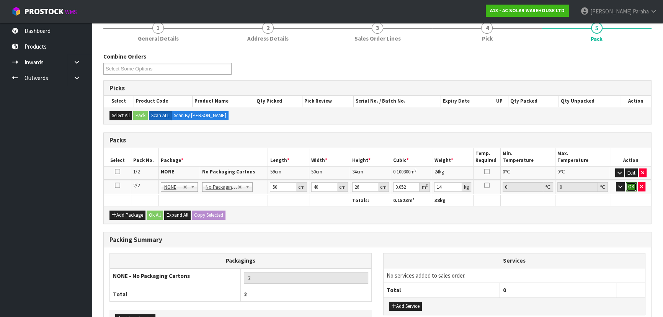
click button "OK" at bounding box center [631, 186] width 11 height 9
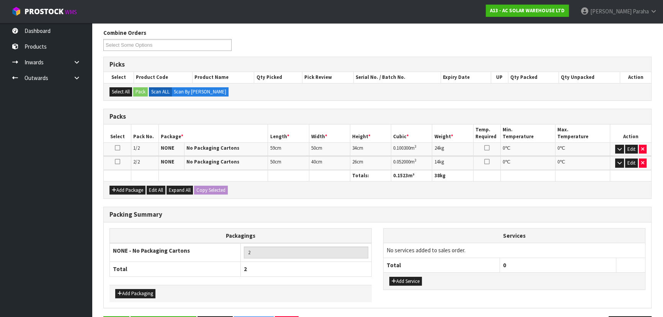
scroll to position [118, 0]
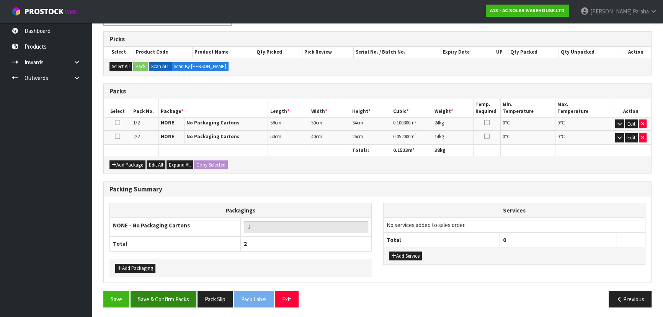
drag, startPoint x: 172, startPoint y: 285, endPoint x: 176, endPoint y: 290, distance: 6.4
click at [173, 285] on div "Packing Summary Packagings NONE - No Packaging Cartons 2 Total 2 Add Packaging …" at bounding box center [378, 237] width 560 height 110
click at [173, 301] on button "Save & Confirm Packs" at bounding box center [164, 299] width 66 height 16
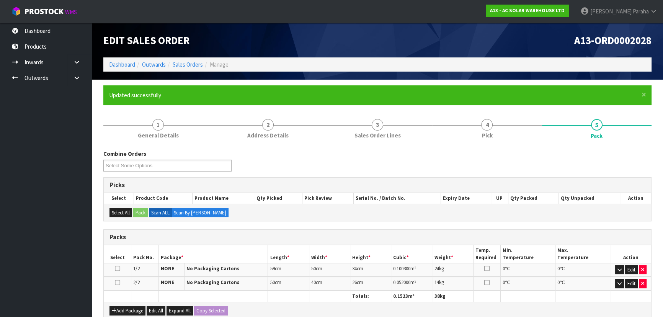
scroll to position [129, 0]
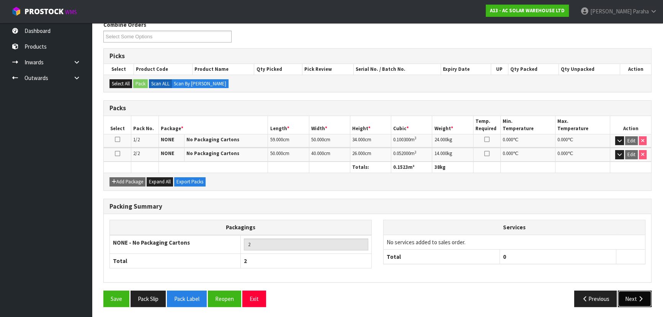
click at [646, 297] on button "Next" at bounding box center [635, 299] width 34 height 16
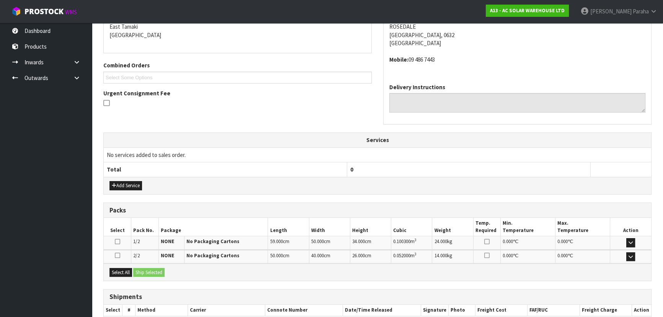
scroll to position [209, 0]
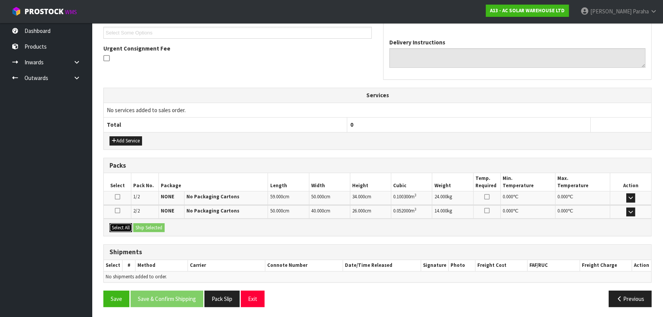
click at [112, 224] on button "Select All" at bounding box center [121, 227] width 23 height 9
click at [139, 226] on button "Ship Selected" at bounding box center [148, 227] width 31 height 9
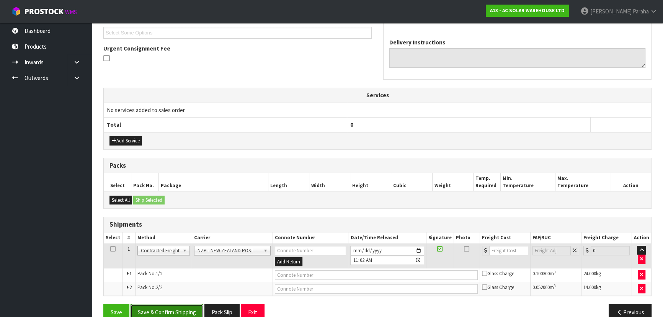
click at [177, 304] on button "Save & Confirm Shipping" at bounding box center [167, 312] width 73 height 16
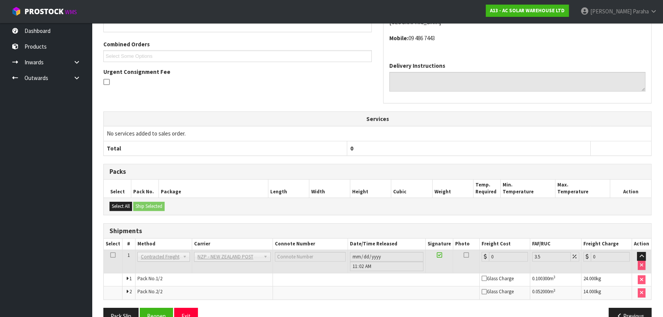
scroll to position [211, 0]
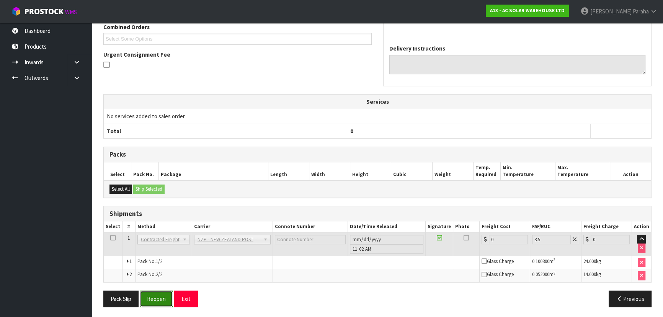
click at [160, 299] on button "Reopen" at bounding box center [156, 299] width 33 height 16
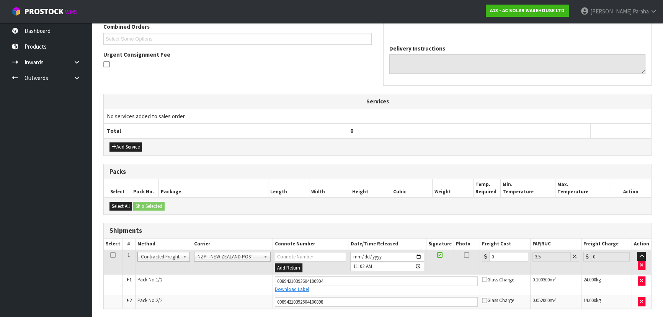
scroll to position [230, 0]
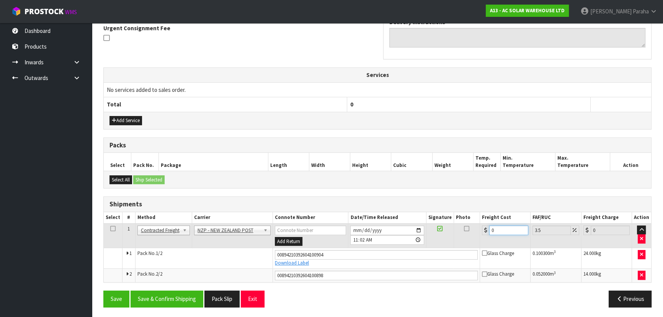
click at [499, 229] on input "0" at bounding box center [508, 231] width 39 height 10
type input "8"
type input "8.28"
type input "8.6"
type input "8.9"
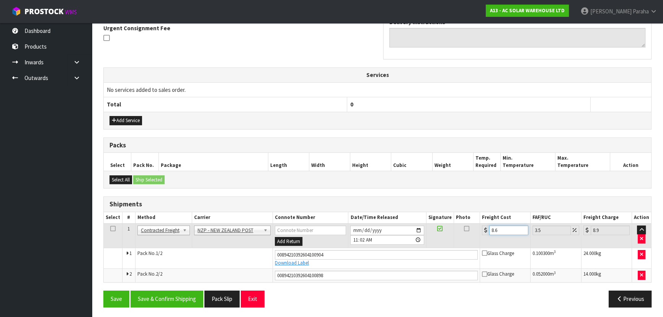
type input "8.66"
type input "8.96"
type input "8.66"
click at [179, 299] on button "Save & Confirm Shipping" at bounding box center [167, 299] width 73 height 16
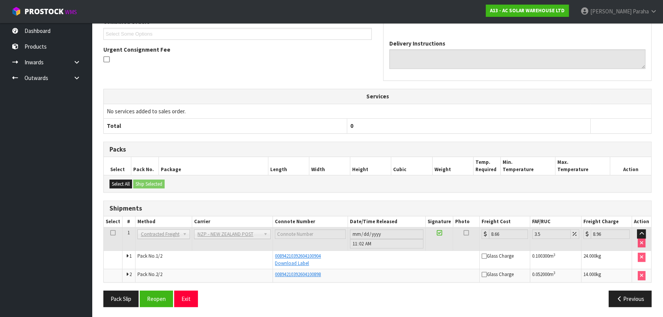
scroll to position [0, 0]
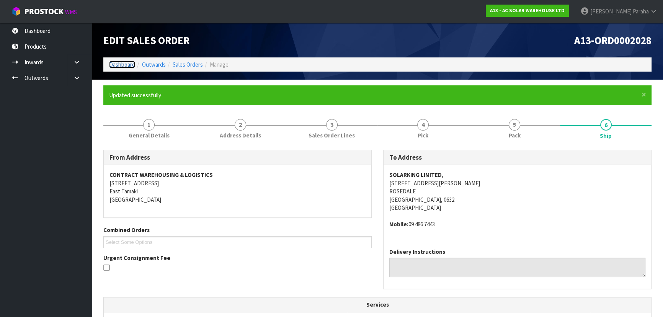
click at [115, 63] on link "Dashboard" at bounding box center [122, 64] width 26 height 7
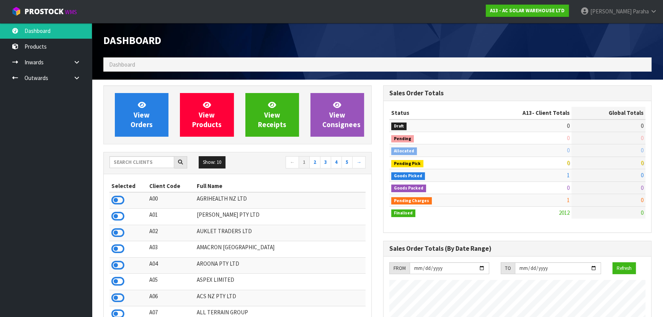
click at [138, 160] on input "text" at bounding box center [142, 162] width 65 height 12
type input "E04"
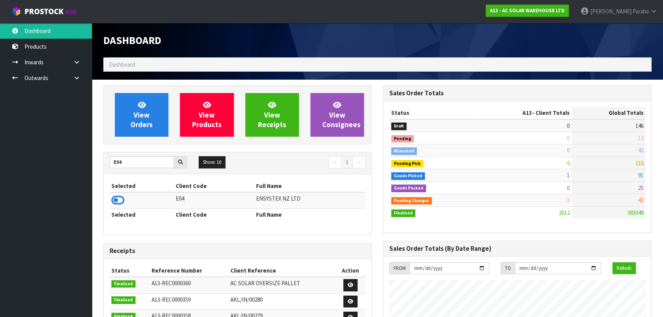
click at [121, 196] on icon at bounding box center [117, 200] width 13 height 11
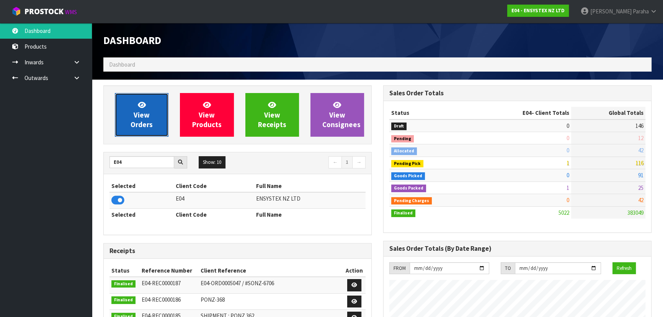
scroll to position [596, 280]
click at [150, 115] on link "View Orders" at bounding box center [142, 115] width 54 height 44
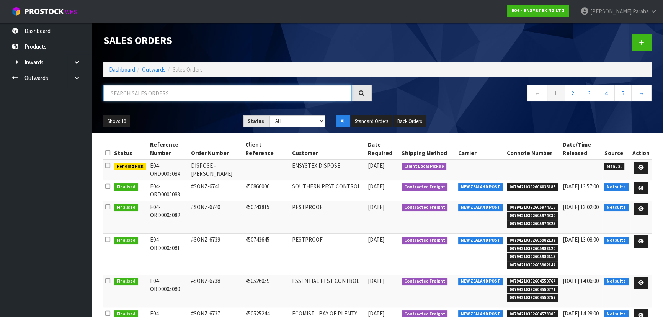
click at [214, 92] on input "text" at bounding box center [227, 93] width 249 height 16
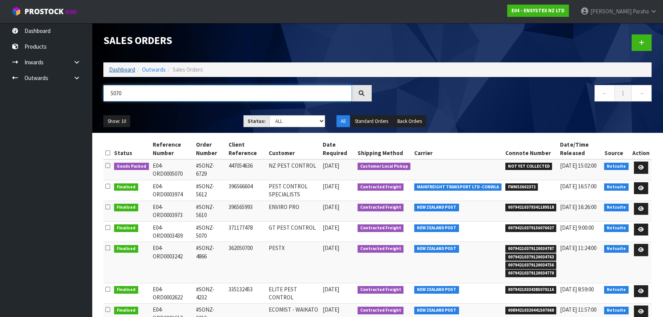
type input "5070"
click at [114, 69] on link "Dashboard" at bounding box center [122, 69] width 26 height 7
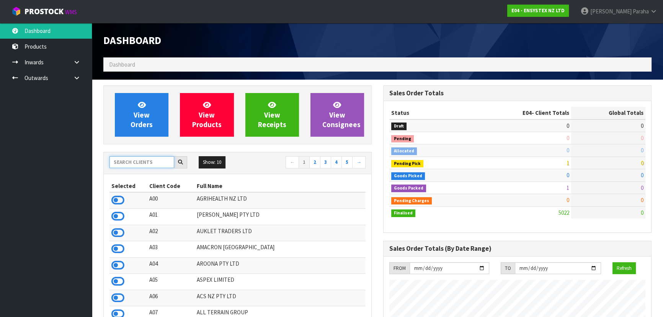
scroll to position [596, 280]
click at [146, 158] on input "text" at bounding box center [142, 162] width 65 height 12
type input "D05"
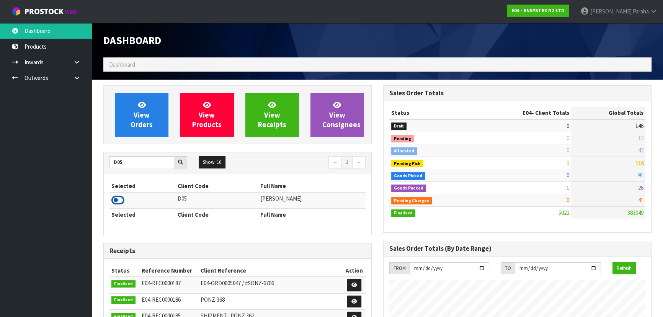
click at [124, 200] on icon at bounding box center [117, 200] width 13 height 11
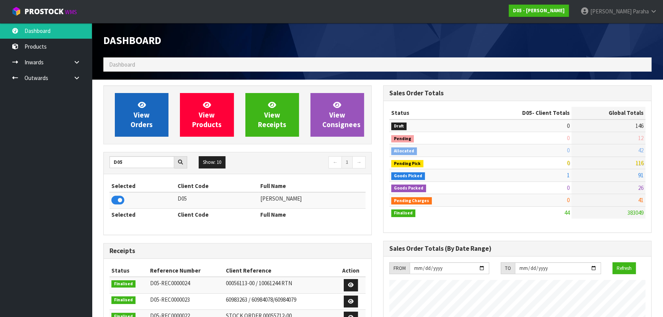
scroll to position [669, 280]
click at [148, 116] on span "View Orders" at bounding box center [142, 114] width 22 height 29
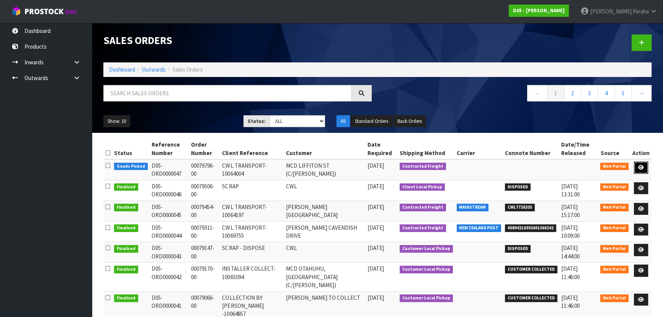
click at [641, 164] on link at bounding box center [641, 168] width 14 height 12
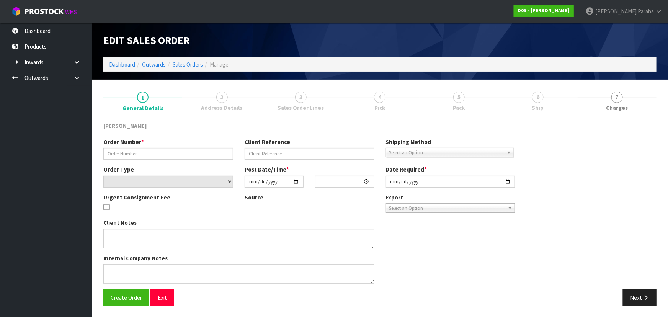
type input "00079796-00"
type input "CWL TRANSPORT-10064004"
select select "number:0"
type input "[DATE]"
type input "11:04:00.000"
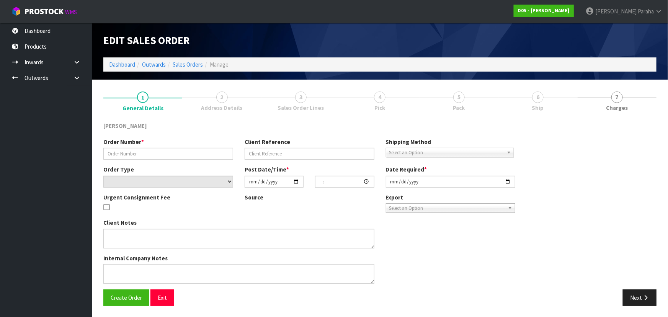
type input "2025-10-02"
type textarea "PLEASE DELIVER 3/10 FORKLIFT ON SITE - DDD 3/10"
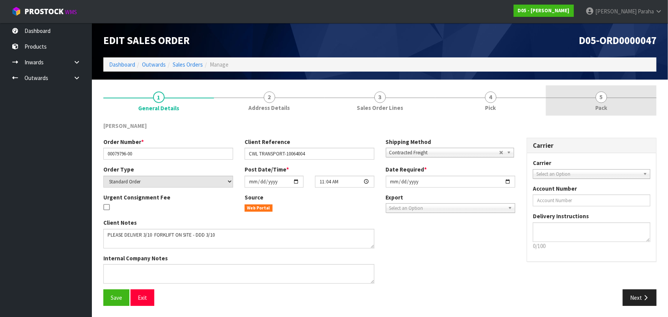
drag, startPoint x: 603, startPoint y: 92, endPoint x: 599, endPoint y: 94, distance: 4.3
click at [603, 93] on span "5" at bounding box center [601, 97] width 11 height 11
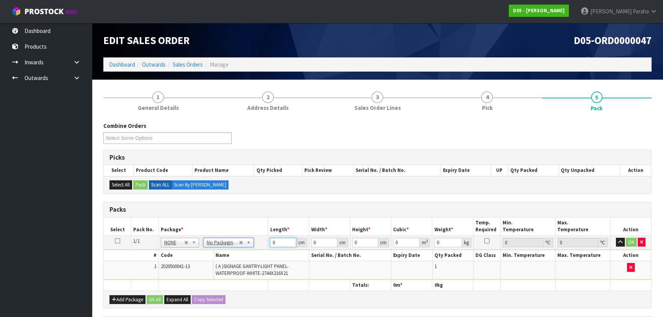
drag, startPoint x: 286, startPoint y: 239, endPoint x: 249, endPoint y: 243, distance: 37.3
click at [249, 243] on tr "1/1 NONE 007-001 007-002 007-004 007-009 007-013 007-014 007-015 007-017 007-01…" at bounding box center [378, 243] width 548 height 14
type input "275"
type input "24"
type input "3"
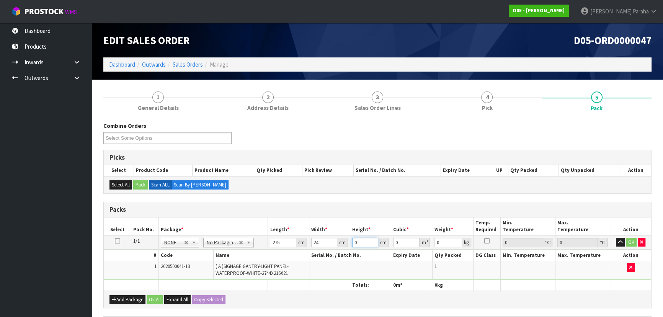
type input "0.0198"
type input "3"
type input "11"
click at [155, 297] on button "Ok All" at bounding box center [155, 299] width 16 height 9
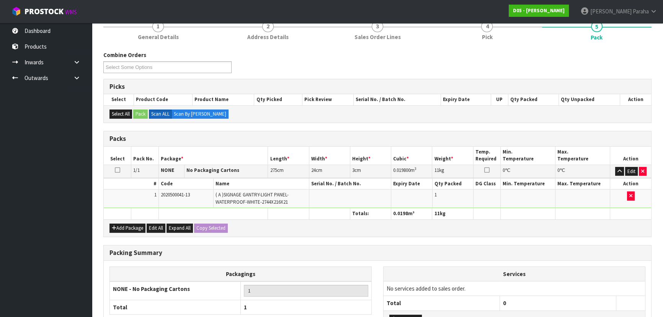
scroll to position [134, 0]
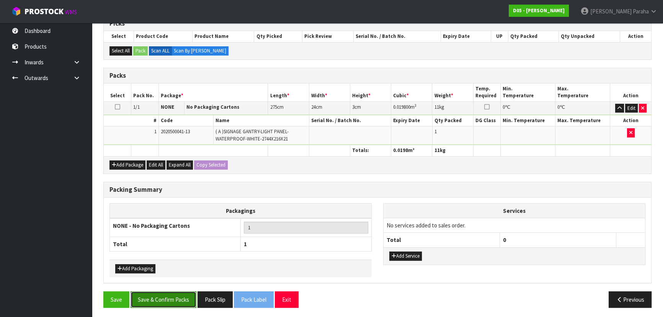
click at [161, 299] on button "Save & Confirm Packs" at bounding box center [164, 299] width 66 height 16
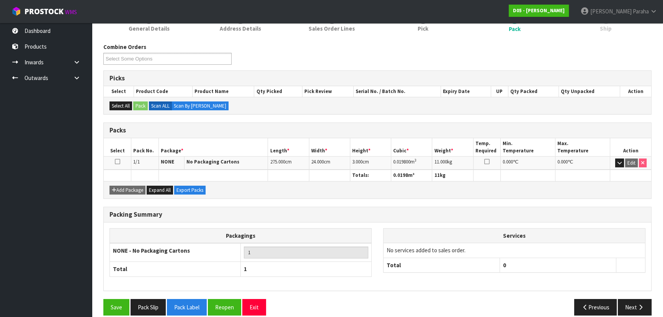
scroll to position [115, 0]
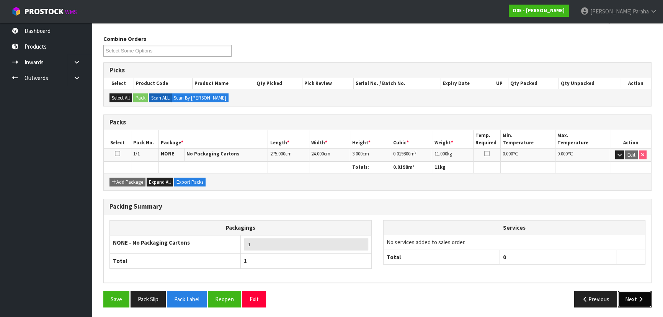
click at [623, 299] on button "Next" at bounding box center [635, 299] width 34 height 16
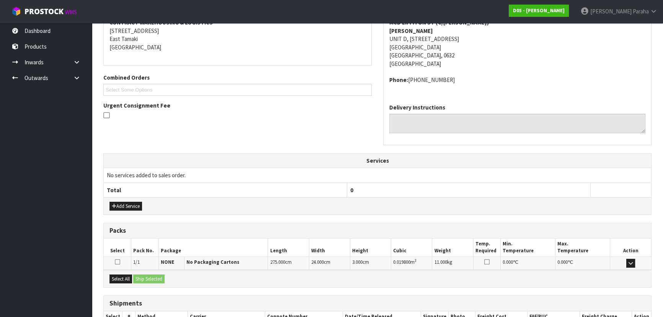
scroll to position [204, 0]
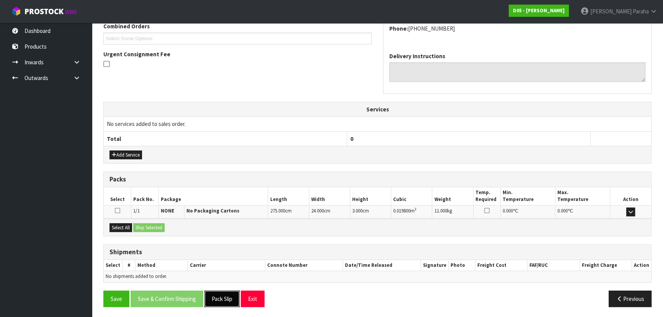
click at [224, 297] on button "Pack Slip" at bounding box center [222, 299] width 35 height 16
click at [121, 224] on button "Select All" at bounding box center [121, 227] width 23 height 9
drag, startPoint x: 155, startPoint y: 226, endPoint x: 159, endPoint y: 230, distance: 5.2
click at [155, 226] on button "Ship Selected" at bounding box center [148, 227] width 31 height 9
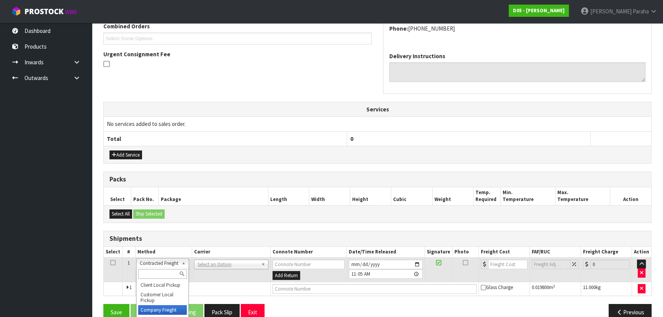
drag, startPoint x: 162, startPoint y: 309, endPoint x: 168, endPoint y: 308, distance: 5.5
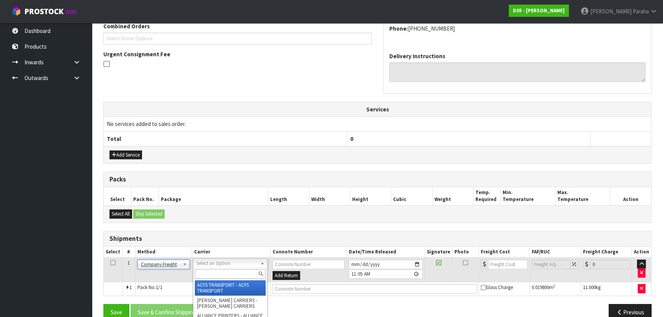
click at [218, 271] on input "text" at bounding box center [230, 274] width 71 height 10
type input "cwl"
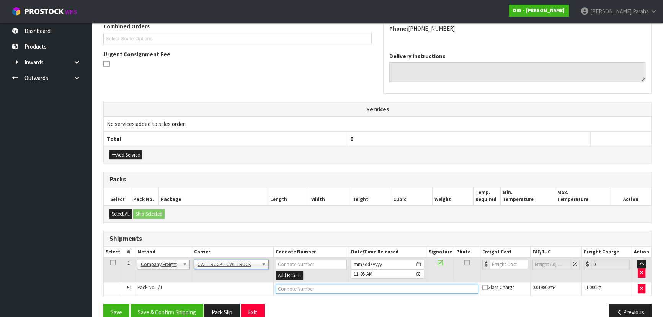
click at [284, 286] on input "text" at bounding box center [377, 289] width 203 height 10
type input "CWL TRUCK DELIVERY-3-10-2025"
click at [170, 309] on button "Save & Confirm Shipping" at bounding box center [167, 312] width 73 height 16
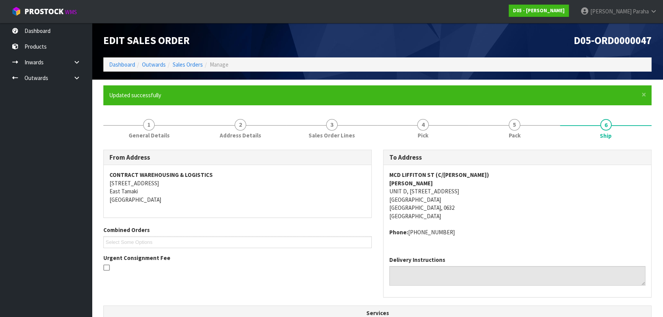
scroll to position [198, 0]
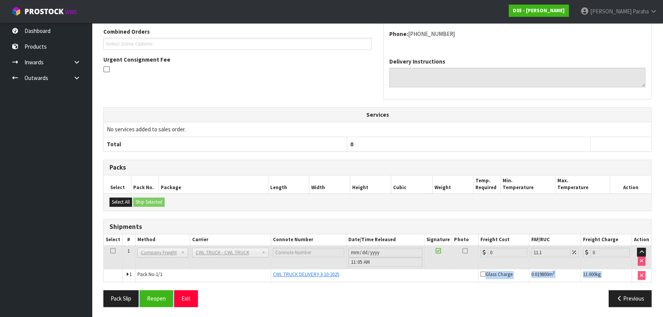
drag, startPoint x: 353, startPoint y: 283, endPoint x: 355, endPoint y: 278, distance: 6.1
click at [355, 278] on div "From Address CONTRACT WAREHOUSING & LOGISTICS 17 Allens Road East Tamaki Auckla…" at bounding box center [377, 132] width 548 height 362
click at [358, 276] on div "CWL TRUCK DELIVERY-3-10-2025" at bounding box center [374, 274] width 203 height 7
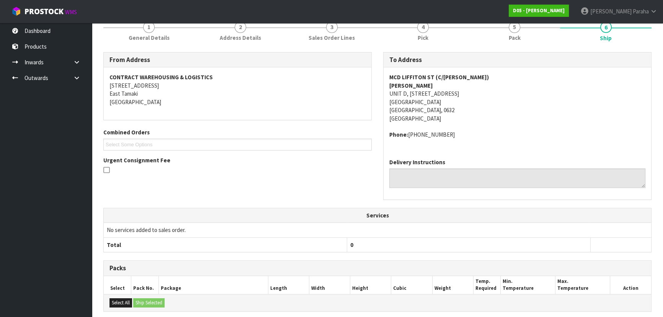
scroll to position [0, 0]
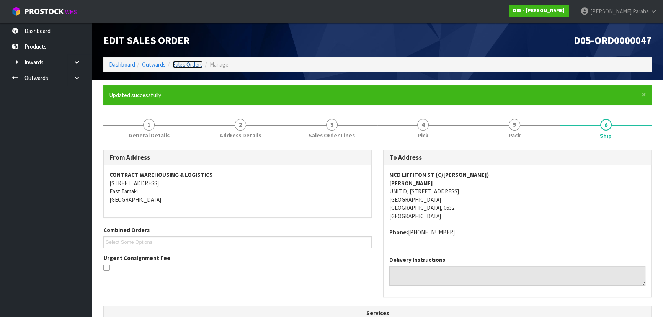
click at [195, 63] on link "Sales Orders" at bounding box center [188, 64] width 30 height 7
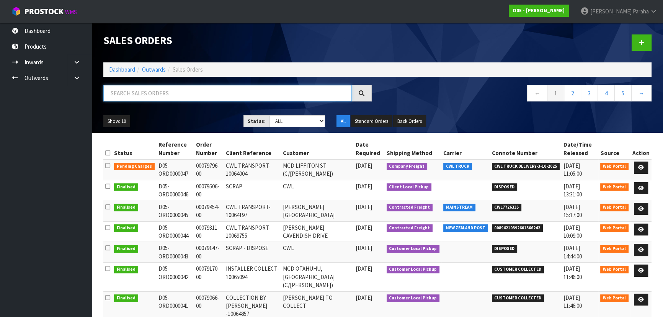
click at [119, 94] on input "text" at bounding box center [227, 93] width 249 height 16
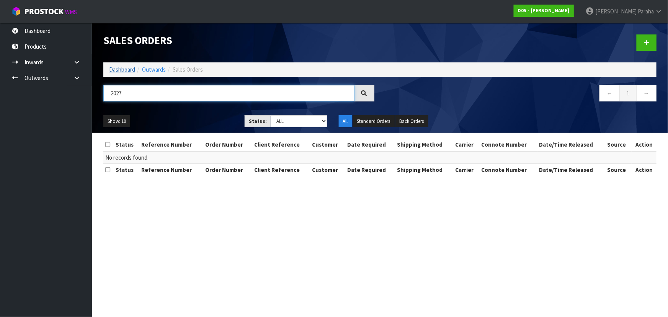
type input "2027"
click at [123, 67] on link "Dashboard" at bounding box center [122, 69] width 26 height 7
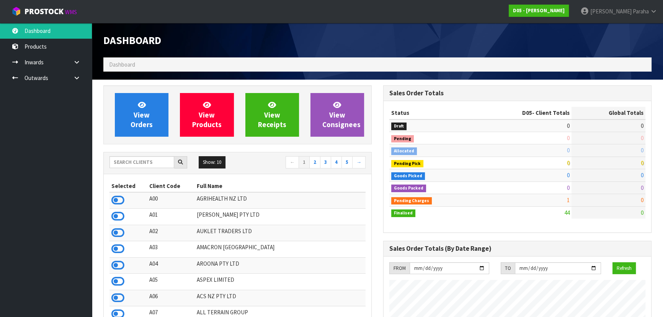
scroll to position [669, 280]
click at [147, 163] on input "text" at bounding box center [142, 162] width 65 height 12
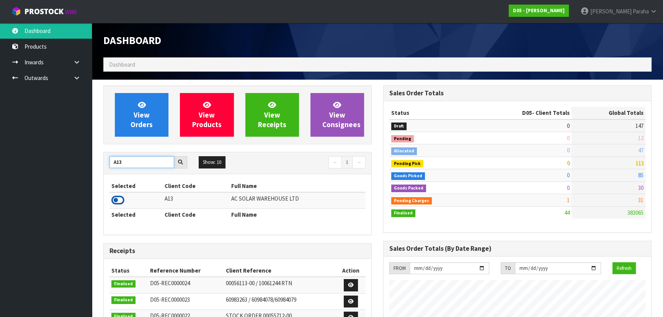
type input "A13"
click at [115, 199] on icon at bounding box center [117, 200] width 13 height 11
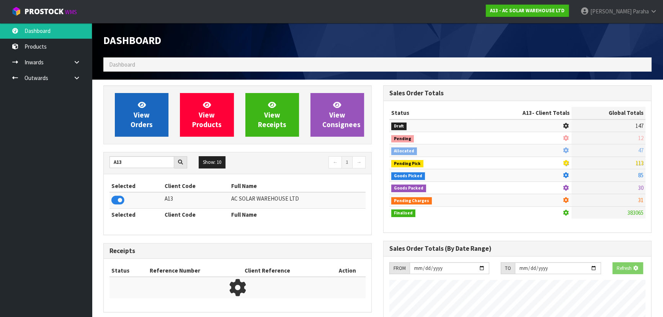
scroll to position [382498, 382695]
click at [134, 117] on span "View Orders" at bounding box center [142, 114] width 22 height 29
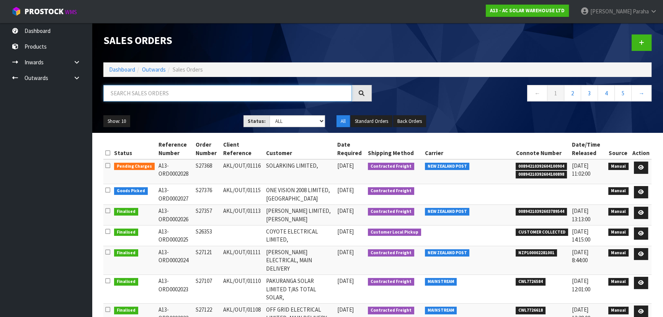
click at [126, 99] on input "text" at bounding box center [227, 93] width 249 height 16
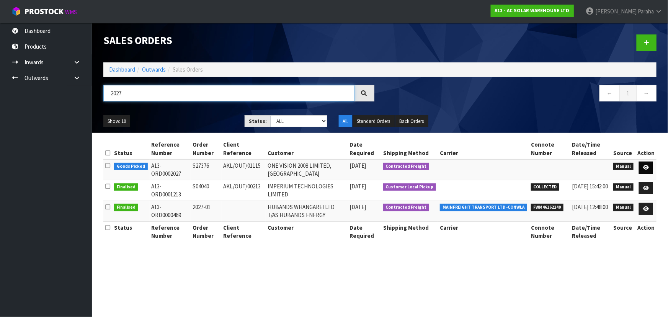
type input "2027"
click at [651, 167] on link at bounding box center [646, 168] width 14 height 12
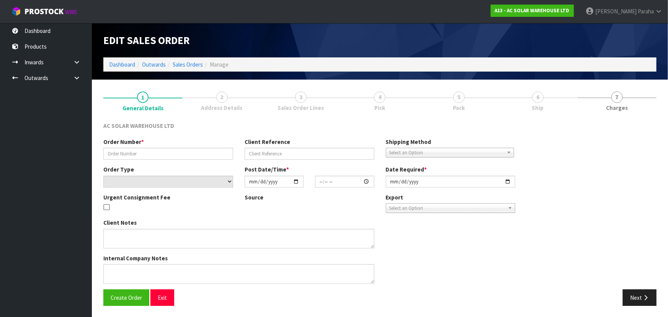
type input "S27376"
type input "AKL/OUT/01115"
select select "number:0"
type input "2025-09-25"
type input "16:31:00.000"
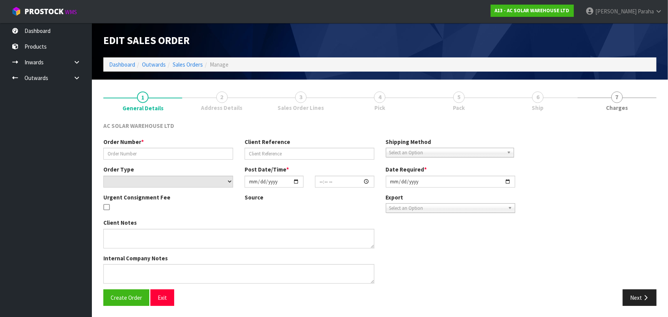
type input "[DATE]"
type textarea "PACK TOGETHER AND SEND WITH NZ POST"
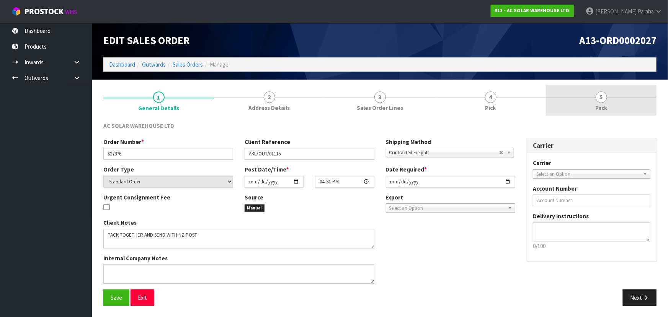
click at [602, 101] on span "5" at bounding box center [601, 97] width 11 height 11
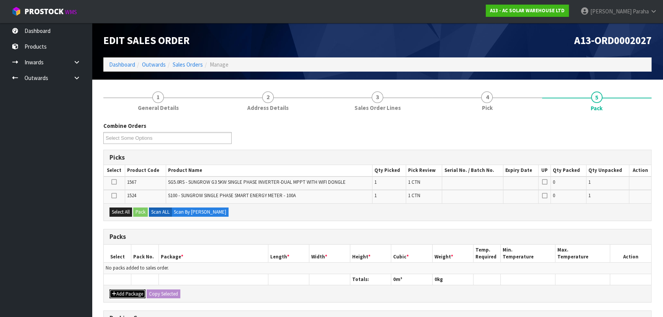
click at [126, 292] on button "Add Package" at bounding box center [128, 294] width 36 height 9
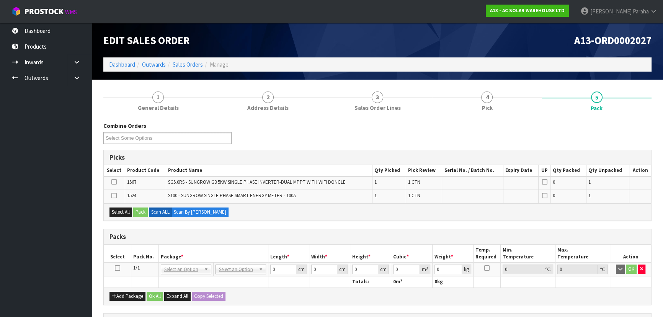
click at [118, 268] on icon at bounding box center [117, 268] width 5 height 0
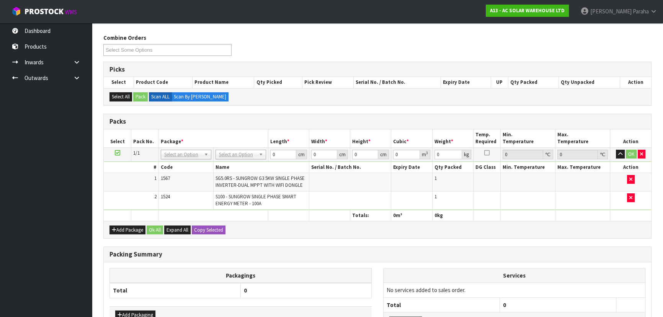
scroll to position [104, 0]
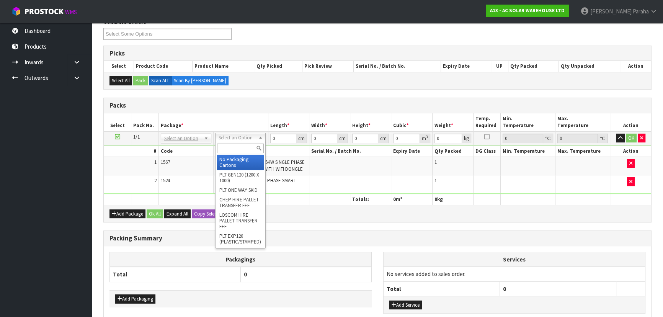
click at [247, 146] on input "text" at bounding box center [240, 149] width 47 height 10
type input "oc"
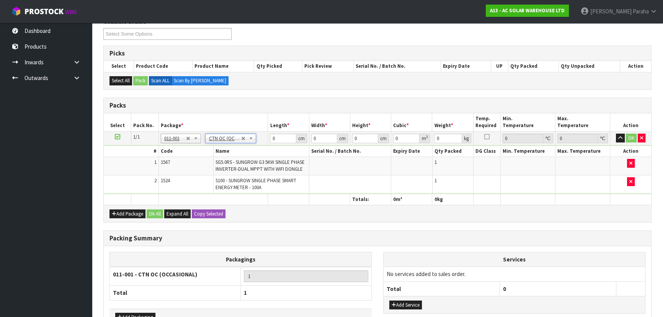
type input "14.6"
click at [276, 134] on input "0" at bounding box center [283, 139] width 26 height 10
click at [616, 134] on button "button" at bounding box center [620, 138] width 9 height 9
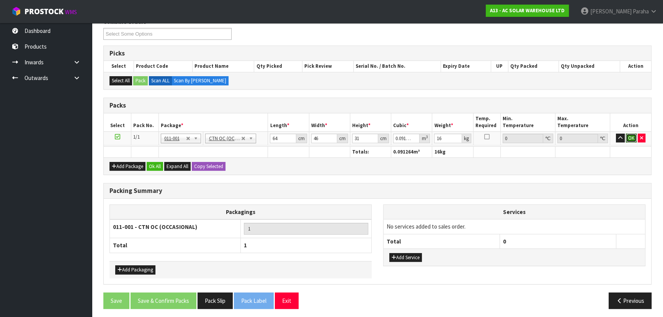
click button "OK" at bounding box center [631, 138] width 11 height 9
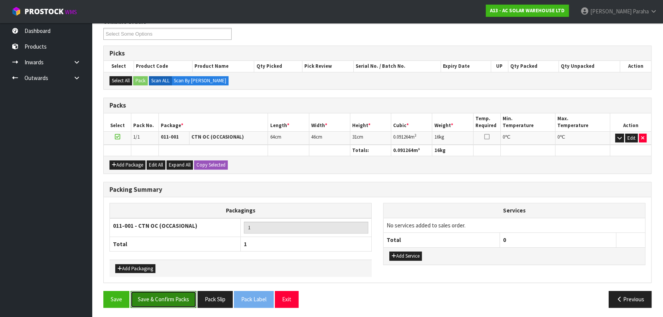
click at [161, 298] on button "Save & Confirm Packs" at bounding box center [164, 299] width 66 height 16
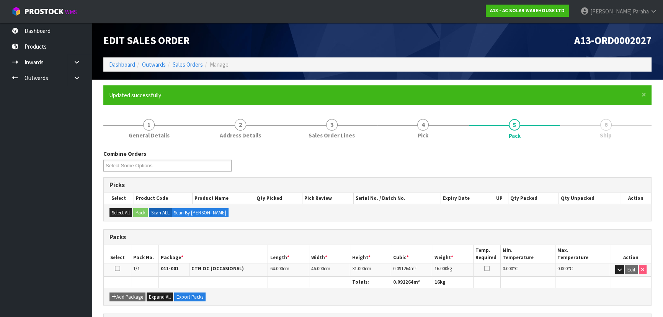
scroll to position [115, 0]
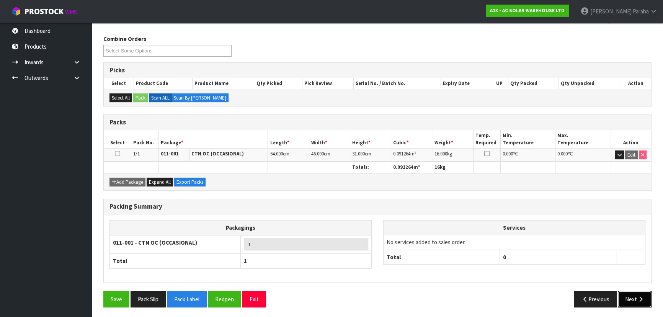
click at [647, 297] on button "Next" at bounding box center [635, 299] width 34 height 16
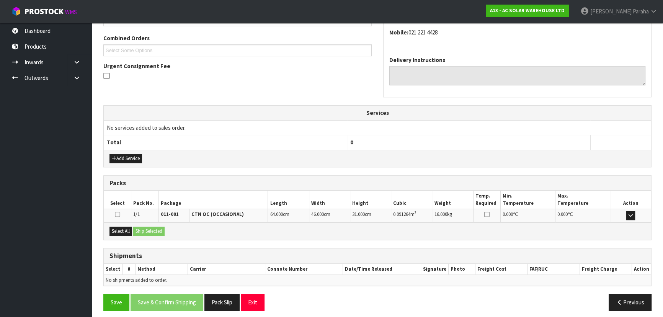
scroll to position [195, 0]
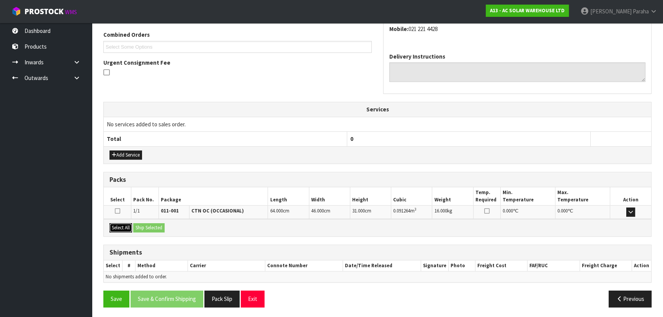
drag, startPoint x: 122, startPoint y: 227, endPoint x: 163, endPoint y: 224, distance: 41.1
click at [124, 227] on button "Select All" at bounding box center [121, 227] width 23 height 9
click at [163, 224] on button "Ship Selected" at bounding box center [148, 227] width 31 height 9
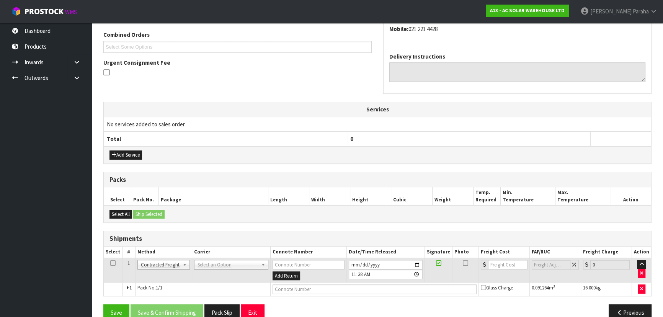
drag, startPoint x: 252, startPoint y: 262, endPoint x: 252, endPoint y: 269, distance: 6.5
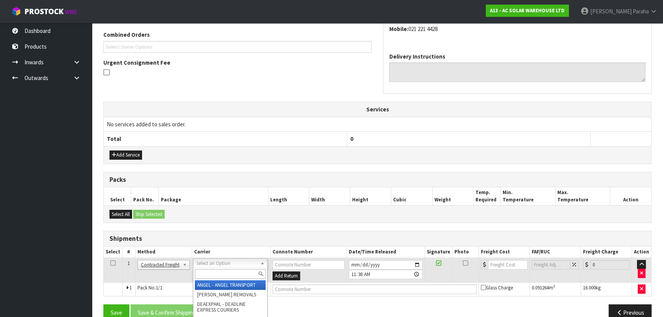
click at [251, 272] on input "text" at bounding box center [230, 274] width 71 height 10
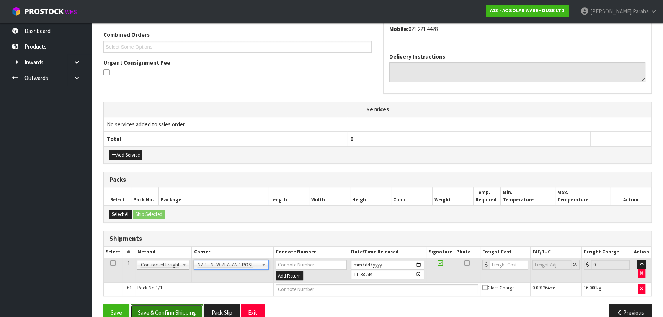
click at [177, 313] on button "Save & Confirm Shipping" at bounding box center [167, 312] width 73 height 16
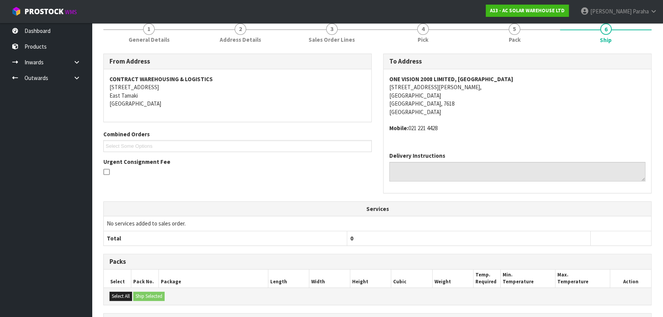
scroll to position [198, 0]
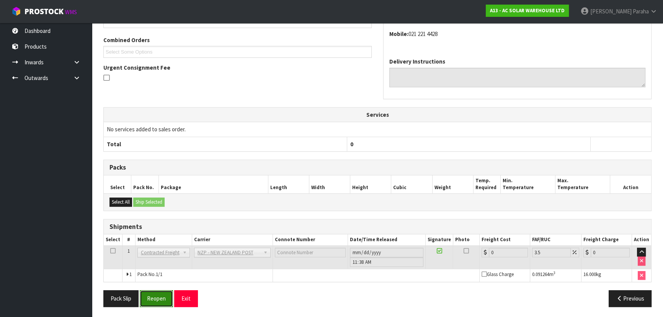
click at [155, 303] on button "Reopen" at bounding box center [156, 298] width 33 height 16
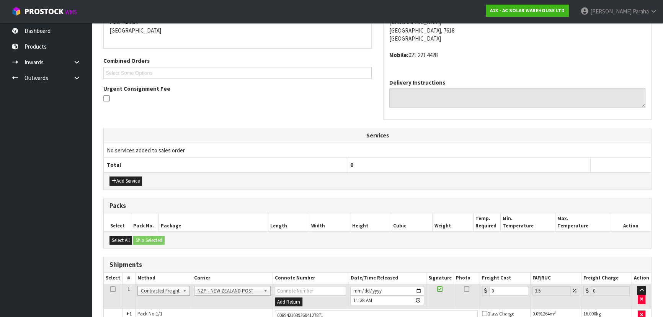
scroll to position [216, 0]
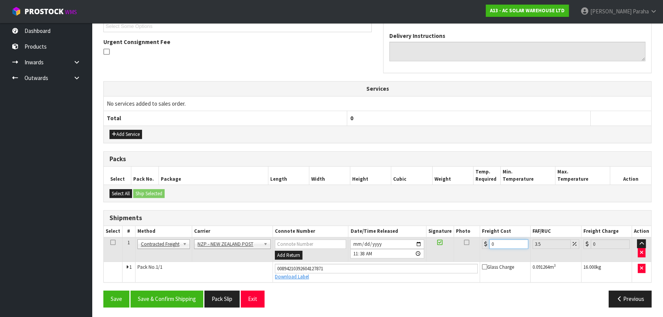
click at [507, 241] on input "0" at bounding box center [508, 244] width 39 height 10
click at [165, 295] on button "Save & Confirm Shipping" at bounding box center [167, 299] width 73 height 16
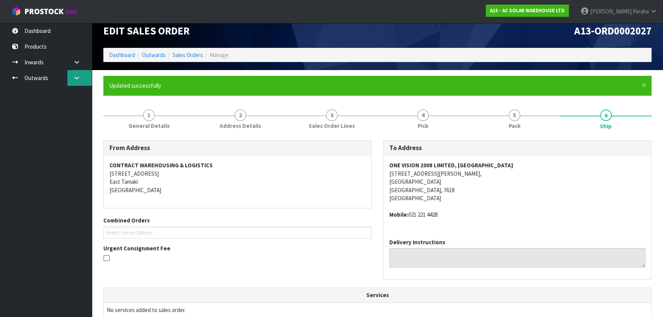
scroll to position [0, 0]
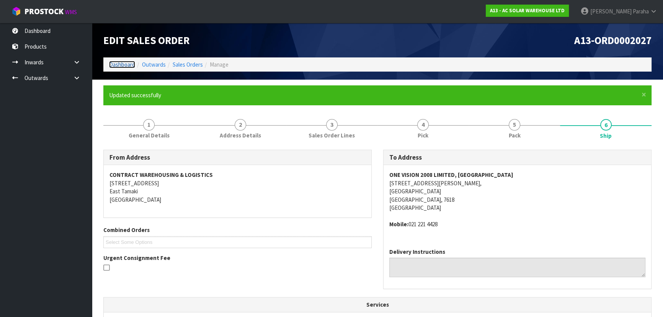
click at [124, 62] on link "Dashboard" at bounding box center [122, 64] width 26 height 7
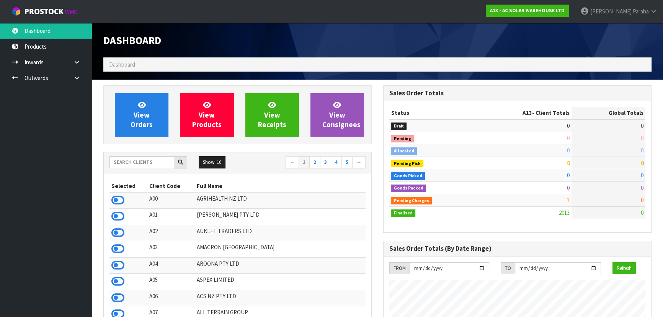
scroll to position [612, 280]
click at [141, 166] on input "text" at bounding box center [142, 162] width 65 height 12
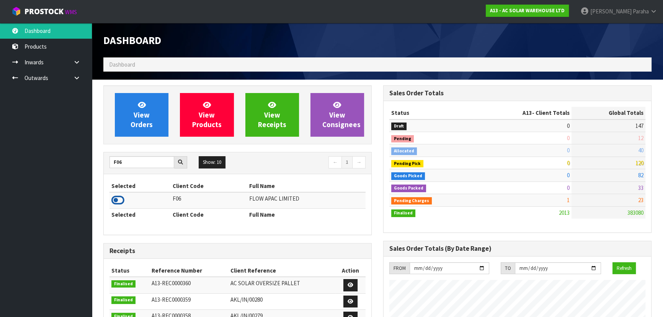
click at [120, 195] on icon at bounding box center [117, 200] width 13 height 11
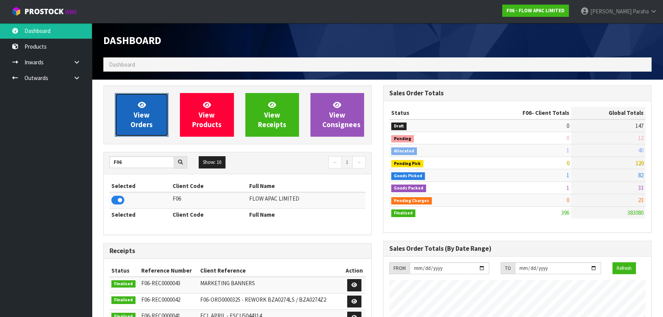
scroll to position [579, 280]
click at [131, 103] on link "View Orders" at bounding box center [142, 115] width 54 height 44
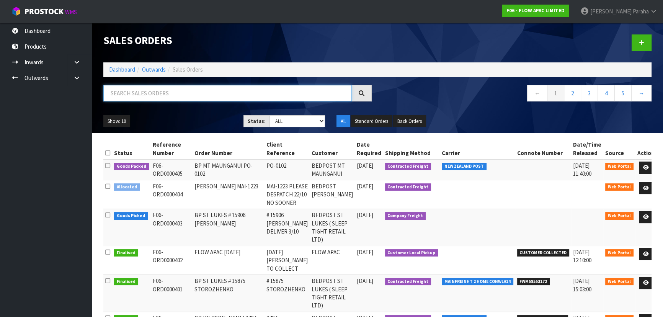
click at [133, 89] on input "text" at bounding box center [227, 93] width 249 height 16
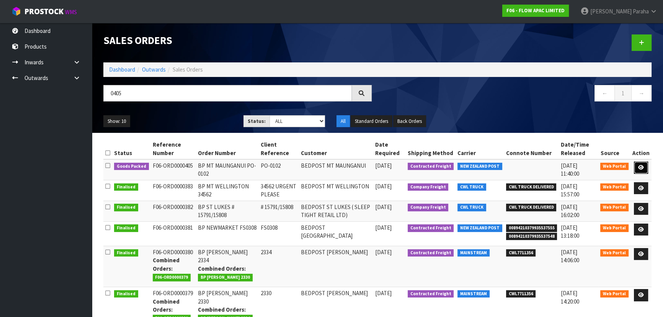
click at [646, 169] on link at bounding box center [641, 168] width 14 height 12
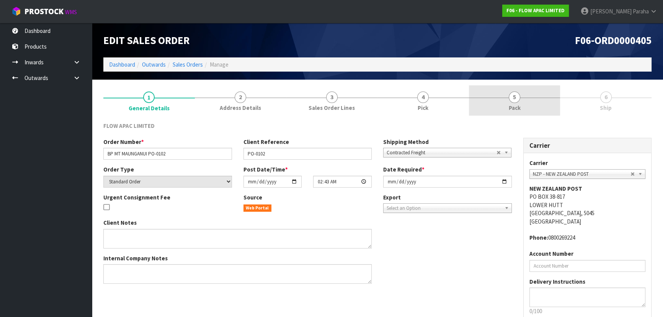
click at [504, 96] on link "5 Pack" at bounding box center [515, 100] width 92 height 30
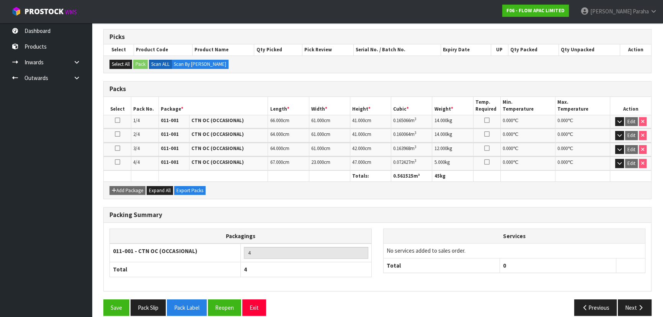
scroll to position [129, 0]
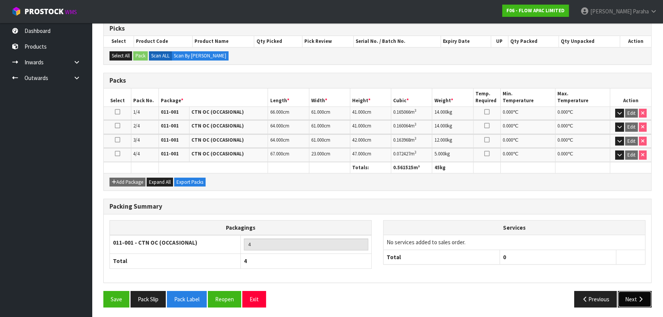
click at [636, 304] on button "Next" at bounding box center [635, 299] width 34 height 16
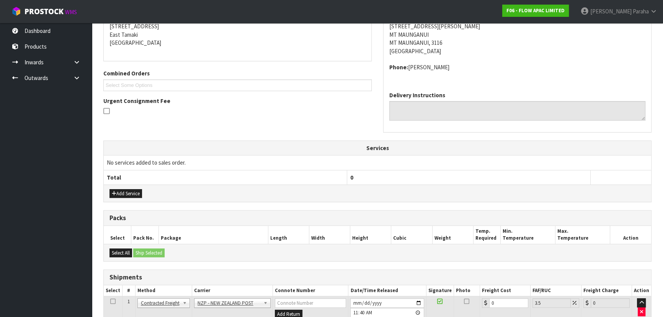
scroll to position [0, 0]
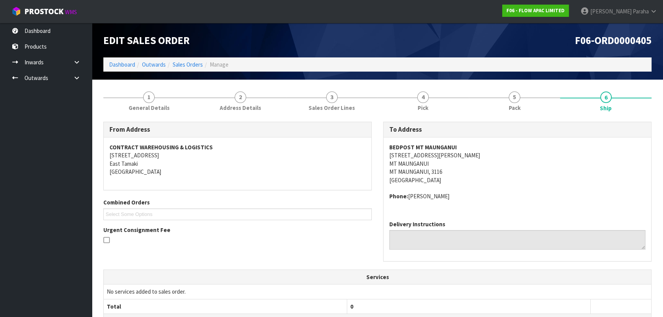
click at [429, 149] on strong "BEDPOST MT MAUNGANUI" at bounding box center [422, 147] width 67 height 7
click at [429, 148] on strong "BEDPOST MT MAUNGANUI" at bounding box center [422, 147] width 67 height 7
copy strong "BEDPOST MT MAUNGANUI"
click at [445, 155] on address "BEDPOST MT MAUNGANUI UNIT 1A, 2 OWENS PLACE MT MAUNGANUI MT MAUNGANUI, 3116 New…" at bounding box center [517, 163] width 256 height 41
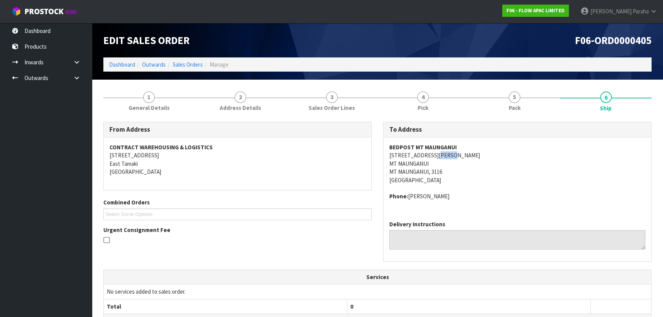
click at [445, 155] on address "BEDPOST MT MAUNGANUI UNIT 1A, 2 OWENS PLACE MT MAUNGANUI MT MAUNGANUI, 3116 New…" at bounding box center [517, 163] width 256 height 41
copy address "UNIT 1A, 2 OWENS PLACE"
drag, startPoint x: 425, startPoint y: 196, endPoint x: 408, endPoint y: 199, distance: 17.2
click at [408, 199] on address "Phone: Milson" at bounding box center [517, 196] width 256 height 8
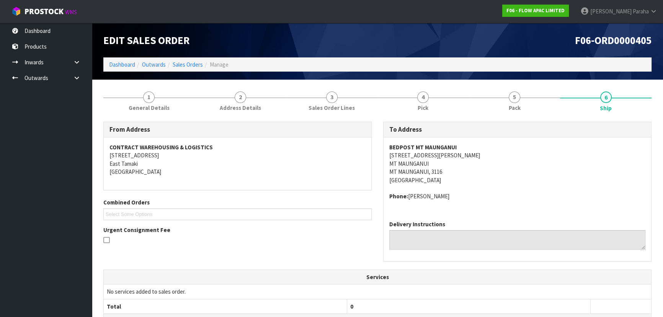
click at [437, 146] on strong "BEDPOST MT MAUNGANUI" at bounding box center [422, 147] width 67 height 7
copy strong "BEDPOST MT MAUNGANUI"
click at [422, 195] on address "Phone: Milson" at bounding box center [517, 196] width 256 height 8
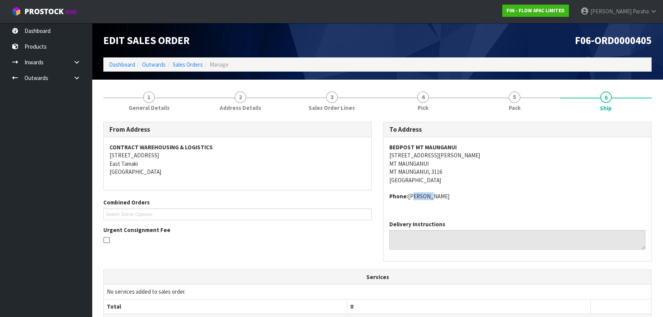
click at [422, 195] on address "Phone: Milson" at bounding box center [517, 196] width 256 height 8
copy address "Milson"
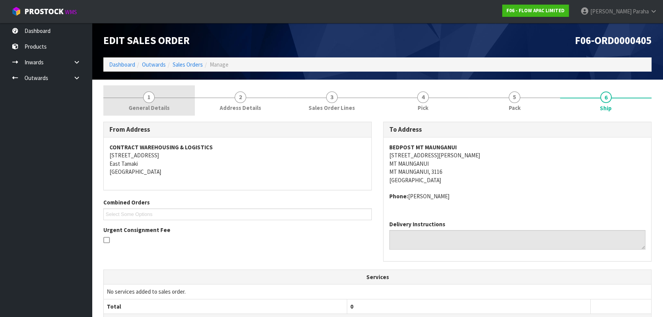
click at [134, 106] on span "General Details" at bounding box center [149, 108] width 41 height 8
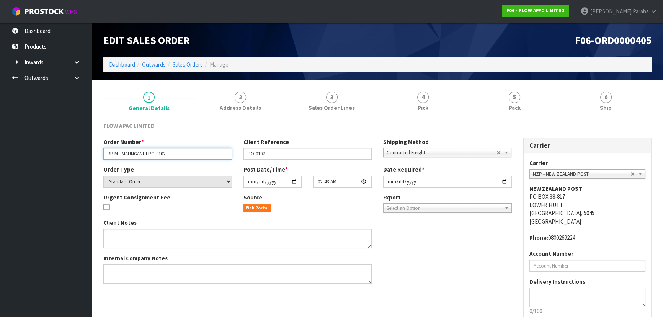
drag, startPoint x: 180, startPoint y: 154, endPoint x: 88, endPoint y: 162, distance: 92.0
click at [88, 162] on body "Toggle navigation ProStock WMS F06 - FLOW APAC LIMITED Polly Paraha Logout Dash…" at bounding box center [331, 158] width 663 height 317
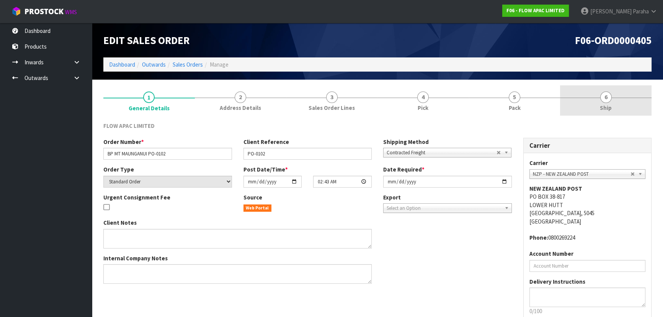
click at [602, 101] on span "6" at bounding box center [606, 97] width 11 height 11
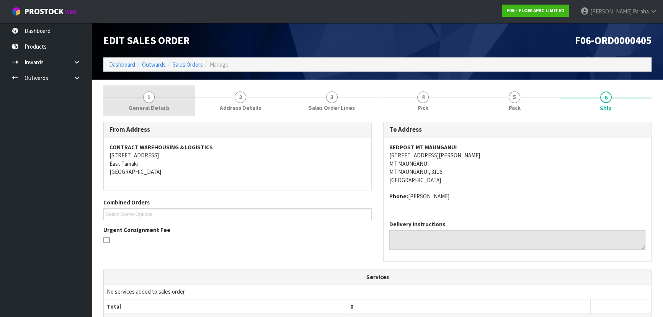
click at [154, 104] on span "General Details" at bounding box center [149, 108] width 41 height 8
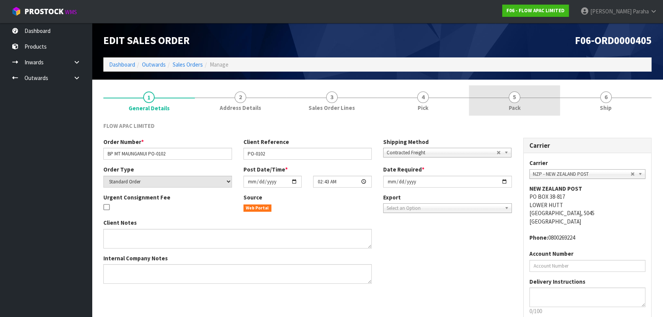
click at [513, 102] on span "5" at bounding box center [514, 97] width 11 height 11
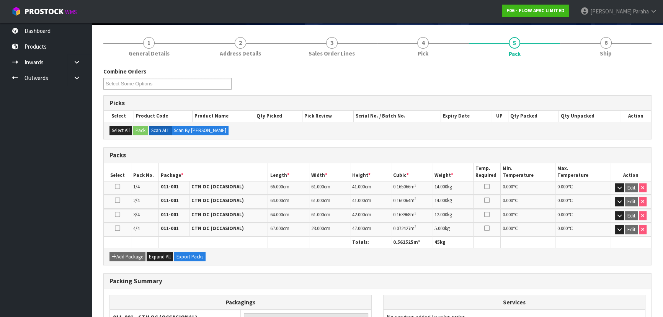
scroll to position [129, 0]
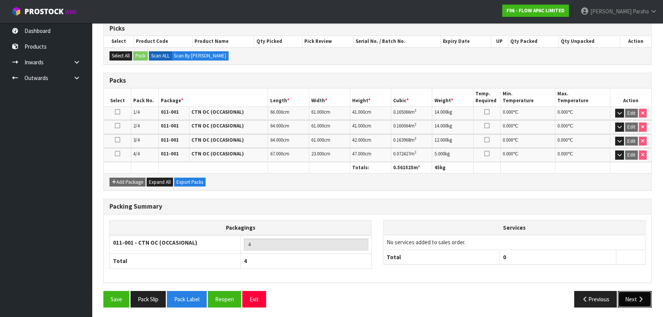
click at [635, 296] on button "Next" at bounding box center [635, 299] width 34 height 16
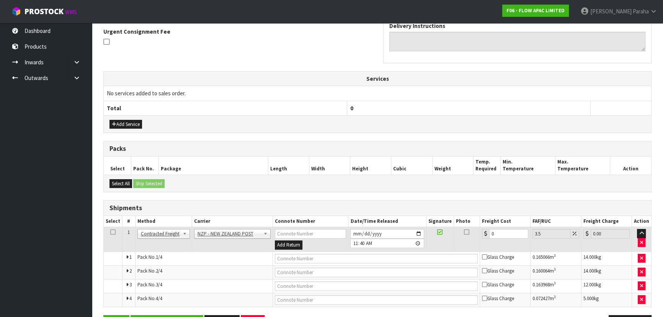
scroll to position [223, 0]
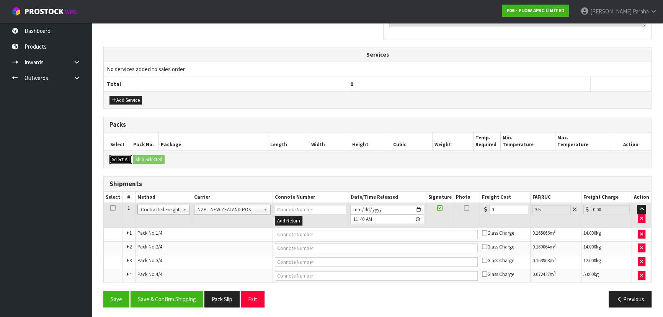
click at [124, 157] on button "Select All" at bounding box center [121, 159] width 23 height 9
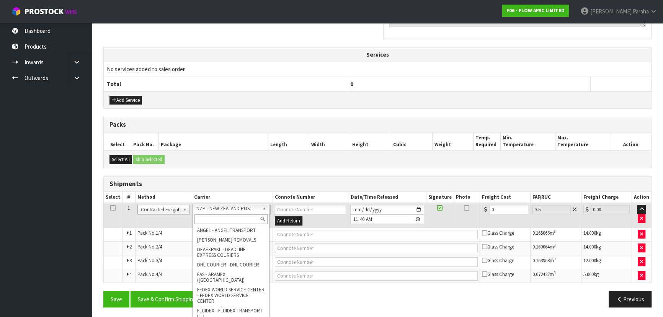
click at [237, 218] on input "text" at bounding box center [231, 219] width 73 height 10
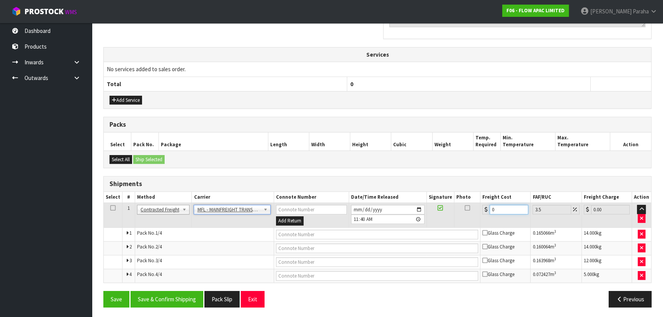
click at [501, 205] on input "0" at bounding box center [509, 210] width 39 height 10
click at [435, 235] on input "text" at bounding box center [377, 235] width 203 height 10
paste input "FWM58852873"
click at [182, 294] on button "Save & Confirm Shipping" at bounding box center [167, 299] width 73 height 16
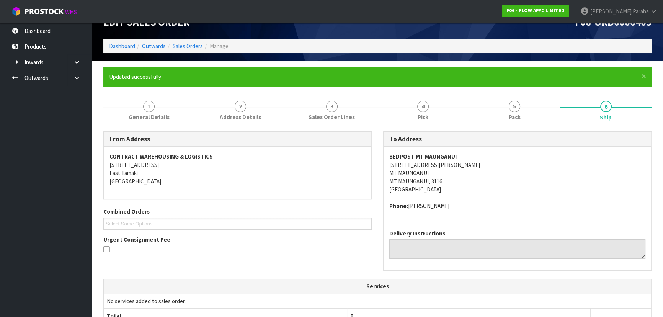
scroll to position [0, 0]
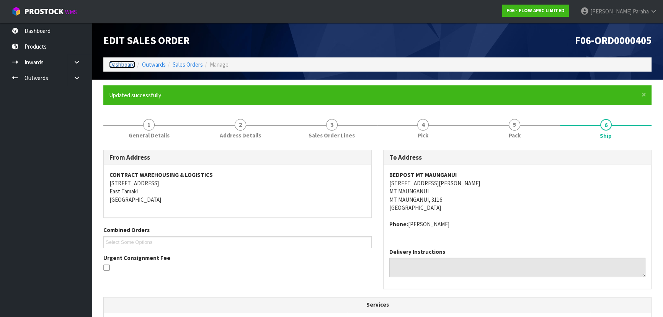
click at [132, 65] on link "Dashboard" at bounding box center [122, 64] width 26 height 7
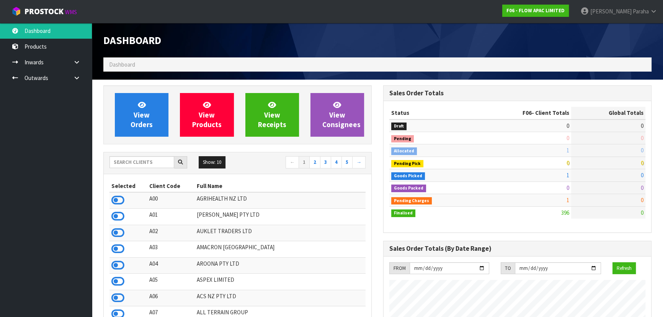
scroll to position [579, 280]
click at [142, 163] on input "text" at bounding box center [142, 162] width 65 height 12
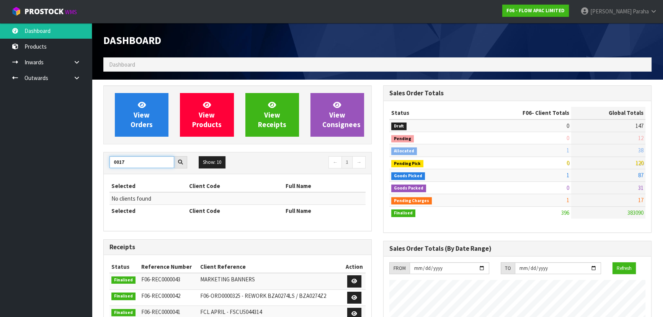
drag, startPoint x: 113, startPoint y: 166, endPoint x: 94, endPoint y: 164, distance: 19.2
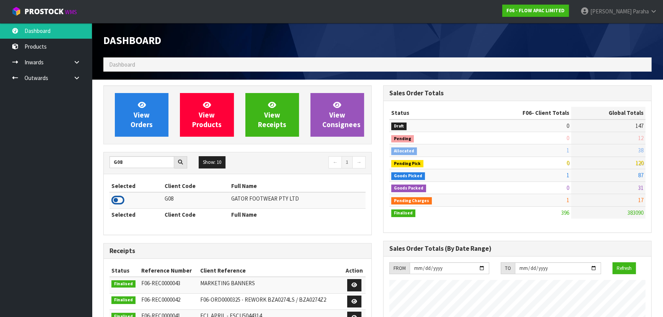
click at [119, 201] on icon at bounding box center [117, 200] width 13 height 11
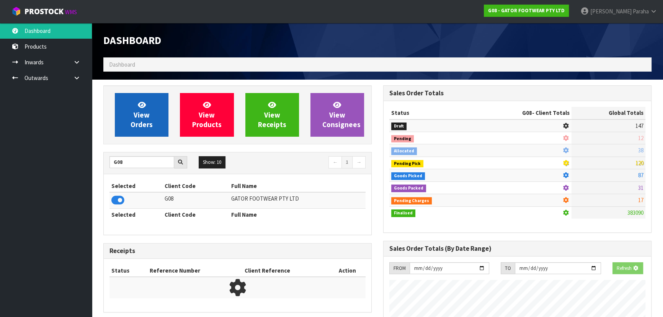
scroll to position [382498, 382695]
click at [135, 128] on span "View Orders" at bounding box center [142, 114] width 22 height 29
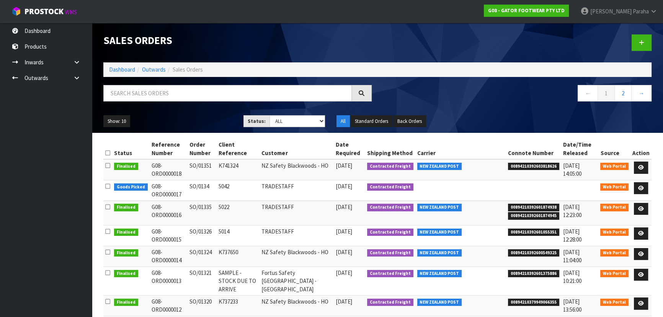
click at [125, 83] on div "Sales Orders Dashboard Outwards Sales Orders ← 1 2 → Show: 10 5 10 25 50 Status…" at bounding box center [378, 78] width 560 height 110
click at [128, 97] on input "text" at bounding box center [227, 93] width 249 height 16
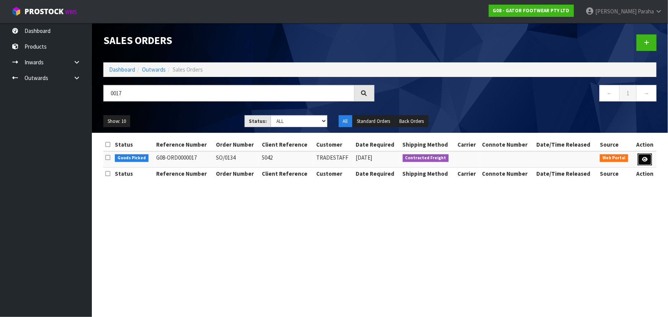
drag, startPoint x: 666, startPoint y: 155, endPoint x: 640, endPoint y: 159, distance: 26.0
click at [640, 160] on link at bounding box center [645, 160] width 14 height 12
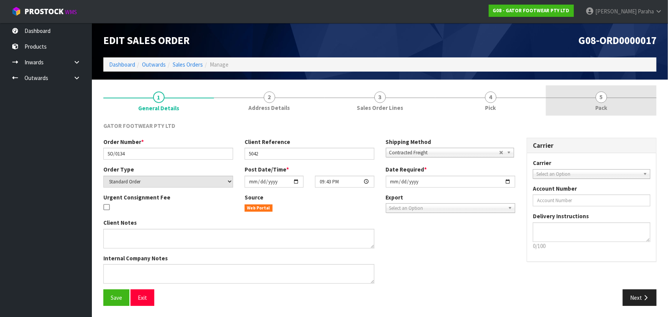
click at [601, 103] on link "5 Pack" at bounding box center [601, 100] width 111 height 30
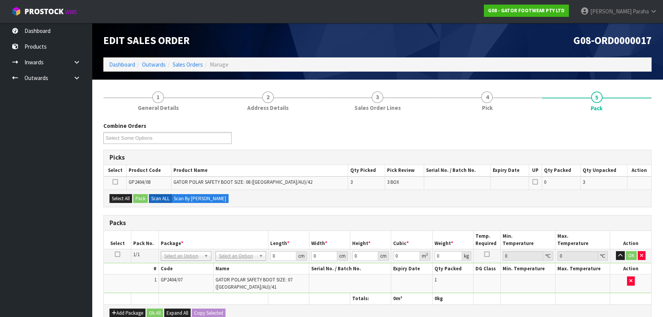
click at [117, 254] on icon at bounding box center [117, 254] width 5 height 0
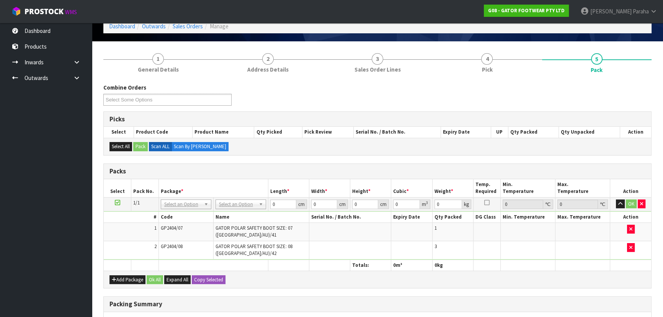
scroll to position [69, 0]
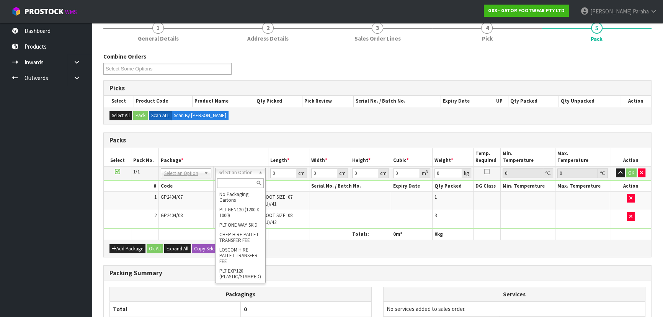
click at [245, 179] on input "text" at bounding box center [240, 183] width 47 height 10
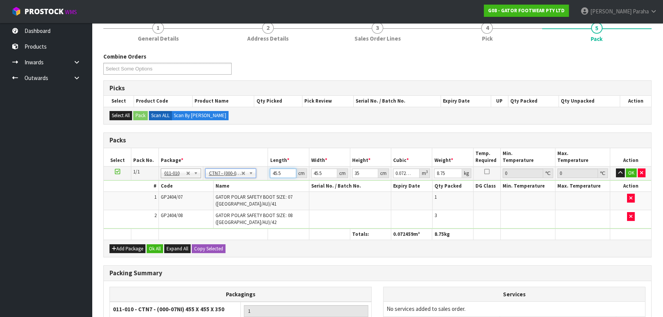
click at [285, 174] on input "45.5" at bounding box center [283, 174] width 26 height 10
click at [616, 169] on button "button" at bounding box center [620, 173] width 9 height 9
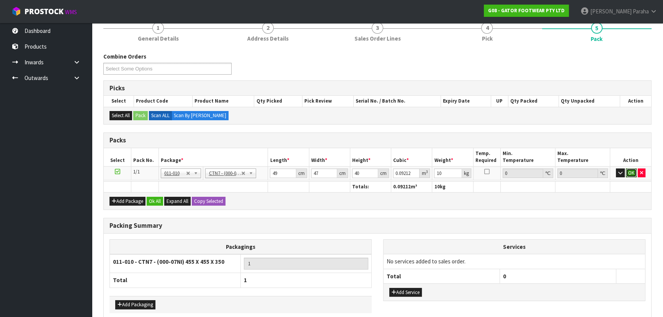
click button "OK" at bounding box center [631, 173] width 11 height 9
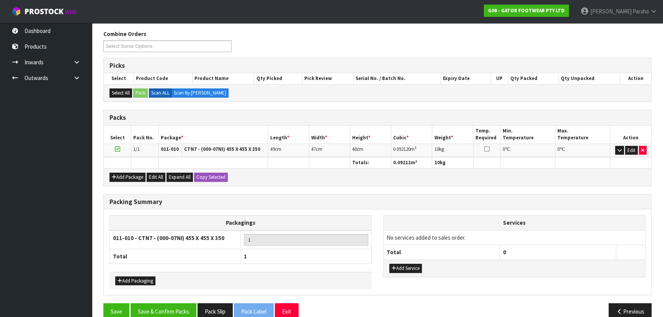
scroll to position [104, 0]
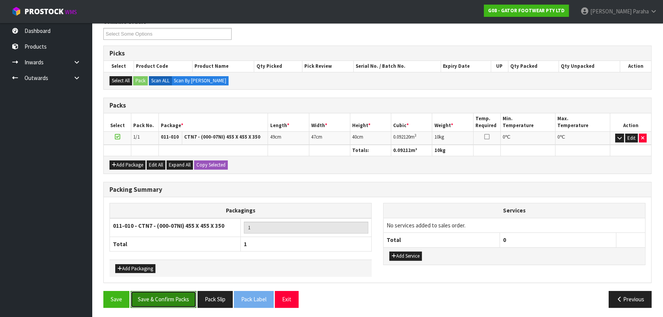
click at [178, 296] on button "Save & Confirm Packs" at bounding box center [164, 299] width 66 height 16
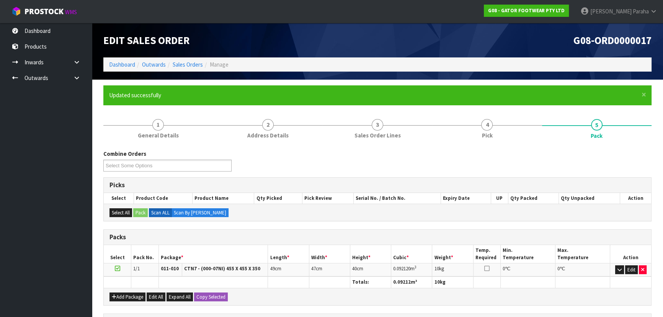
scroll to position [115, 0]
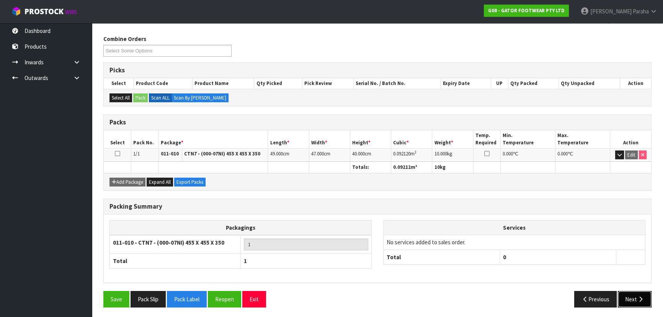
click at [637, 297] on icon "button" at bounding box center [640, 299] width 7 height 6
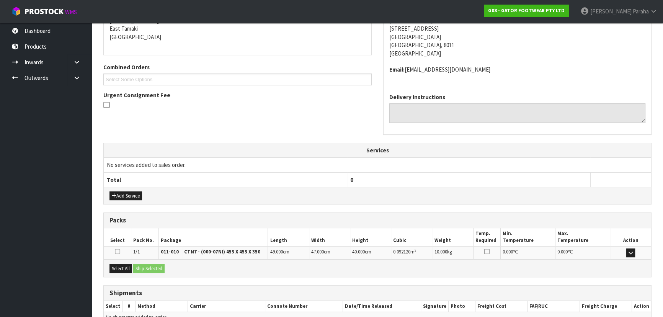
scroll to position [204, 0]
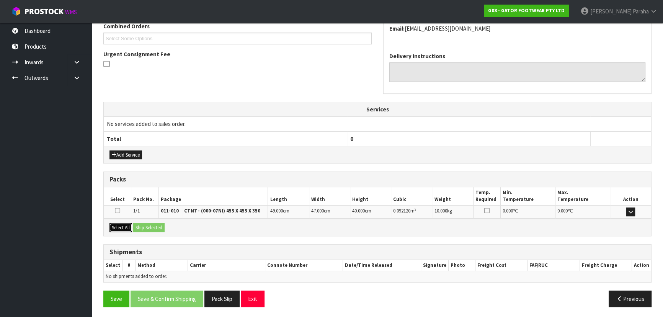
click at [125, 224] on button "Select All" at bounding box center [121, 227] width 23 height 9
click at [138, 226] on button "Ship Selected" at bounding box center [148, 227] width 31 height 9
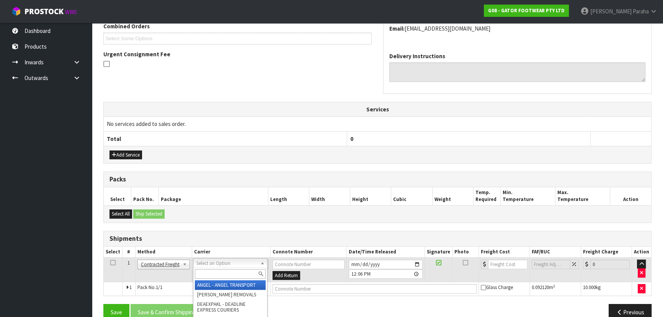
drag, startPoint x: 203, startPoint y: 263, endPoint x: 205, endPoint y: 278, distance: 15.8
click at [205, 278] on div at bounding box center [230, 274] width 74 height 13
click at [205, 273] on input "text" at bounding box center [230, 274] width 71 height 10
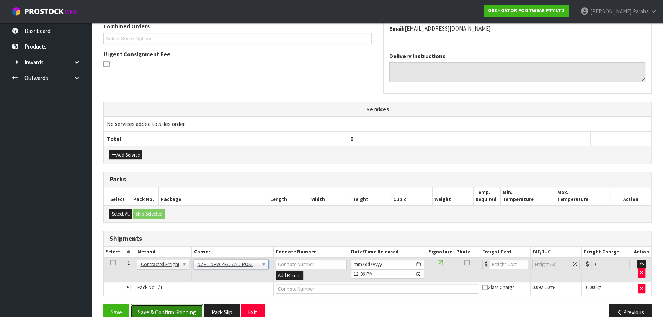
click at [174, 309] on button "Save & Confirm Shipping" at bounding box center [167, 312] width 73 height 16
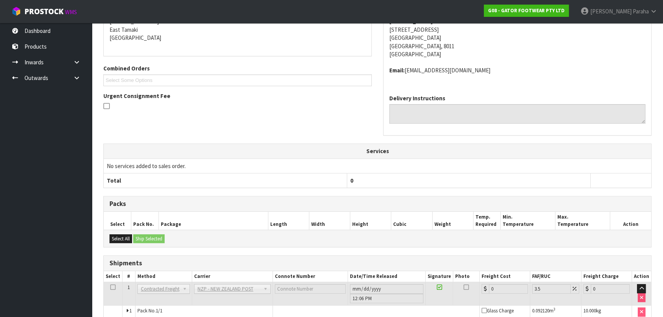
scroll to position [207, 0]
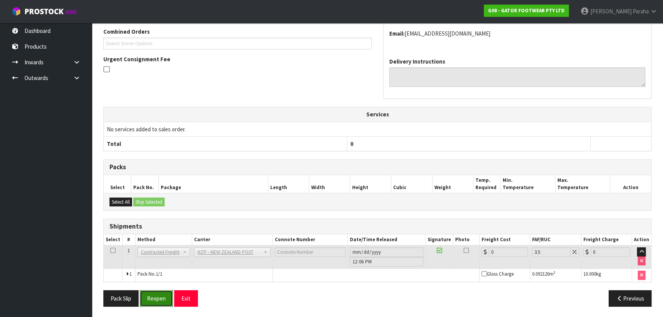
click at [146, 293] on button "Reopen" at bounding box center [156, 298] width 33 height 16
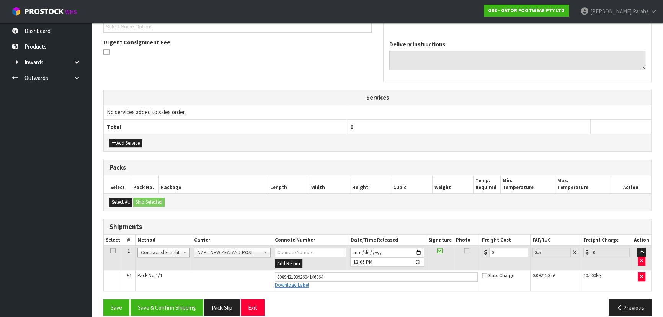
scroll to position [224, 0]
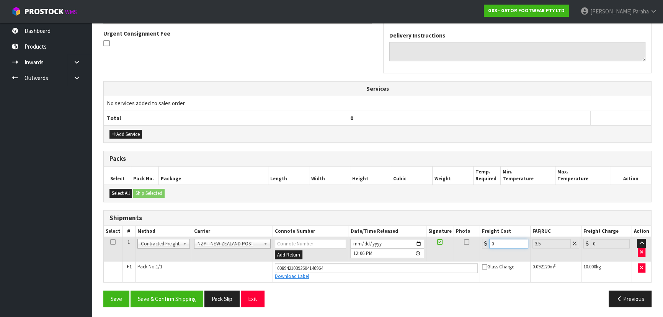
click at [506, 241] on input "0" at bounding box center [508, 244] width 39 height 10
click at [174, 295] on button "Save & Confirm Shipping" at bounding box center [167, 299] width 73 height 16
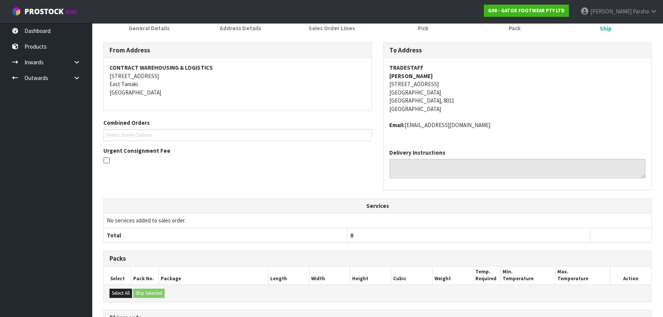
scroll to position [0, 0]
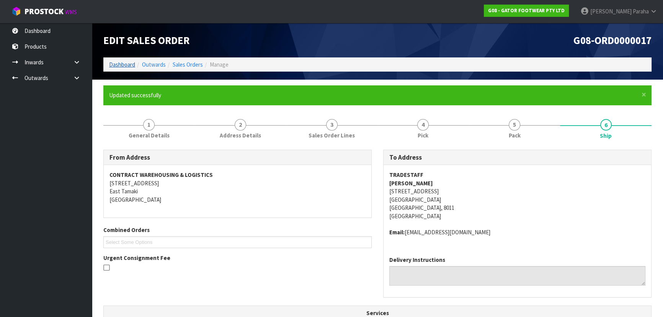
click at [106, 65] on ol "Dashboard Outwards Sales Orders Manage" at bounding box center [377, 64] width 548 height 14
click at [112, 63] on link "Dashboard" at bounding box center [122, 64] width 26 height 7
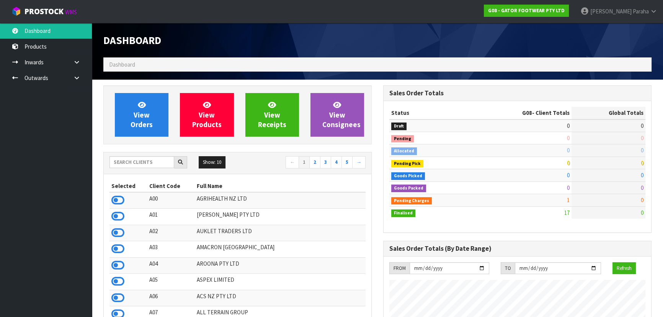
scroll to position [493, 280]
click at [131, 165] on input "text" at bounding box center [142, 162] width 65 height 12
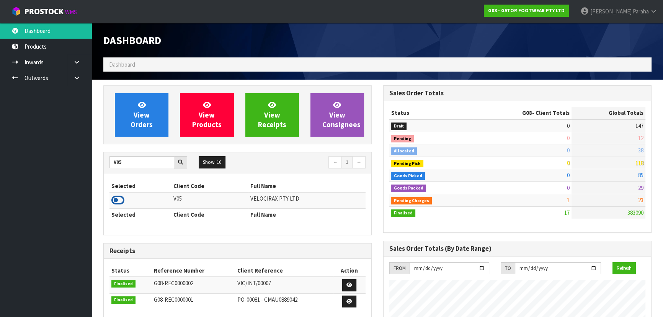
click at [119, 201] on icon at bounding box center [117, 200] width 13 height 11
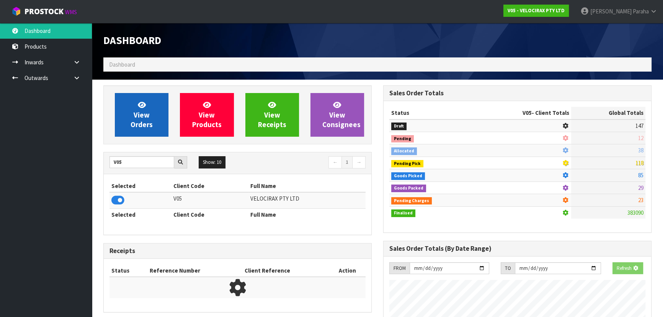
scroll to position [477, 280]
click at [153, 124] on link "View Orders" at bounding box center [142, 115] width 54 height 44
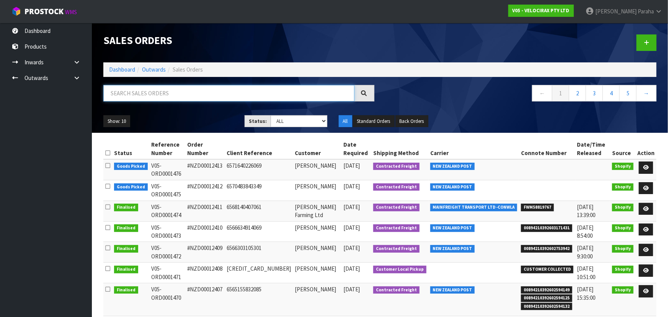
click at [150, 95] on input "text" at bounding box center [228, 93] width 251 height 16
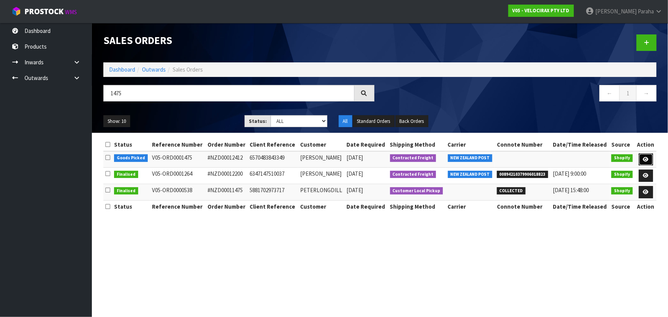
click at [651, 160] on link at bounding box center [646, 160] width 14 height 12
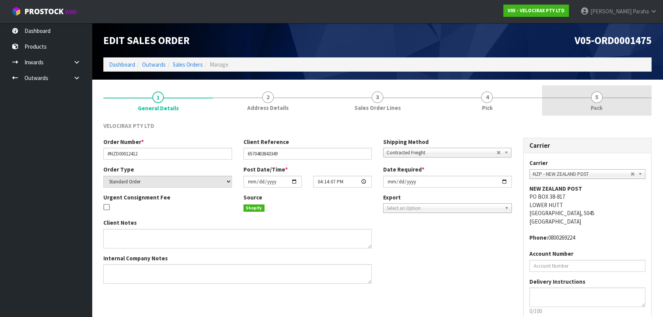
click at [601, 95] on span "5" at bounding box center [596, 97] width 11 height 11
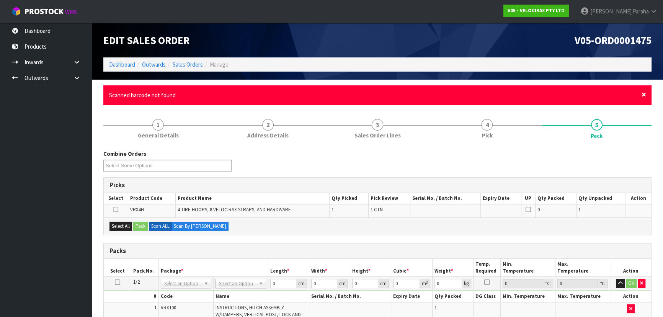
click at [643, 95] on span "×" at bounding box center [644, 94] width 5 height 11
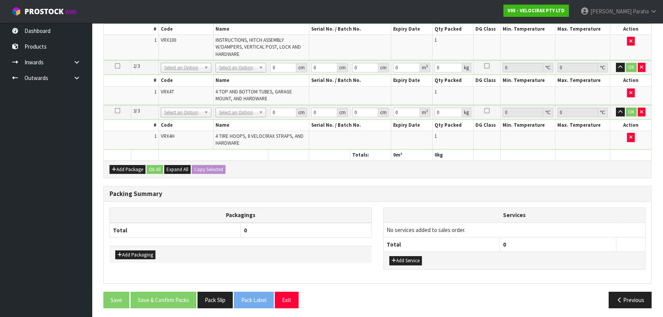
scroll to position [87, 0]
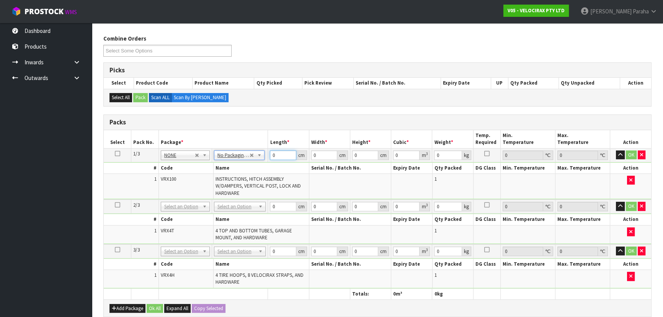
click at [279, 154] on input "0" at bounding box center [283, 156] width 26 height 10
click at [278, 154] on input "0" at bounding box center [283, 156] width 26 height 10
drag, startPoint x: 367, startPoint y: 154, endPoint x: 369, endPoint y: 148, distance: 6.7
click at [367, 152] on input "174" at bounding box center [365, 156] width 26 height 10
click at [618, 152] on button "button" at bounding box center [620, 155] width 9 height 9
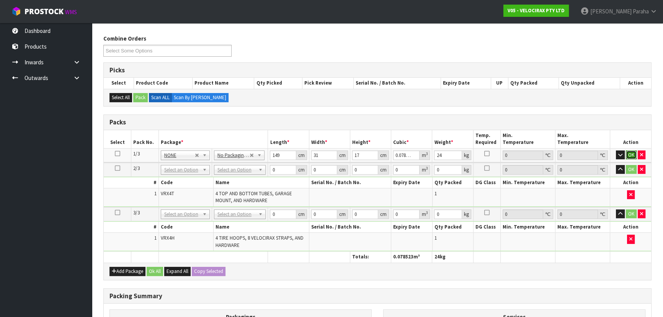
click at [629, 154] on button "OK" at bounding box center [631, 155] width 11 height 9
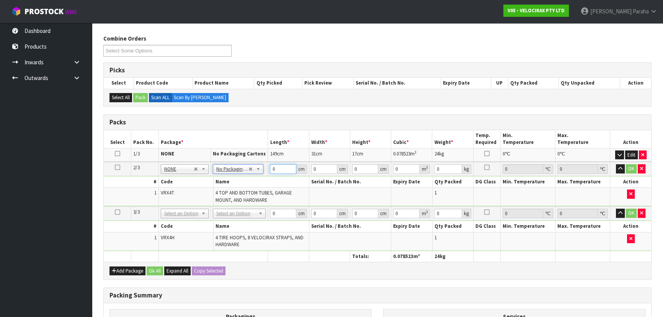
click at [280, 170] on input "0" at bounding box center [283, 169] width 26 height 10
click at [616, 164] on button "button" at bounding box center [620, 168] width 9 height 9
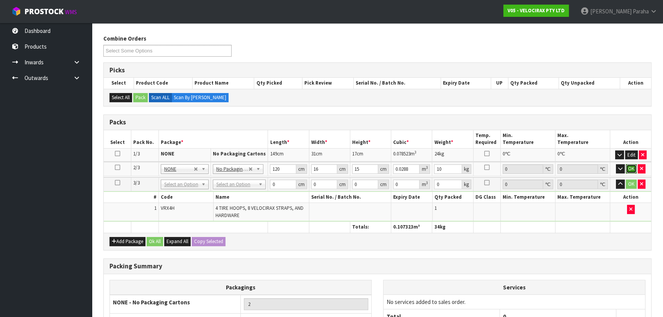
click button "OK" at bounding box center [631, 168] width 11 height 9
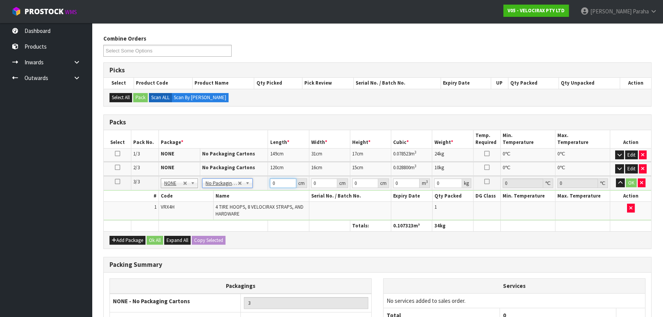
click at [277, 184] on input "0" at bounding box center [283, 183] width 26 height 10
click at [616, 178] on button "button" at bounding box center [620, 182] width 9 height 9
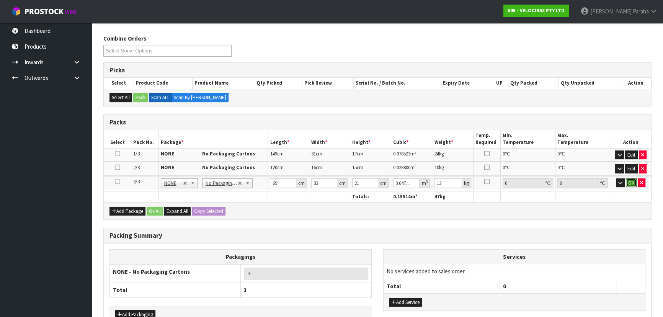
click button "OK" at bounding box center [631, 182] width 11 height 9
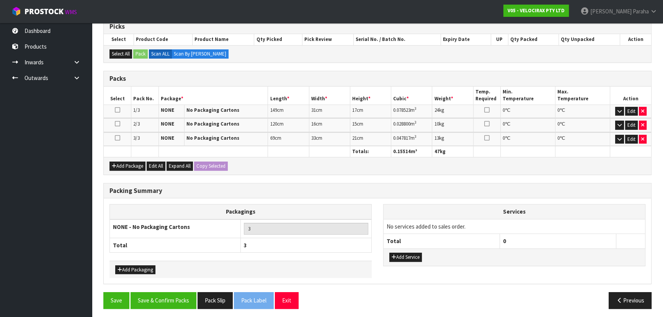
scroll to position [132, 0]
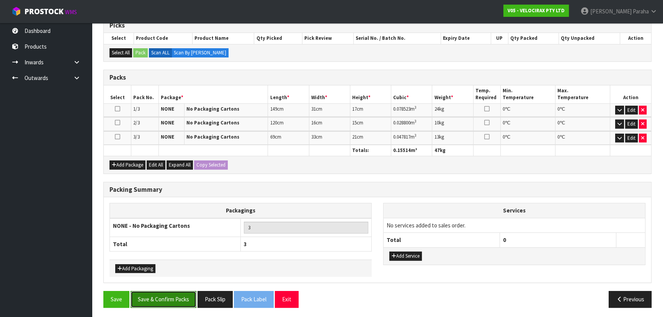
click at [166, 299] on button "Save & Confirm Packs" at bounding box center [164, 299] width 66 height 16
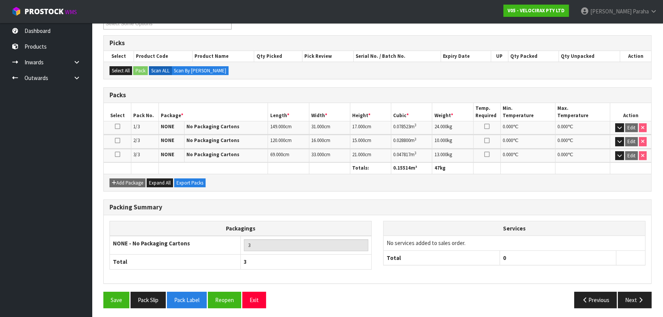
scroll to position [143, 0]
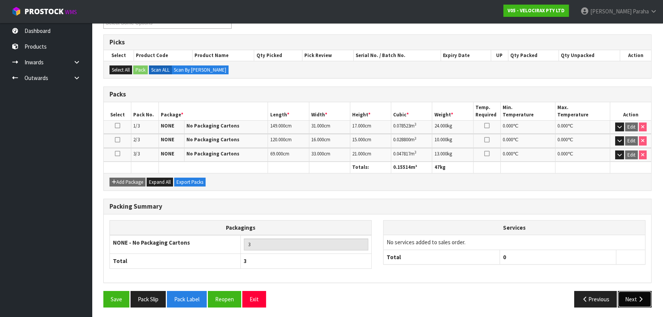
click at [639, 300] on button "Next" at bounding box center [635, 299] width 34 height 16
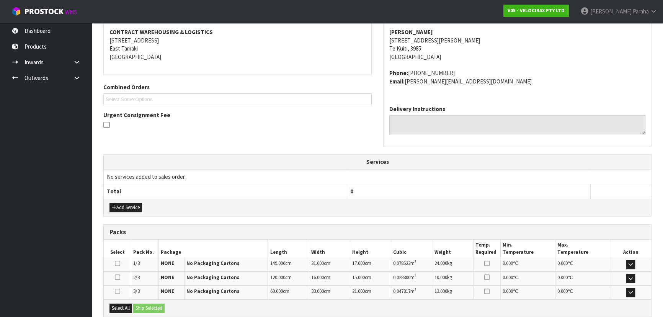
scroll to position [223, 0]
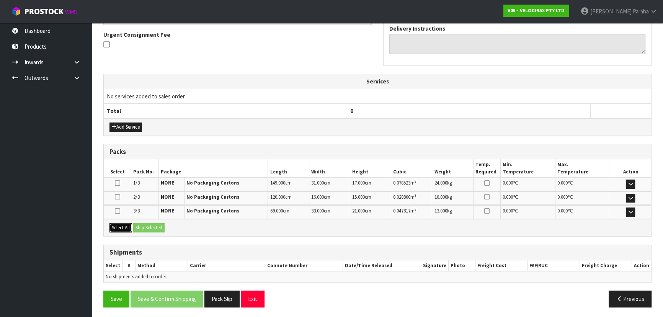
click at [123, 223] on button "Select All" at bounding box center [121, 227] width 23 height 9
click at [140, 227] on button "Ship Selected" at bounding box center [148, 227] width 31 height 9
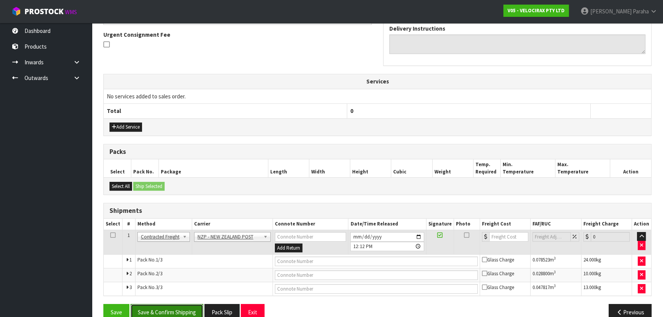
click at [193, 306] on button "Save & Confirm Shipping" at bounding box center [167, 312] width 73 height 16
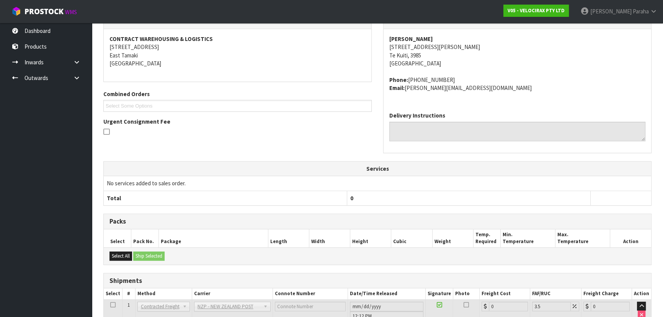
scroll to position [225, 0]
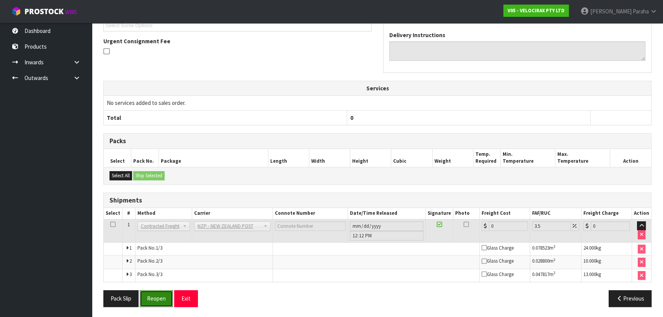
click at [162, 296] on button "Reopen" at bounding box center [156, 298] width 33 height 16
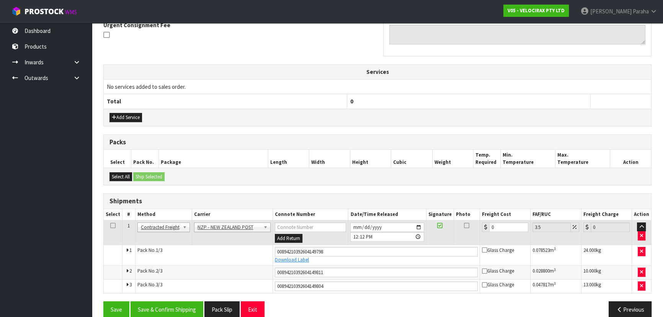
scroll to position [244, 0]
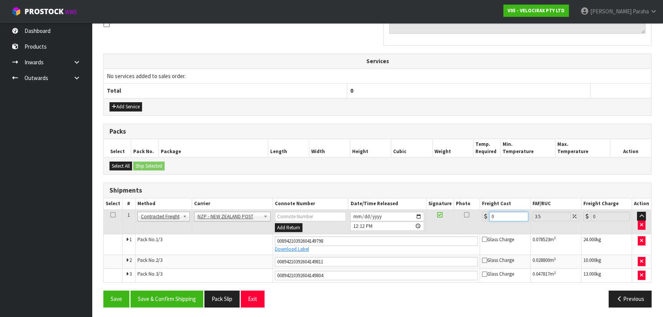
click at [508, 215] on input "0" at bounding box center [508, 217] width 39 height 10
click at [189, 300] on button "Save & Confirm Shipping" at bounding box center [167, 299] width 73 height 16
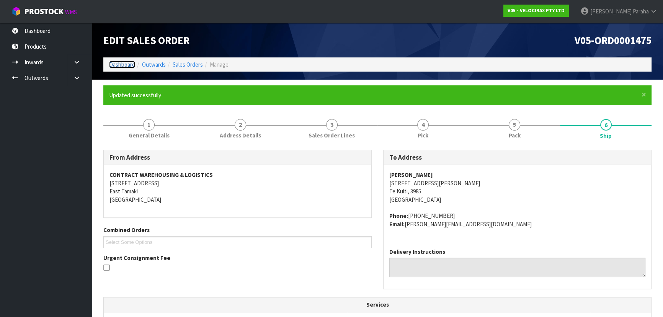
click at [129, 66] on link "Dashboard" at bounding box center [122, 64] width 26 height 7
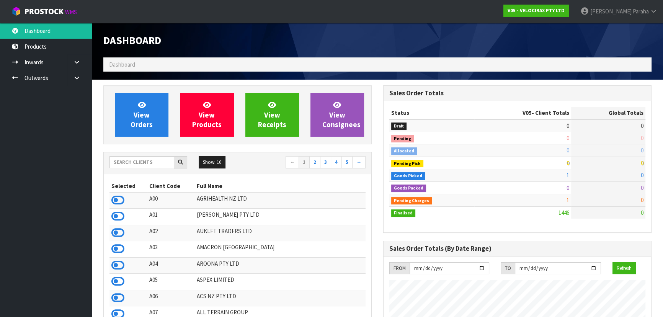
scroll to position [596, 280]
click at [138, 159] on input "text" at bounding box center [142, 162] width 65 height 12
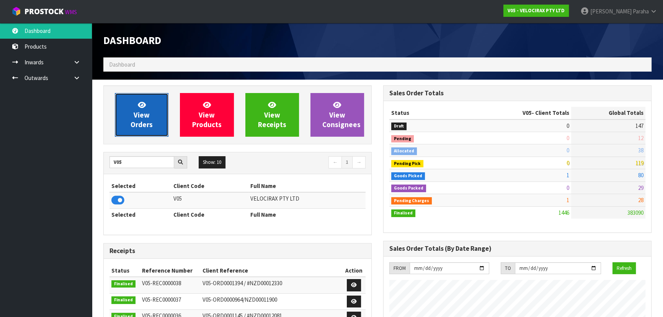
click at [146, 114] on span "View Orders" at bounding box center [142, 114] width 22 height 29
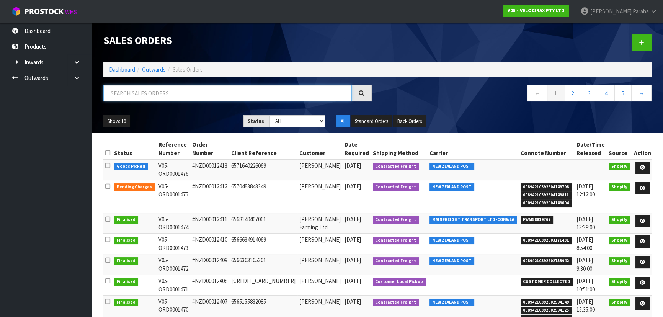
click at [122, 97] on input "text" at bounding box center [227, 93] width 249 height 16
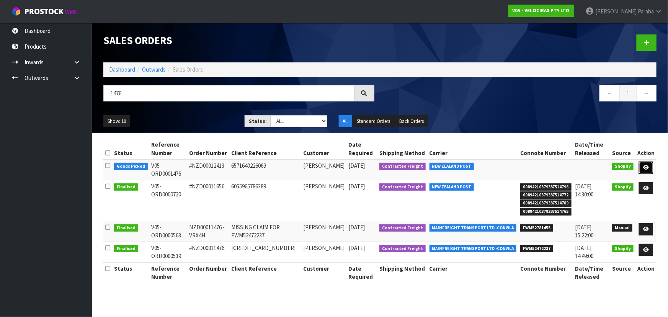
click at [651, 167] on link at bounding box center [646, 168] width 14 height 12
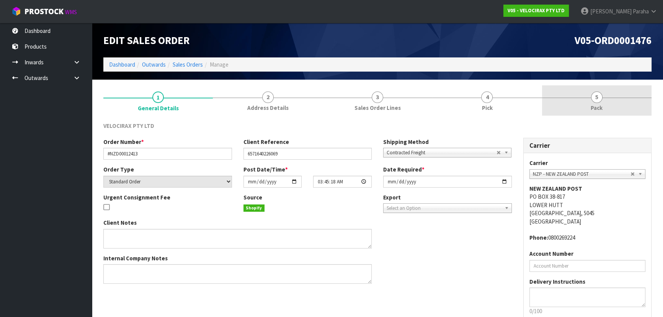
click at [600, 97] on span "5" at bounding box center [596, 97] width 11 height 11
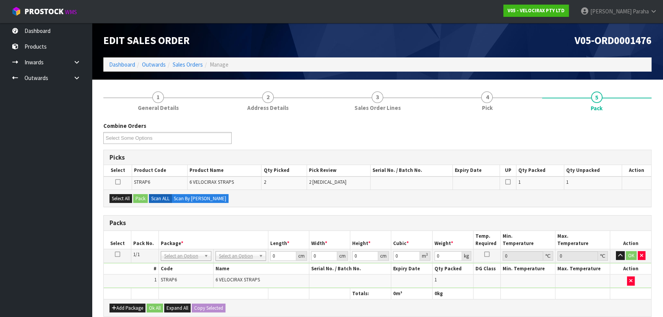
click at [119, 254] on icon at bounding box center [117, 254] width 5 height 0
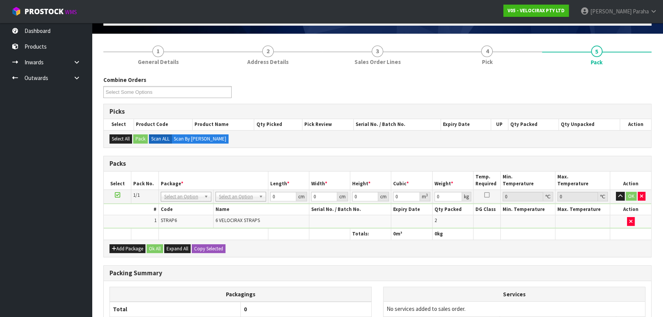
scroll to position [104, 0]
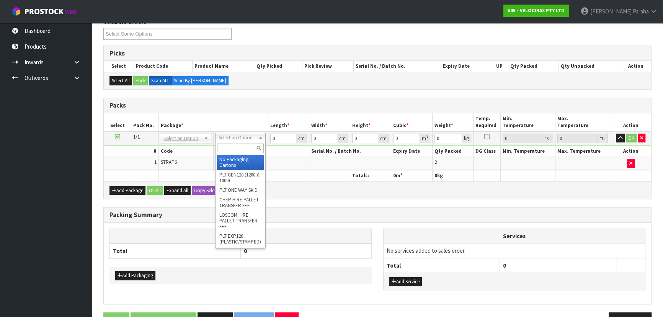
click at [234, 149] on input "text" at bounding box center [240, 149] width 47 height 10
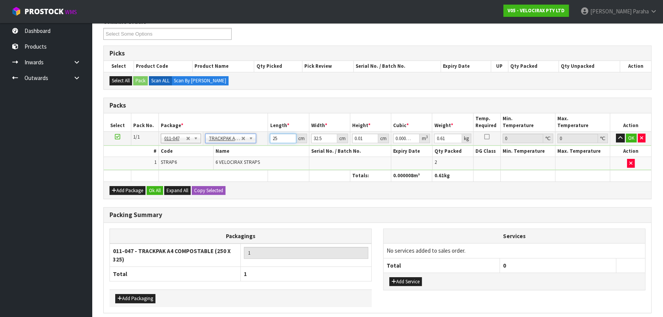
click at [277, 136] on input "25" at bounding box center [283, 139] width 26 height 10
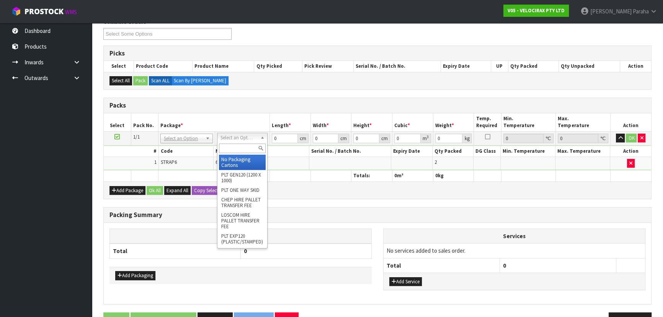
click at [254, 148] on input "text" at bounding box center [242, 149] width 47 height 10
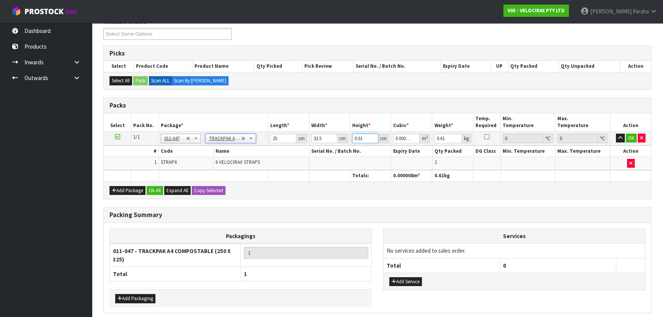
click at [363, 134] on input "0.01" at bounding box center [365, 139] width 26 height 10
click at [285, 135] on input "25" at bounding box center [283, 139] width 26 height 10
click at [623, 138] on button "button" at bounding box center [620, 138] width 9 height 9
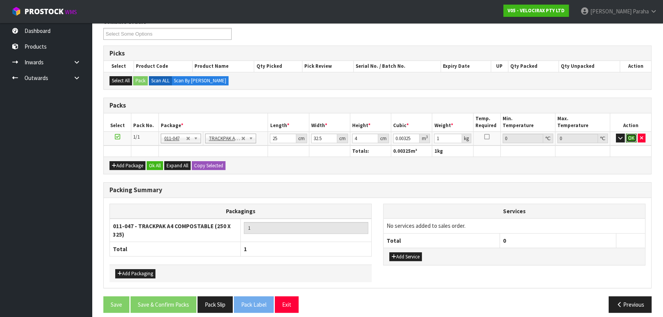
click at [629, 136] on button "OK" at bounding box center [631, 138] width 11 height 9
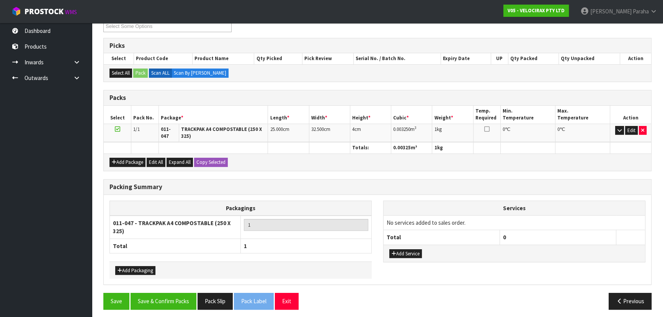
scroll to position [114, 0]
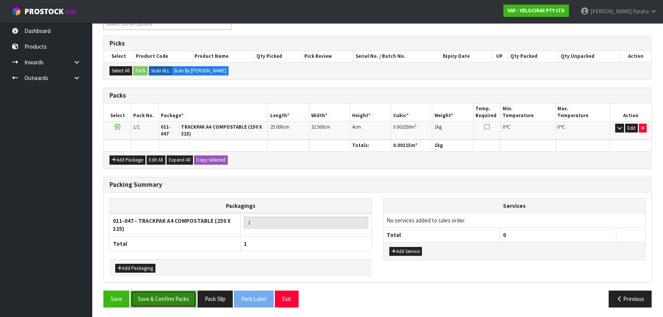
click at [147, 298] on button "Save & Confirm Packs" at bounding box center [164, 299] width 66 height 16
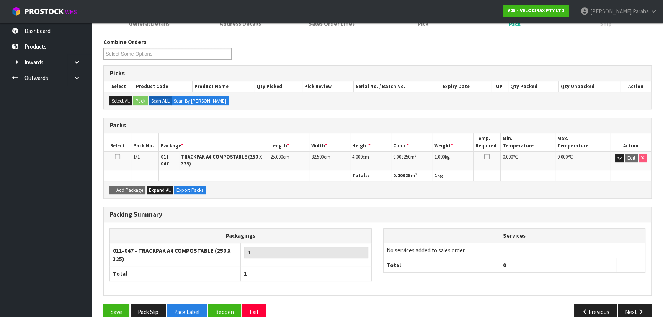
scroll to position [125, 0]
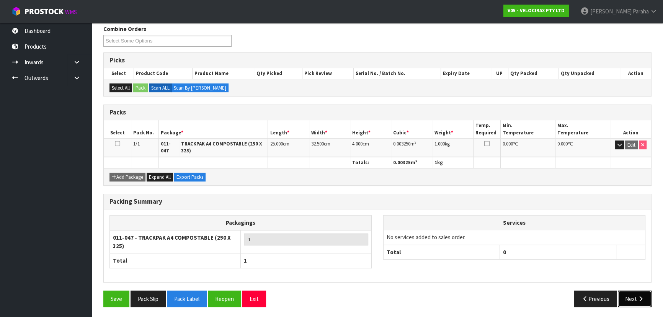
click at [636, 291] on button "Next" at bounding box center [635, 299] width 34 height 16
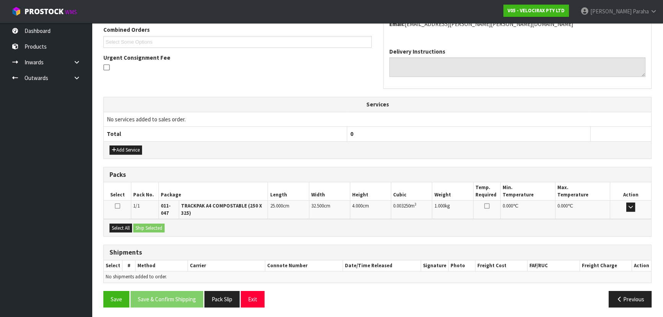
scroll to position [201, 0]
click at [123, 227] on button "Select All" at bounding box center [121, 227] width 23 height 9
click at [144, 227] on button "Ship Selected" at bounding box center [148, 227] width 31 height 9
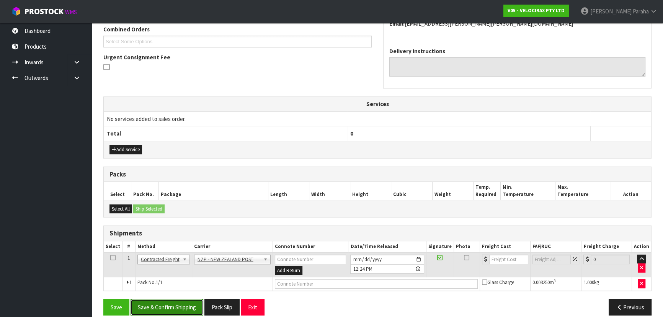
click at [172, 308] on button "Save & Confirm Shipping" at bounding box center [167, 307] width 73 height 16
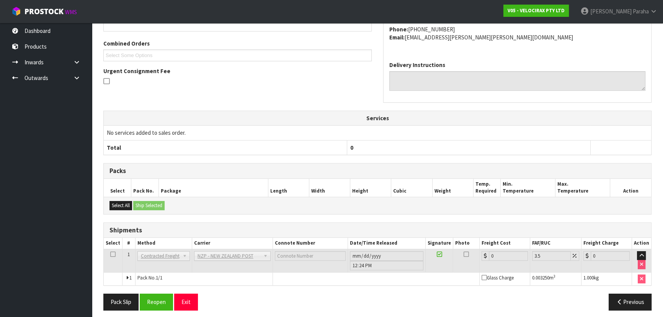
scroll to position [198, 0]
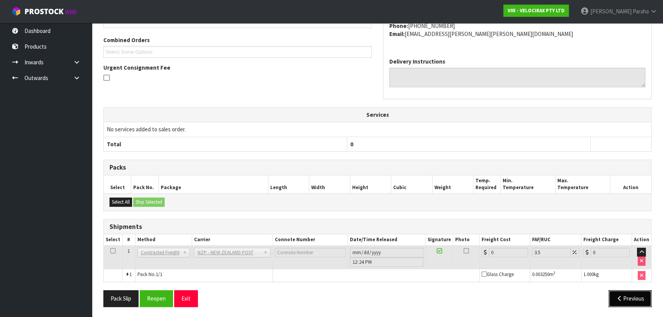
click at [622, 299] on icon "button" at bounding box center [619, 299] width 7 height 6
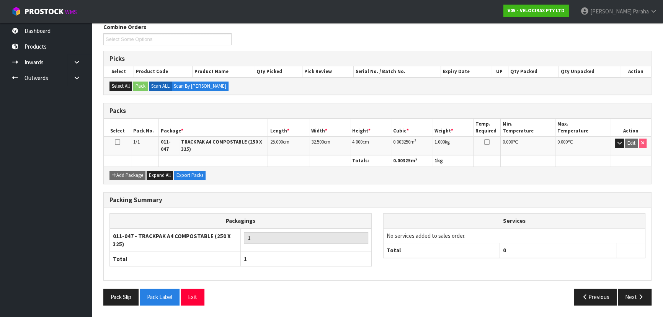
scroll to position [133, 0]
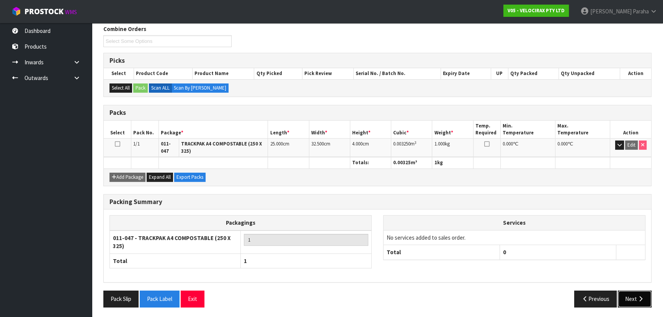
click at [643, 298] on icon "button" at bounding box center [640, 299] width 7 height 6
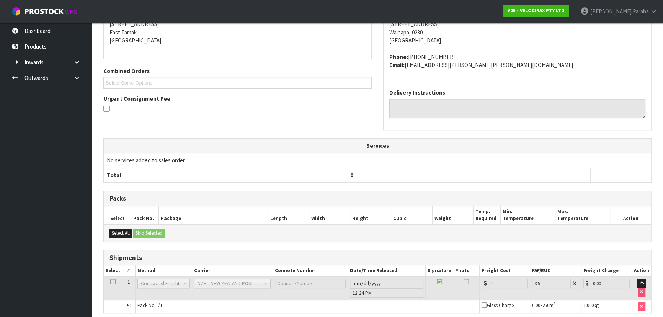
scroll to position [198, 0]
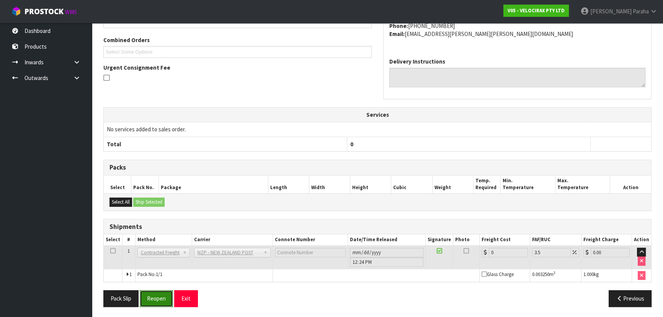
click at [160, 299] on button "Reopen" at bounding box center [156, 298] width 33 height 16
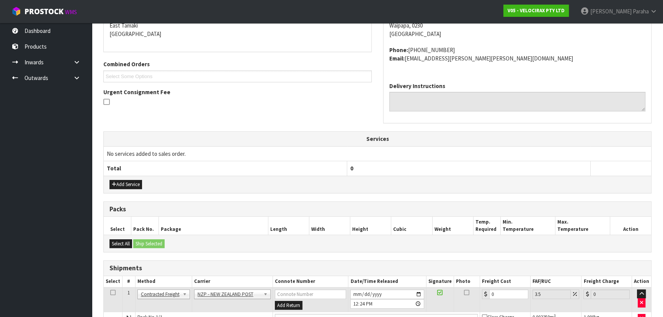
scroll to position [216, 0]
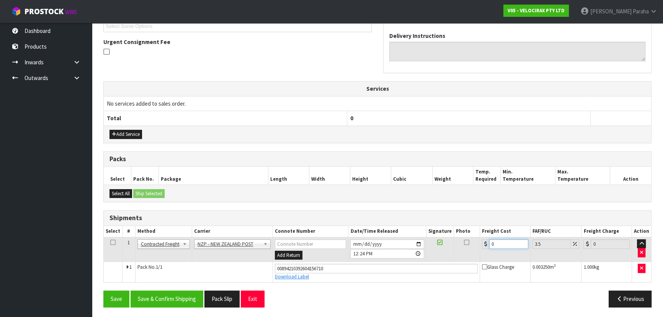
click at [500, 242] on input "0" at bounding box center [508, 244] width 39 height 10
click at [174, 299] on button "Save & Confirm Shipping" at bounding box center [167, 299] width 73 height 16
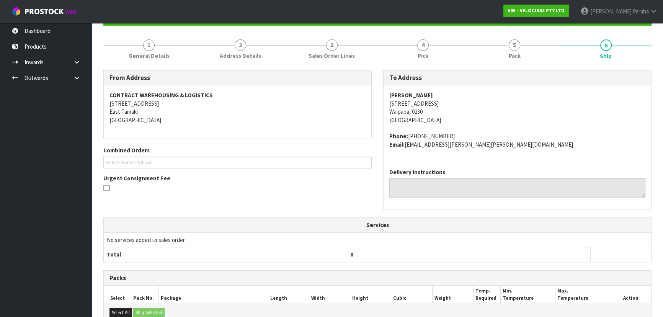
scroll to position [0, 0]
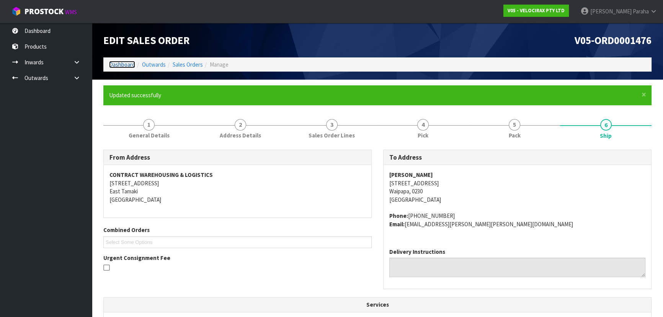
click at [133, 62] on link "Dashboard" at bounding box center [122, 64] width 26 height 7
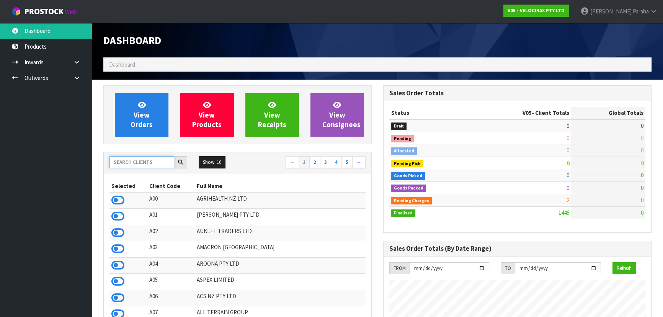
click at [159, 164] on input "text" at bounding box center [142, 162] width 65 height 12
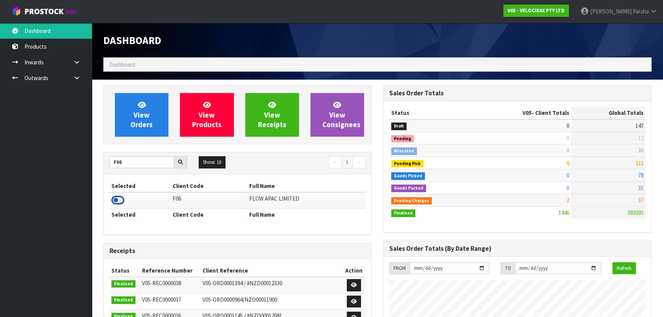
click at [116, 196] on icon at bounding box center [117, 200] width 13 height 11
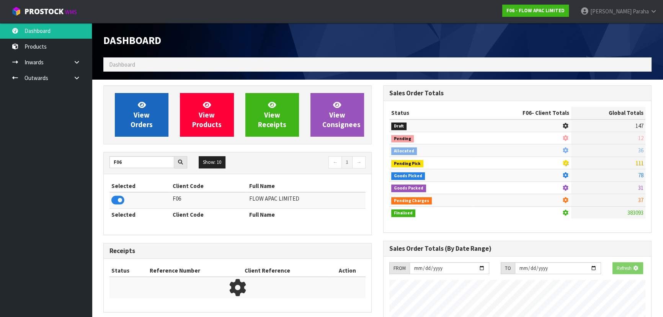
scroll to position [382498, 382695]
click at [123, 119] on link "View Orders" at bounding box center [142, 115] width 54 height 44
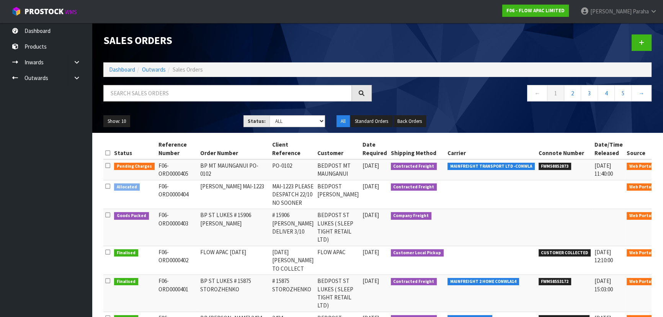
click at [663, 219] on icon at bounding box center [668, 216] width 6 height 5
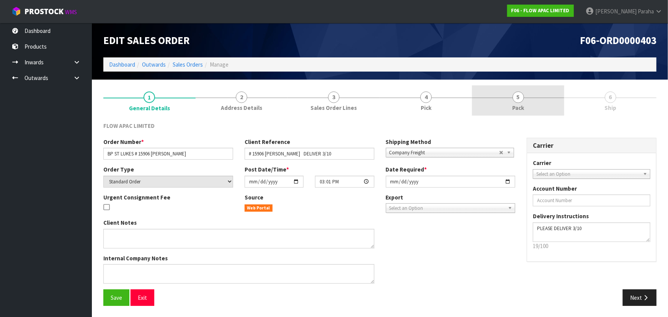
click at [530, 98] on link "5 Pack" at bounding box center [518, 100] width 92 height 30
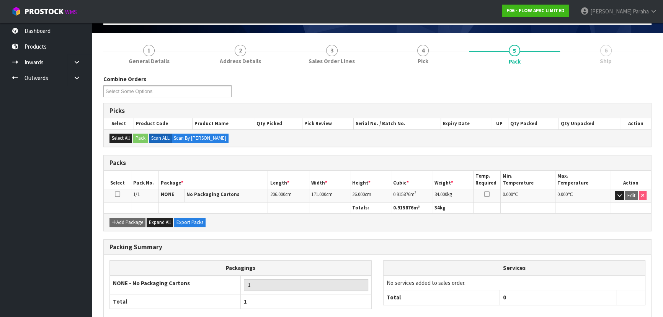
scroll to position [87, 0]
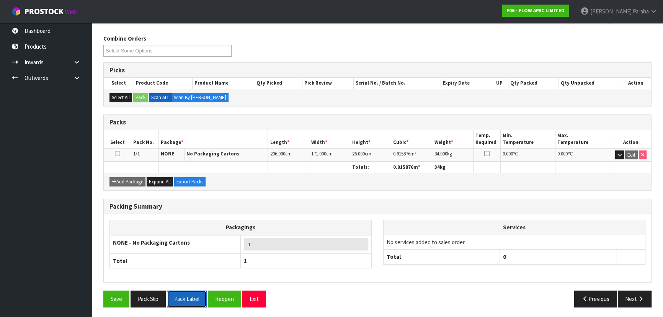
click at [176, 302] on button "Pack Label" at bounding box center [187, 299] width 40 height 16
click at [644, 296] on icon "button" at bounding box center [640, 299] width 7 height 6
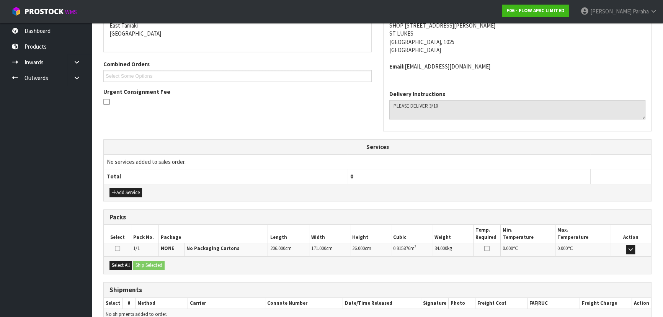
scroll to position [176, 0]
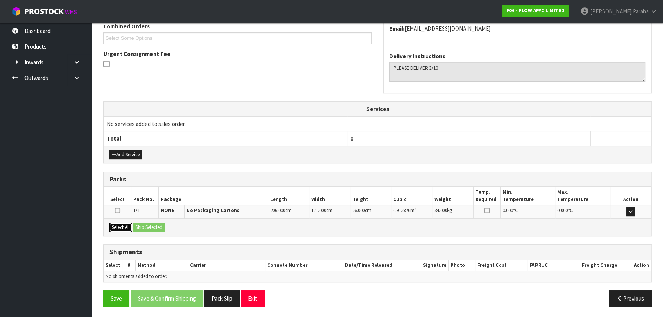
click at [121, 223] on button "Select All" at bounding box center [121, 227] width 23 height 9
click at [162, 226] on button "Ship Selected" at bounding box center [148, 227] width 31 height 9
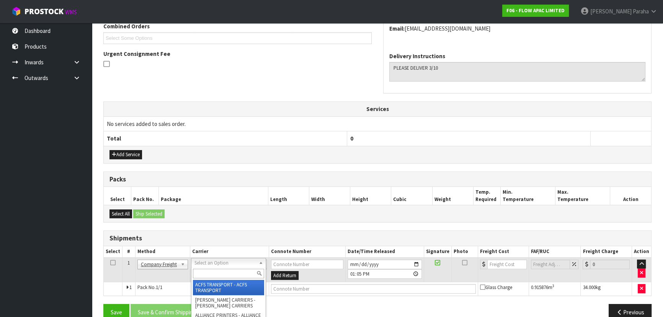
click at [203, 273] on input "text" at bounding box center [228, 274] width 71 height 10
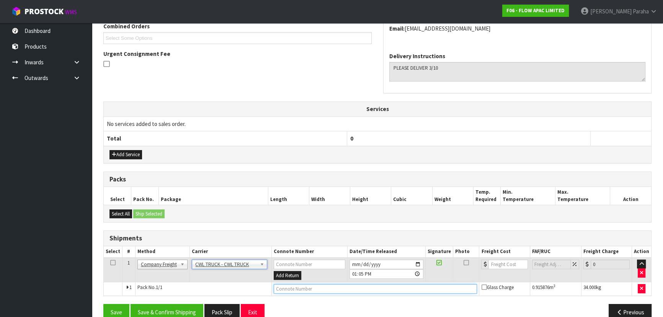
click at [381, 287] on input "text" at bounding box center [375, 289] width 203 height 10
click at [353, 263] on input "[DATE]" at bounding box center [387, 265] width 74 height 10
click at [360, 264] on input "2025-09-03" at bounding box center [387, 265] width 74 height 10
click at [187, 308] on button "Save & Confirm Shipping" at bounding box center [167, 312] width 73 height 16
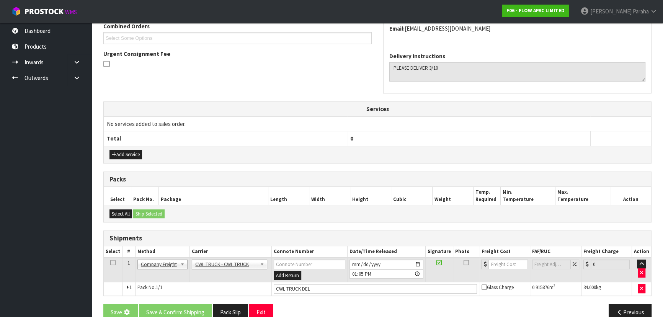
scroll to position [0, 0]
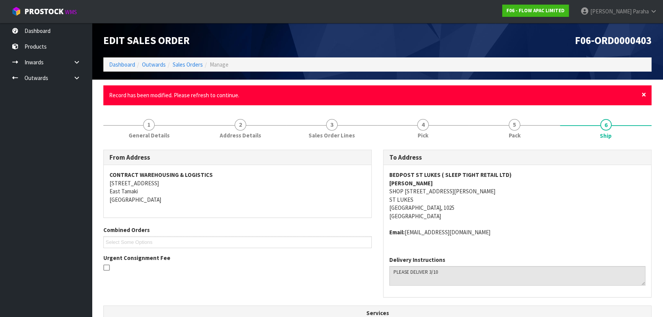
click at [643, 92] on span "×" at bounding box center [644, 94] width 5 height 11
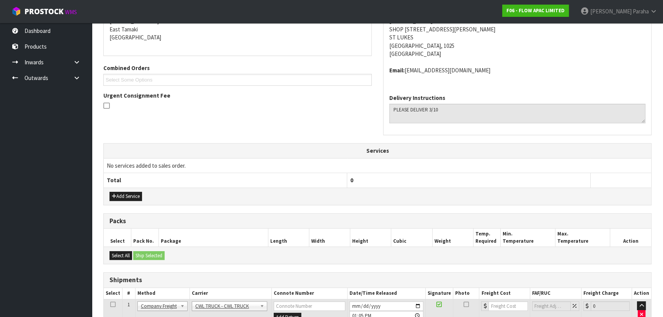
scroll to position [174, 0]
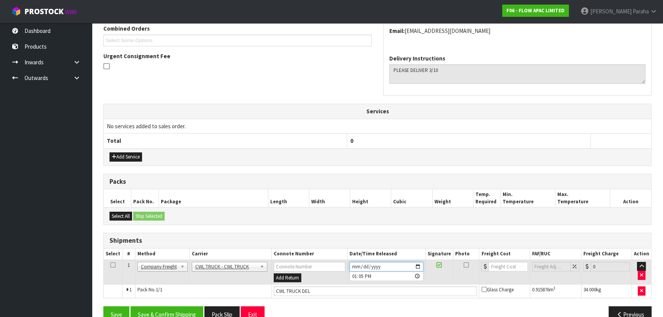
click at [356, 265] on input "2025-10-03" at bounding box center [387, 267] width 74 height 10
click at [356, 265] on input "2025-09-06" at bounding box center [387, 267] width 74 height 10
click at [318, 290] on input "CWL TRUCK DEL" at bounding box center [375, 291] width 203 height 10
click at [182, 307] on button "Save & Confirm Shipping" at bounding box center [167, 314] width 73 height 16
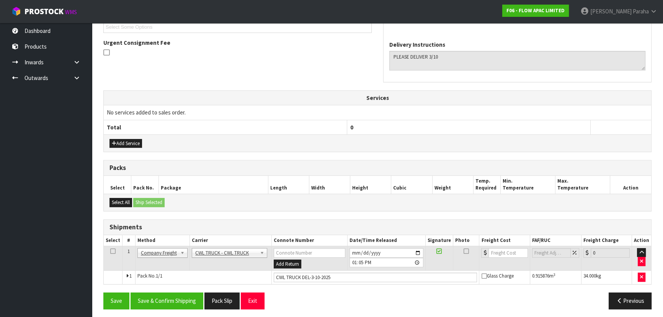
scroll to position [218, 0]
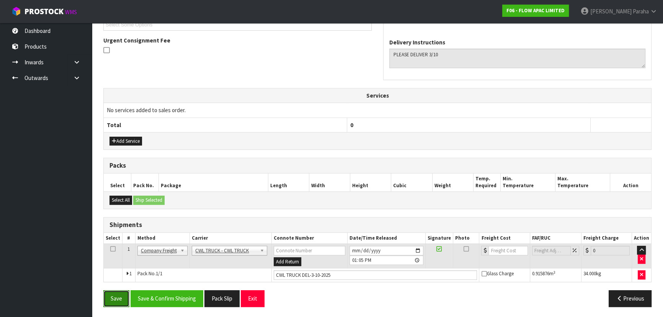
drag, startPoint x: 296, startPoint y: 187, endPoint x: 106, endPoint y: 296, distance: 218.9
click at [106, 296] on button "Save" at bounding box center [116, 298] width 26 height 16
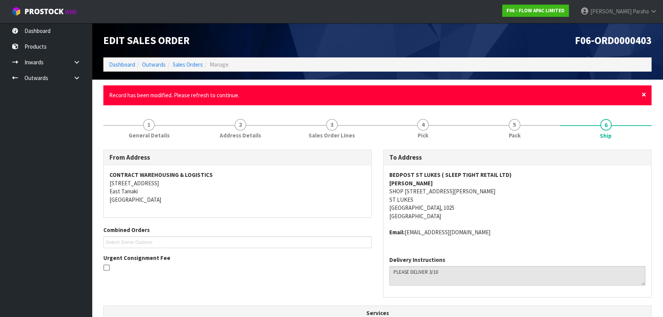
click at [646, 92] on span "×" at bounding box center [644, 94] width 5 height 11
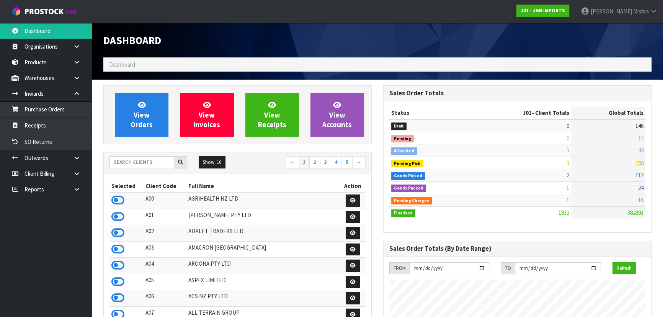
scroll to position [579, 280]
type input "V04"
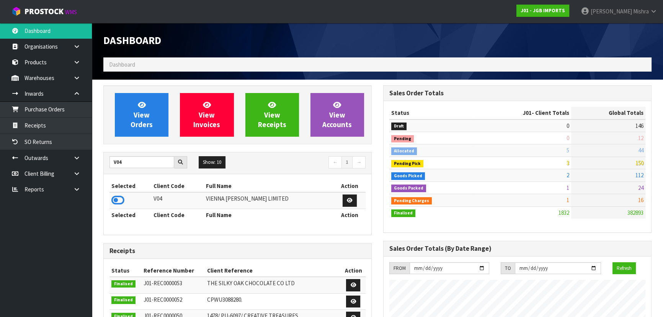
drag, startPoint x: 116, startPoint y: 203, endPoint x: 119, endPoint y: 151, distance: 52.2
click at [117, 203] on icon at bounding box center [117, 200] width 13 height 11
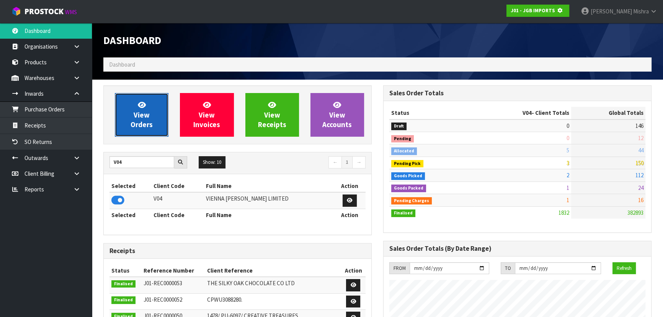
click at [119, 121] on link "View Orders" at bounding box center [142, 115] width 54 height 44
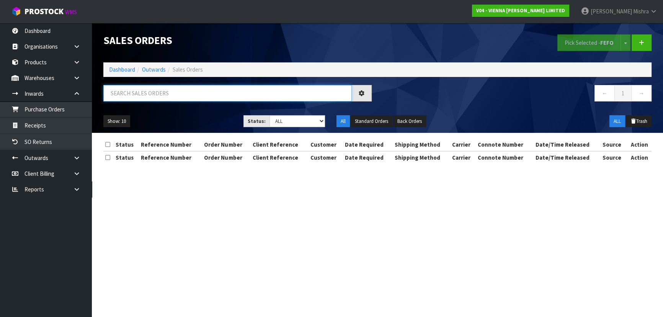
click at [142, 97] on input "text" at bounding box center [227, 93] width 249 height 16
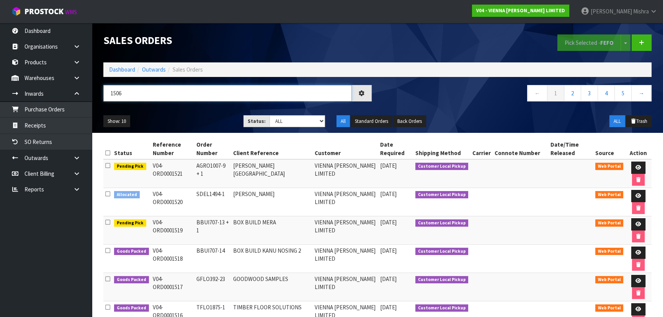
type input "1506"
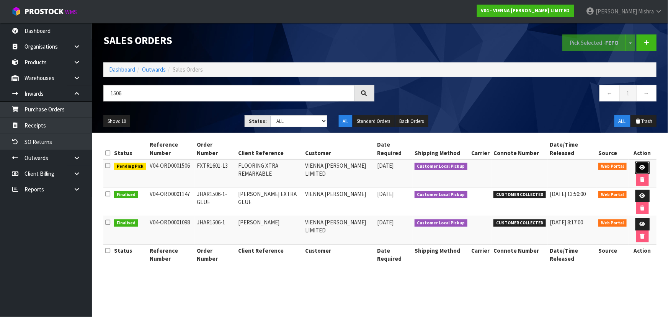
click at [640, 168] on icon at bounding box center [643, 167] width 6 height 5
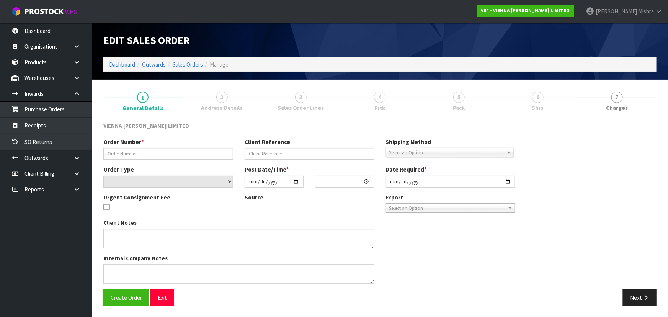
type input "FXTR1601-13"
type input "FLOORING XTRA REMARKABLE"
select select "number:0"
type input "2025-09-16"
type input "14:22:00.000"
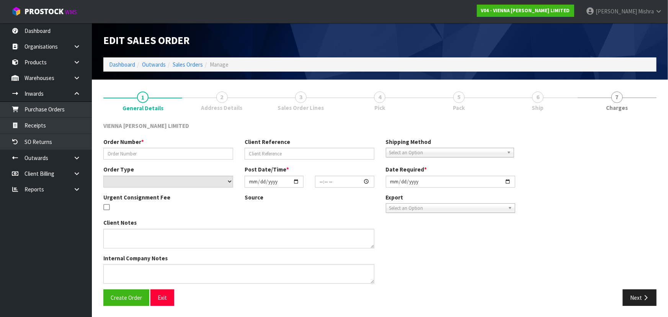
type input "[DATE]"
type textarea "FLOORING XTRA REMARKABLE"
type textarea "THIS ORDER IS DUE TO BE COLLECTED 26TH (TOMORROW) CLIENT HAS SENT THROUGH LABEL…"
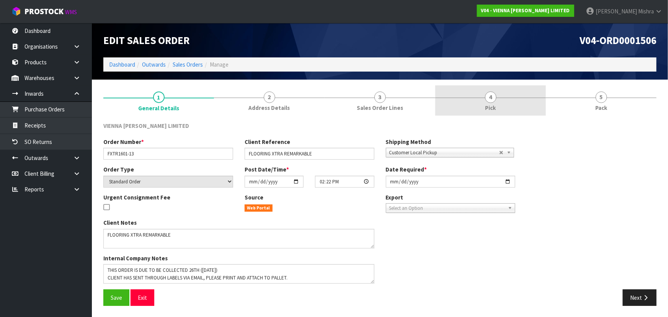
click at [519, 108] on link "4 Pick" at bounding box center [490, 100] width 111 height 30
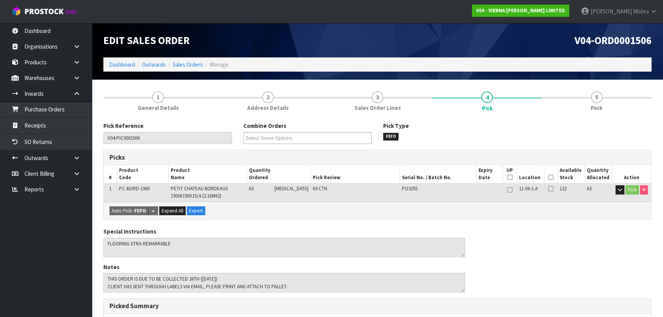
click at [525, 190] on span "11-04-1-A" at bounding box center [528, 188] width 19 height 7
copy tr "11-04-1-A"
click at [75, 80] on icon at bounding box center [76, 78] width 7 height 6
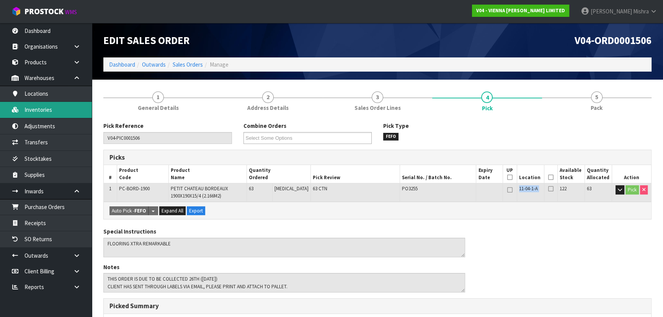
click at [34, 113] on link "Inventories" at bounding box center [46, 110] width 92 height 16
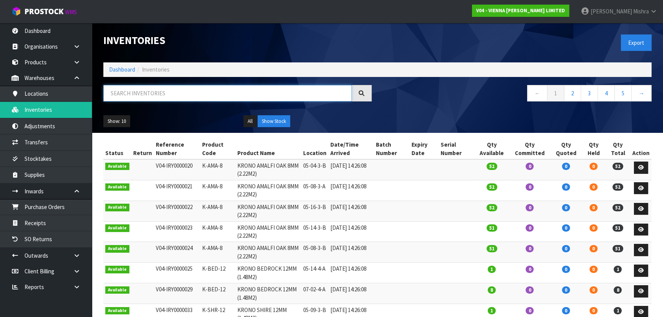
click at [171, 97] on input "text" at bounding box center [227, 93] width 249 height 16
paste input "11-04-1-A"
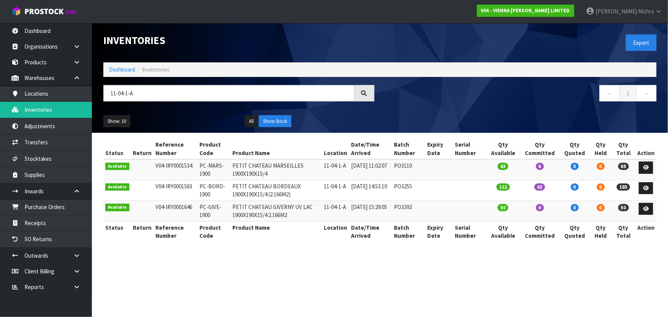
drag, startPoint x: 220, startPoint y: 196, endPoint x: 197, endPoint y: 183, distance: 26.7
click at [198, 183] on td "PC-BORD-1900" at bounding box center [214, 190] width 33 height 21
copy td "PC-BORD-1900"
drag, startPoint x: 117, startPoint y: 94, endPoint x: 108, endPoint y: 95, distance: 9.2
click at [108, 95] on input "11-04-1-A" at bounding box center [228, 93] width 251 height 16
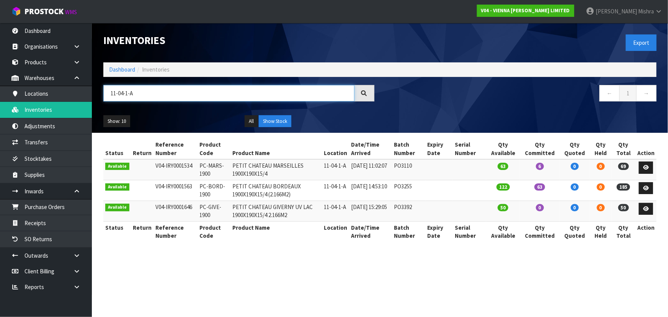
paste input "PC-BORD-1900"
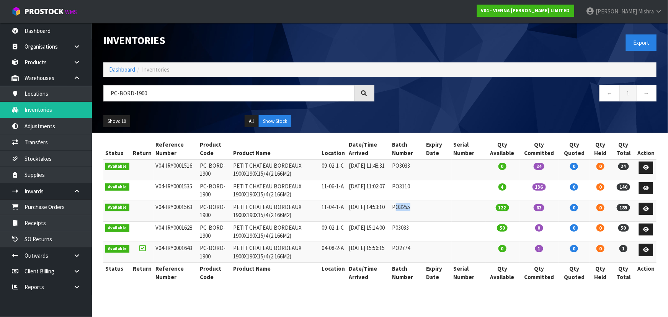
drag, startPoint x: 400, startPoint y: 216, endPoint x: 643, endPoint y: 201, distance: 244.0
click at [643, 201] on tr "Available V04-IRY0001563 PC-BORD-1900 PETIT CHATEAU BORDEAUX 1900X190X15/4 (2.1…" at bounding box center [379, 211] width 553 height 21
drag, startPoint x: 149, startPoint y: 93, endPoint x: 97, endPoint y: 93, distance: 52.1
click at [97, 93] on header "Inventories Export Dashboard Inventories PC-BORD-1900 ← 1 → Show: 10 5 10 25 50…" at bounding box center [380, 78] width 576 height 110
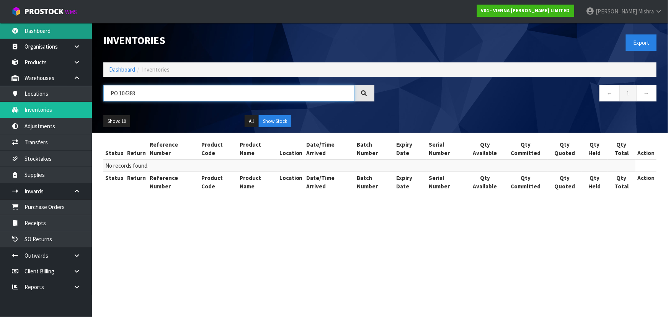
type input "PO 104383"
click at [27, 31] on link "Dashboard" at bounding box center [46, 31] width 92 height 16
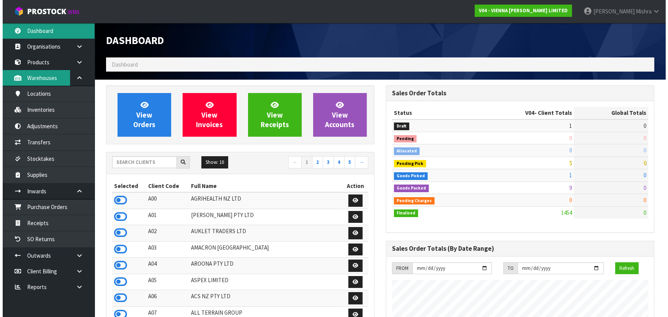
scroll to position [604, 280]
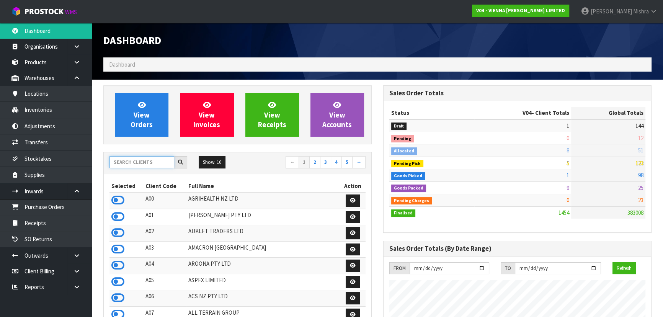
click at [126, 164] on input "text" at bounding box center [142, 162] width 65 height 12
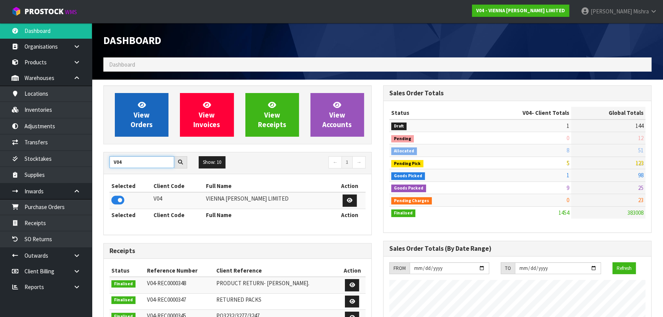
type input "V04"
click at [146, 123] on span "View Orders" at bounding box center [142, 114] width 22 height 29
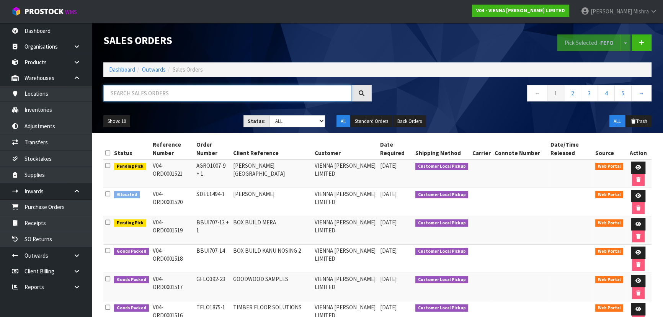
click at [131, 89] on input "text" at bounding box center [227, 93] width 249 height 16
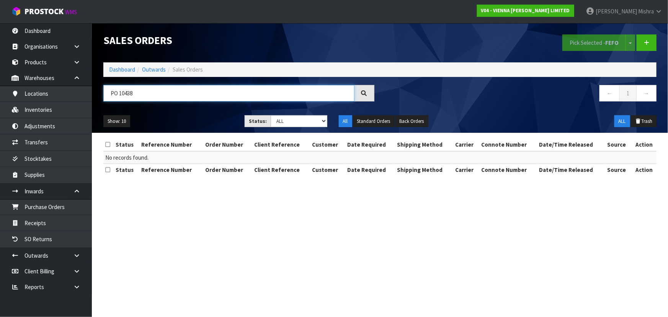
type input "PO 104383"
drag, startPoint x: 119, startPoint y: 95, endPoint x: 100, endPoint y: 100, distance: 19.1
click at [100, 100] on div "PO 104383" at bounding box center [239, 96] width 283 height 22
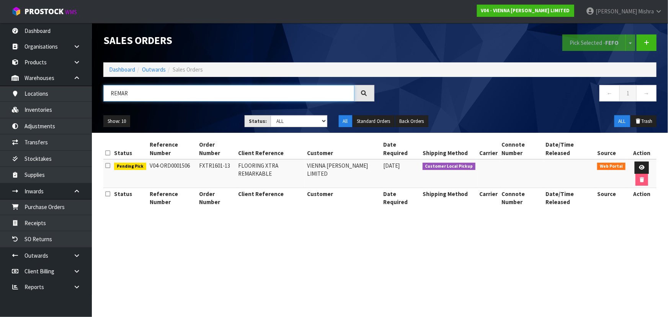
type input "REMAR"
